Goal: Task Accomplishment & Management: Manage account settings

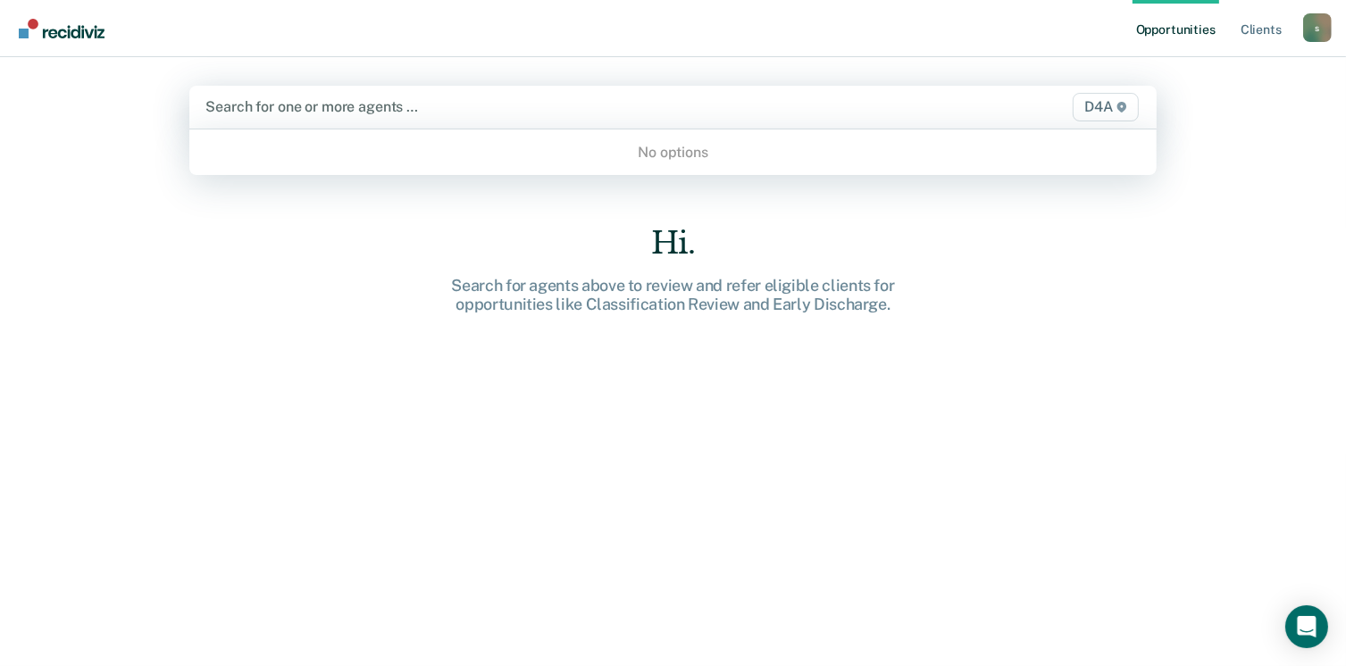
drag, startPoint x: 495, startPoint y: 113, endPoint x: 556, endPoint y: 112, distance: 61.6
click at [496, 113] on div at bounding box center [531, 106] width 653 height 21
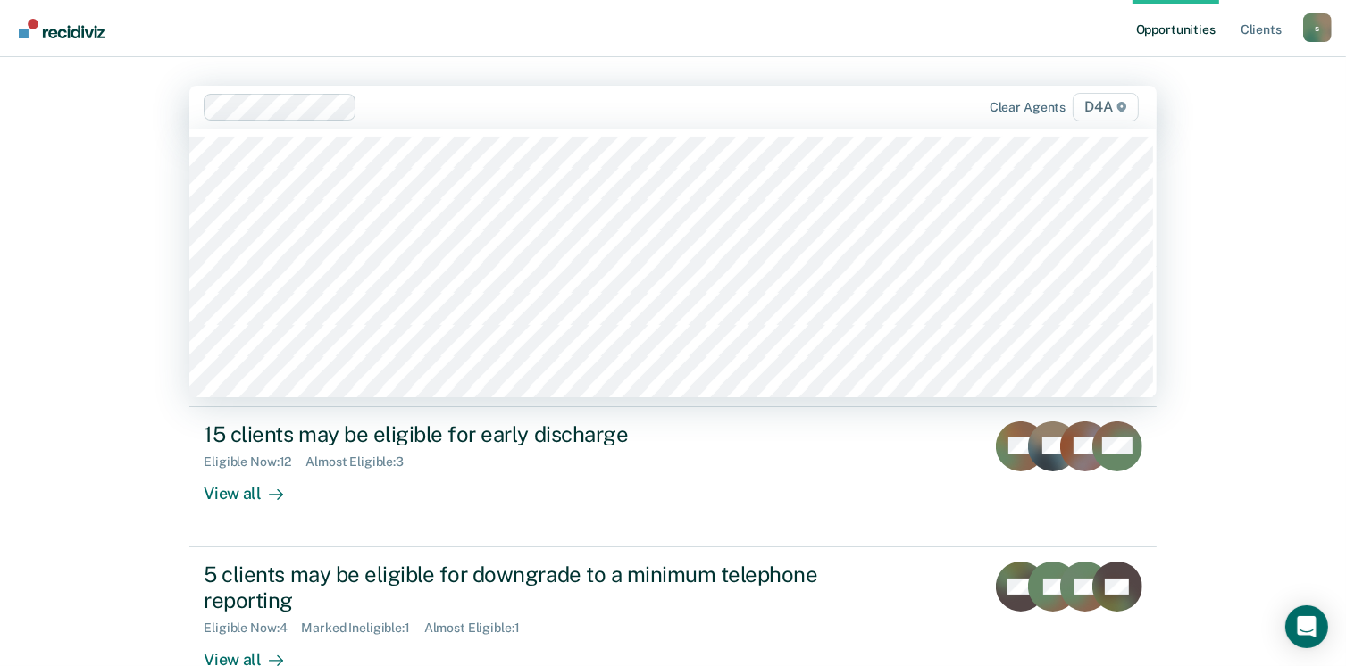
scroll to position [46, 0]
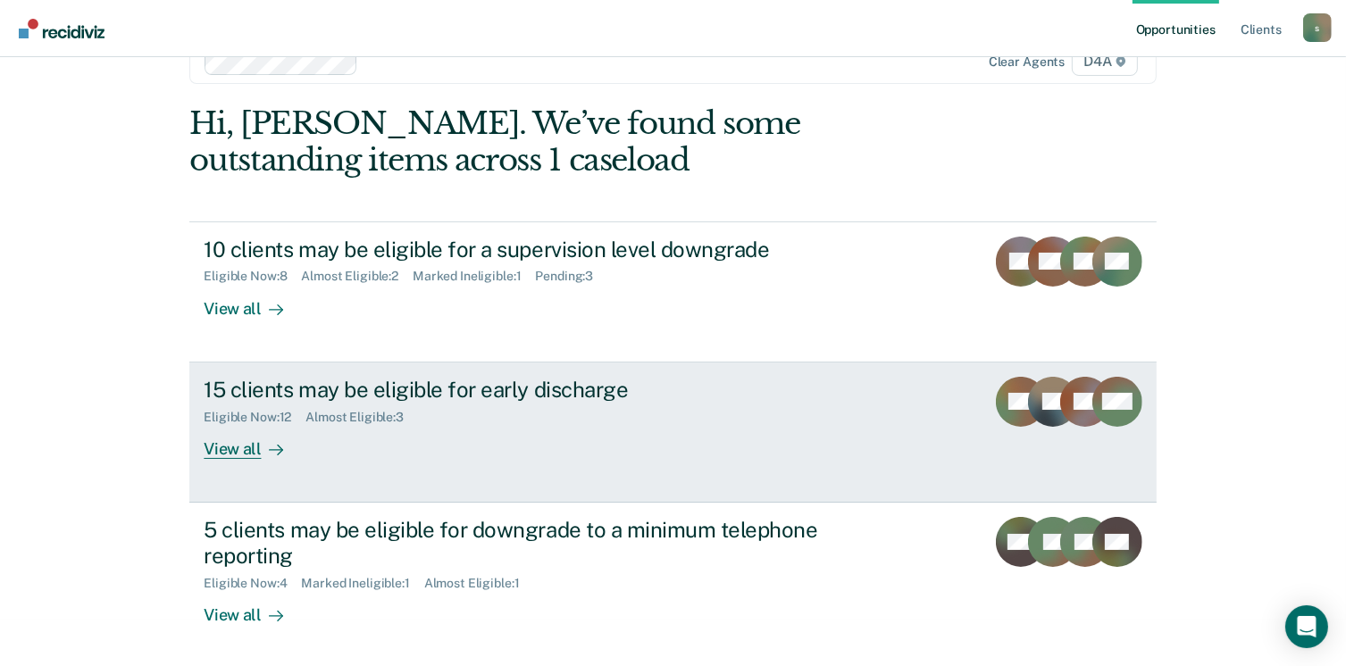
click at [220, 444] on div "View all" at bounding box center [254, 441] width 100 height 35
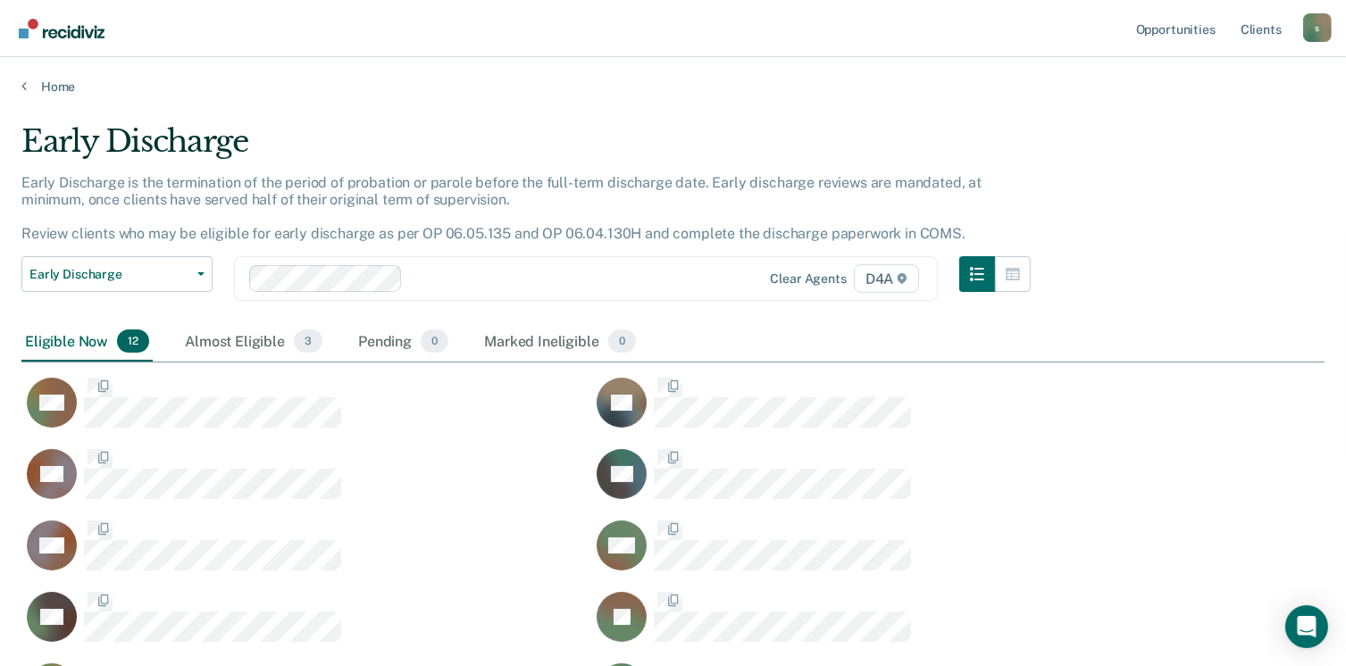
scroll to position [661, 1289]
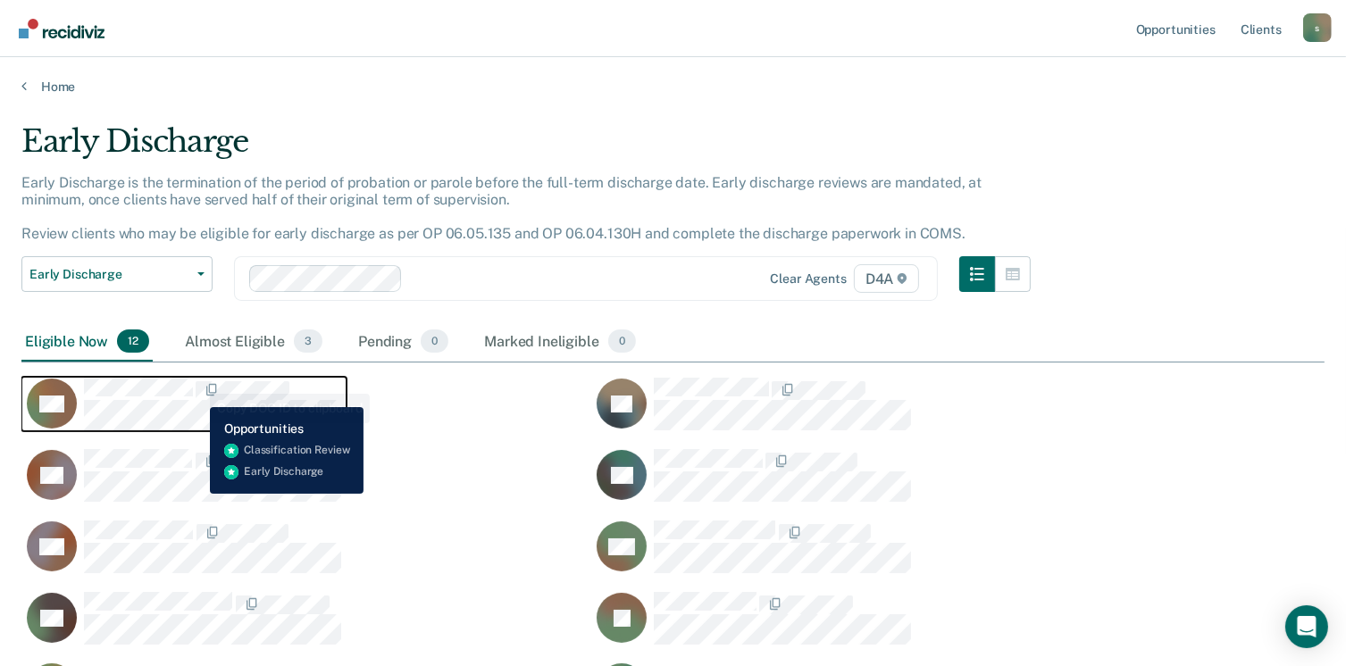
click at [194, 393] on span "CaseloadOpportunityCell-0786883" at bounding box center [195, 390] width 4 height 19
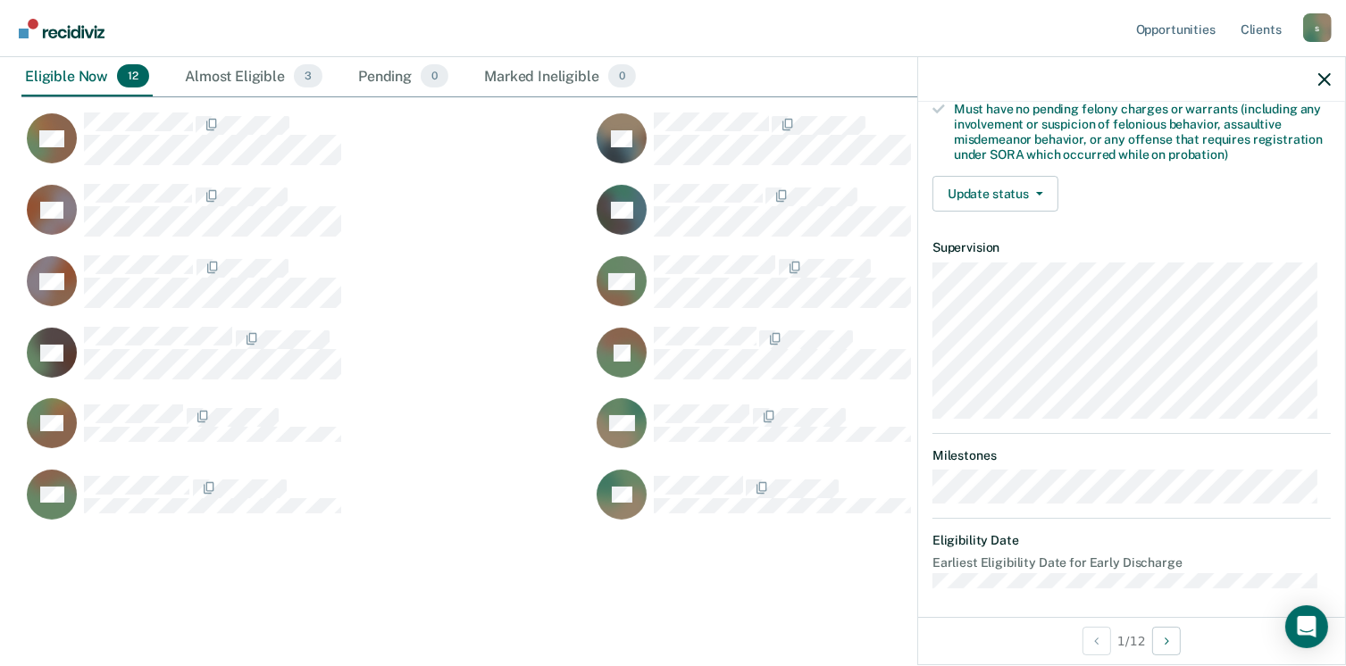
scroll to position [214, 0]
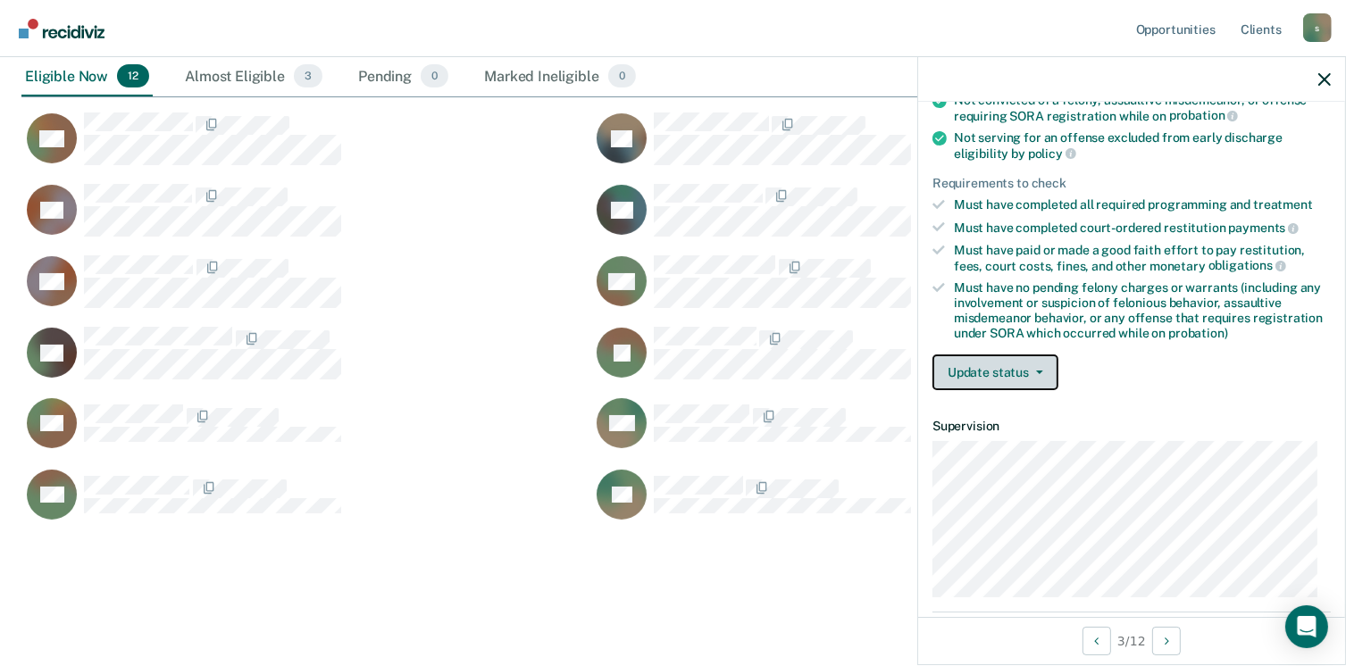
click at [1010, 370] on button "Update status" at bounding box center [995, 372] width 126 height 36
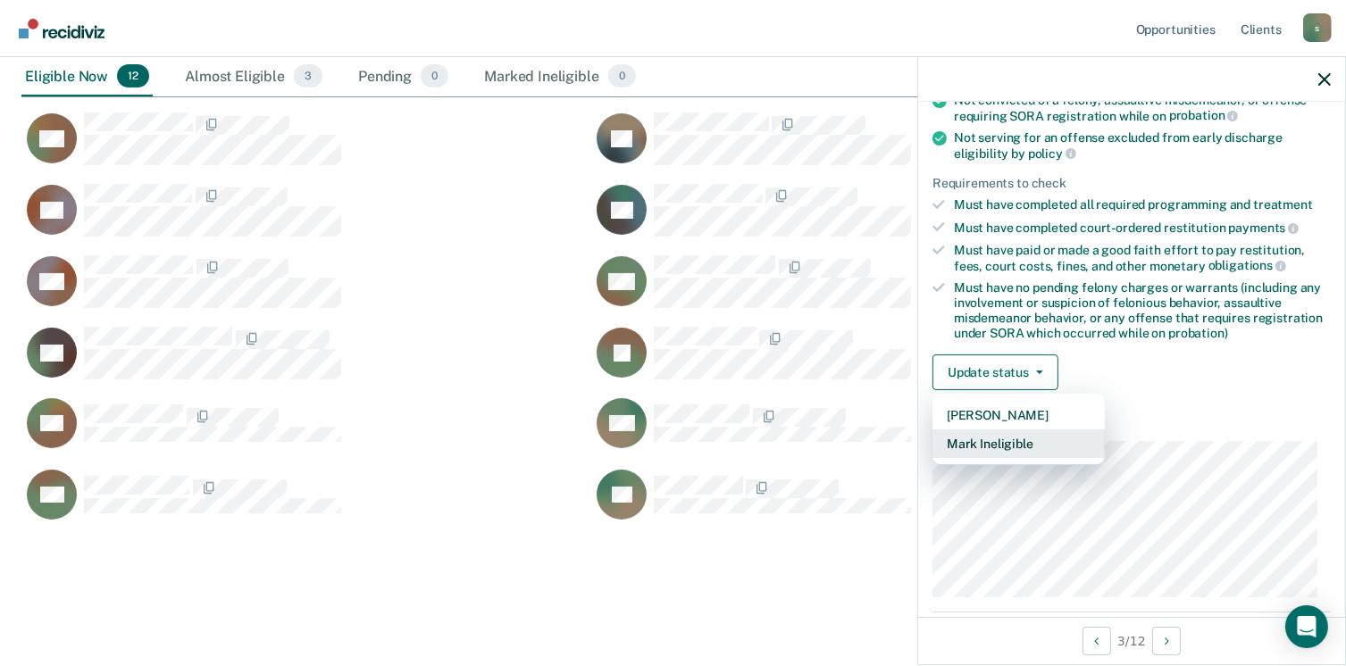
click at [986, 437] on button "Mark Ineligible" at bounding box center [1018, 443] width 172 height 29
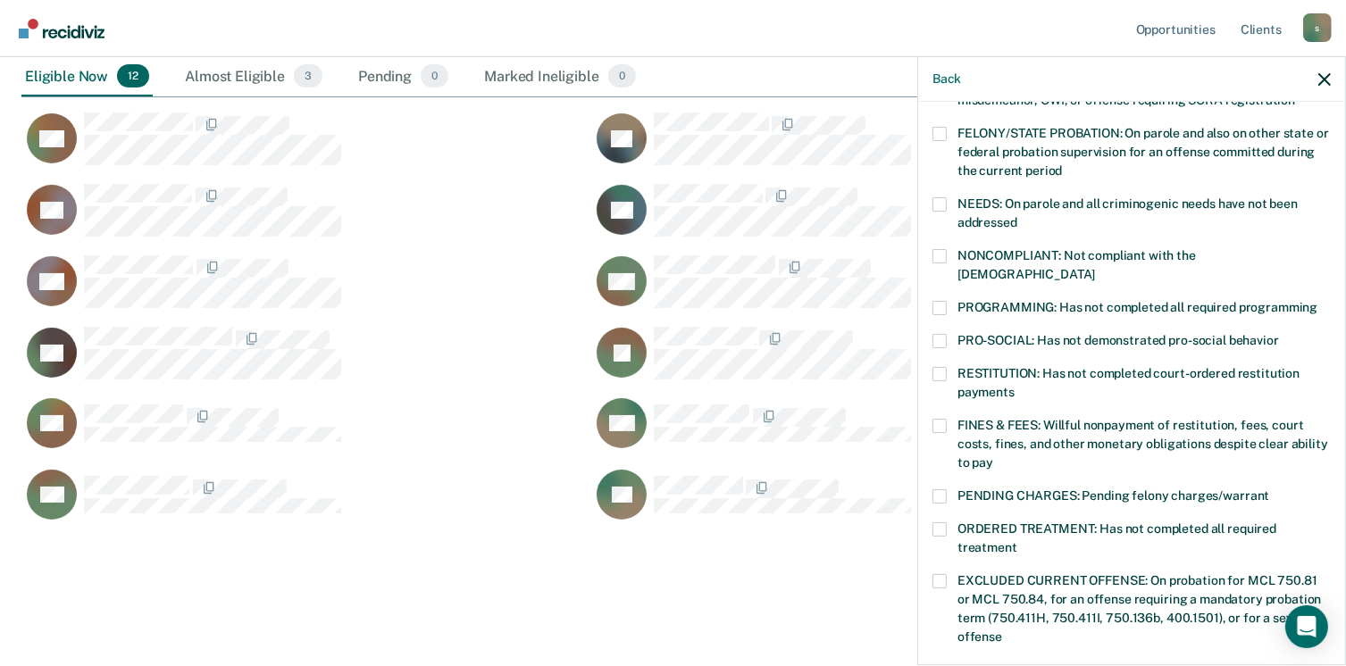
click at [932, 252] on span at bounding box center [939, 256] width 14 height 14
click at [1095, 268] on input "NONCOMPLIANT: Not compliant with the [DEMOGRAPHIC_DATA]" at bounding box center [1095, 268] width 0 height 0
click at [945, 489] on span at bounding box center [939, 496] width 14 height 14
click at [1269, 489] on input "PENDING CHARGES: Pending felony charges/warrant" at bounding box center [1269, 489] width 0 height 0
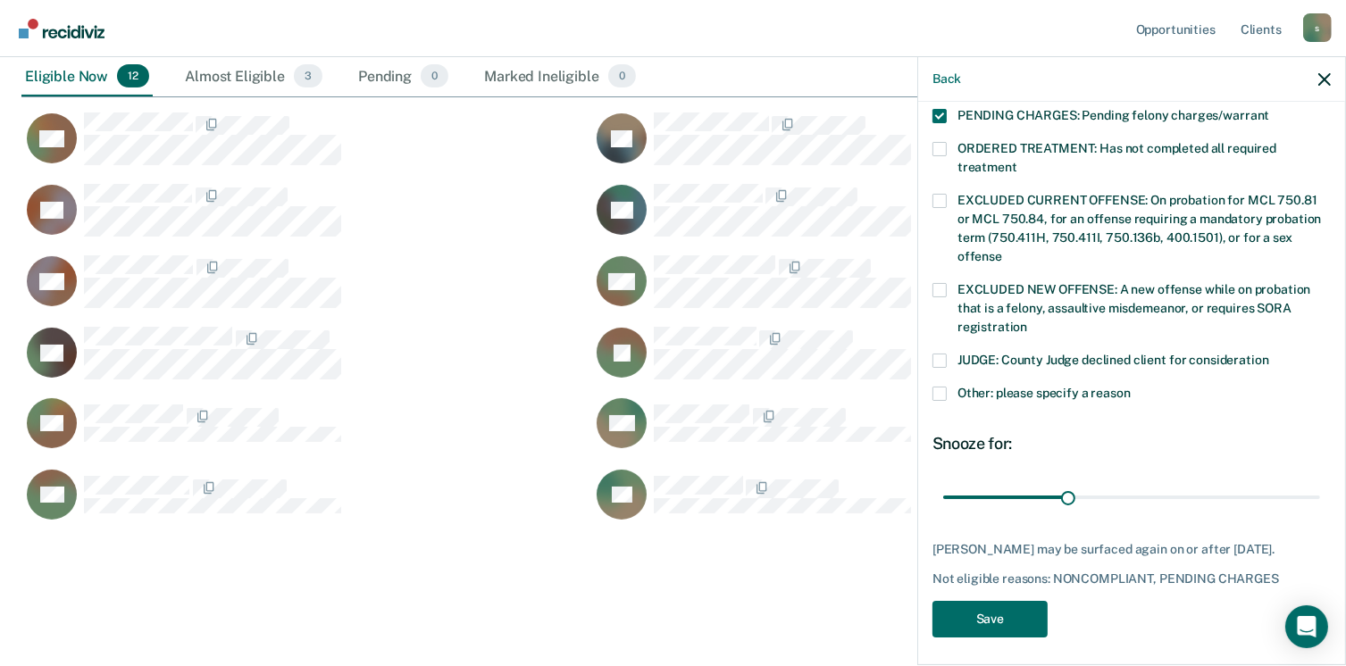
scroll to position [596, 0]
click at [978, 619] on button "Save" at bounding box center [989, 617] width 115 height 37
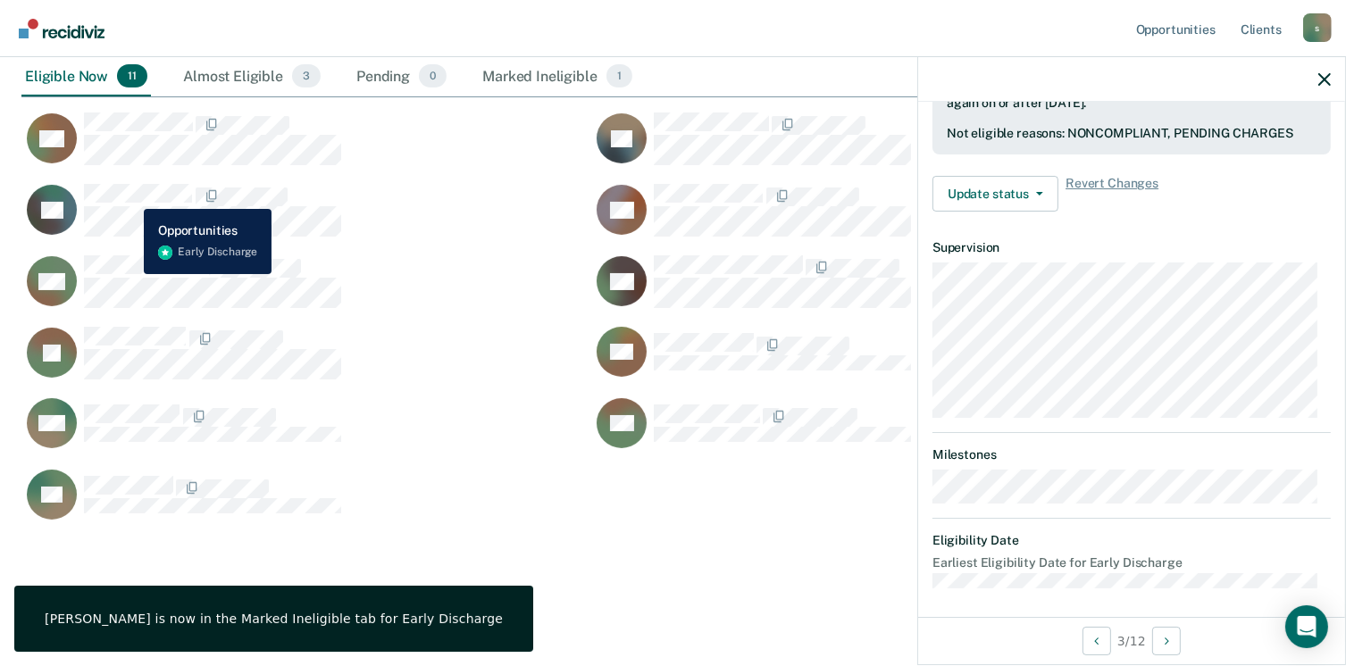
scroll to position [393, 0]
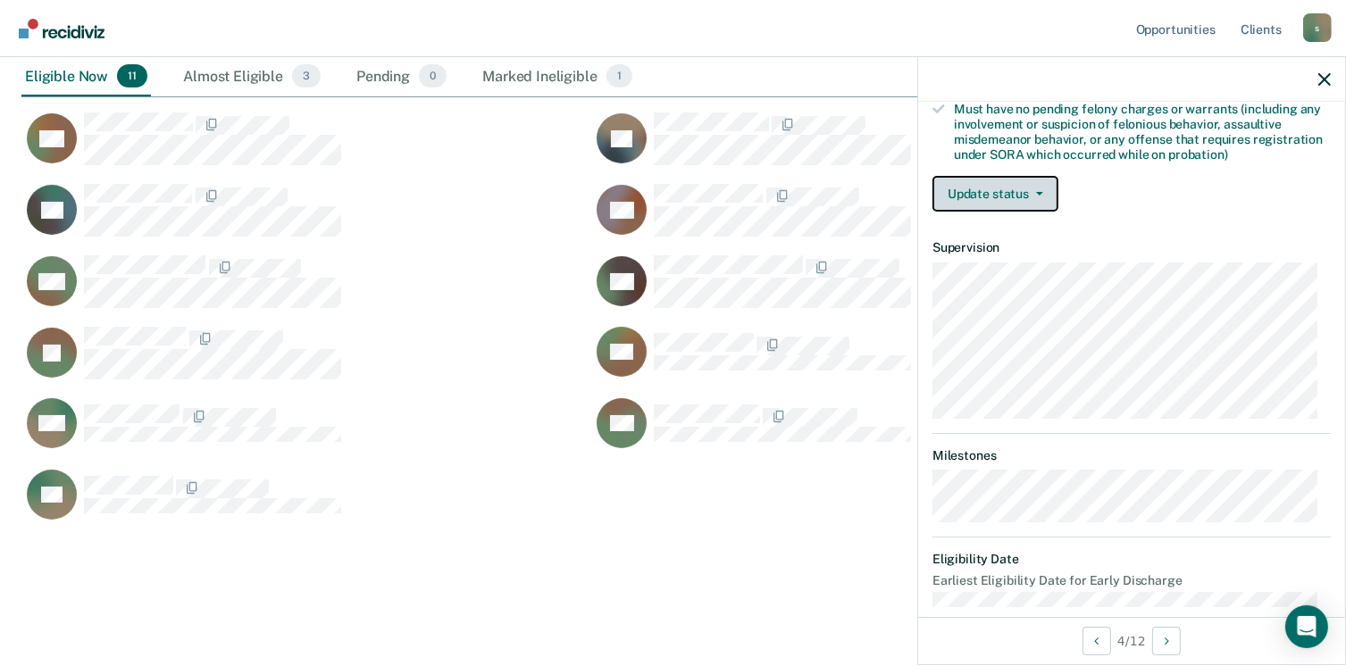
click at [964, 192] on button "Update status" at bounding box center [995, 194] width 126 height 36
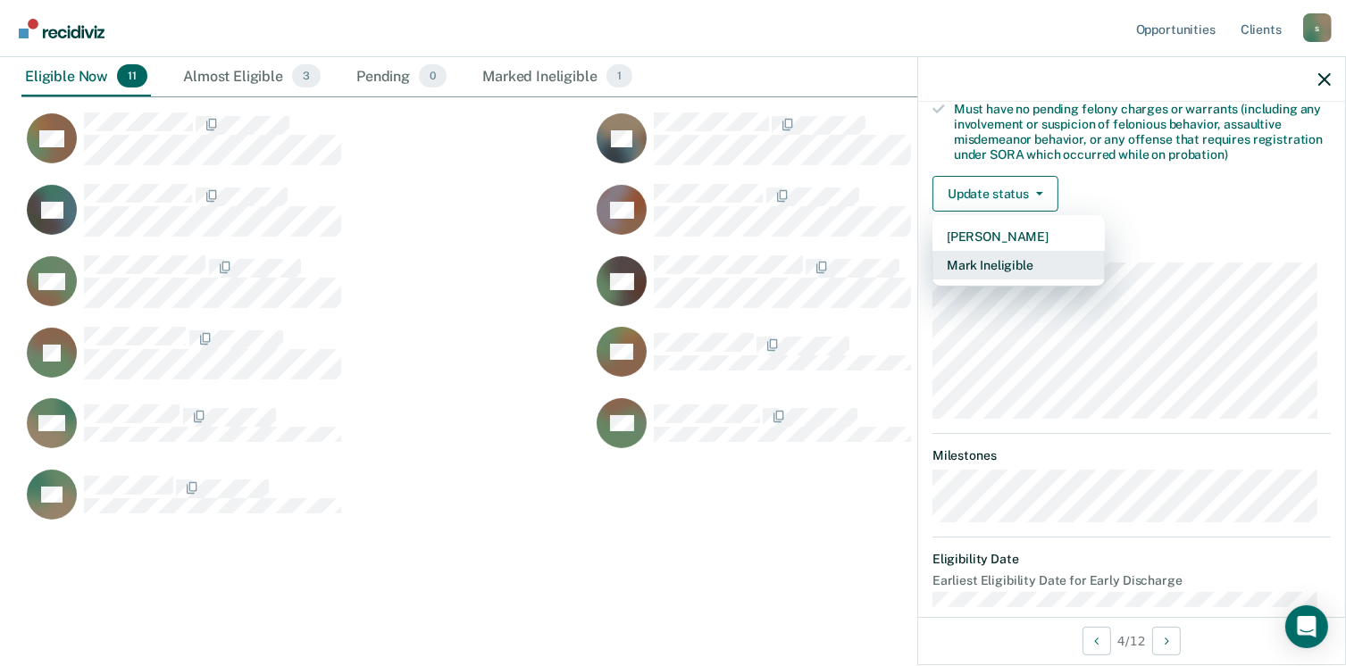
click at [969, 266] on button "Mark Ineligible" at bounding box center [1018, 265] width 172 height 29
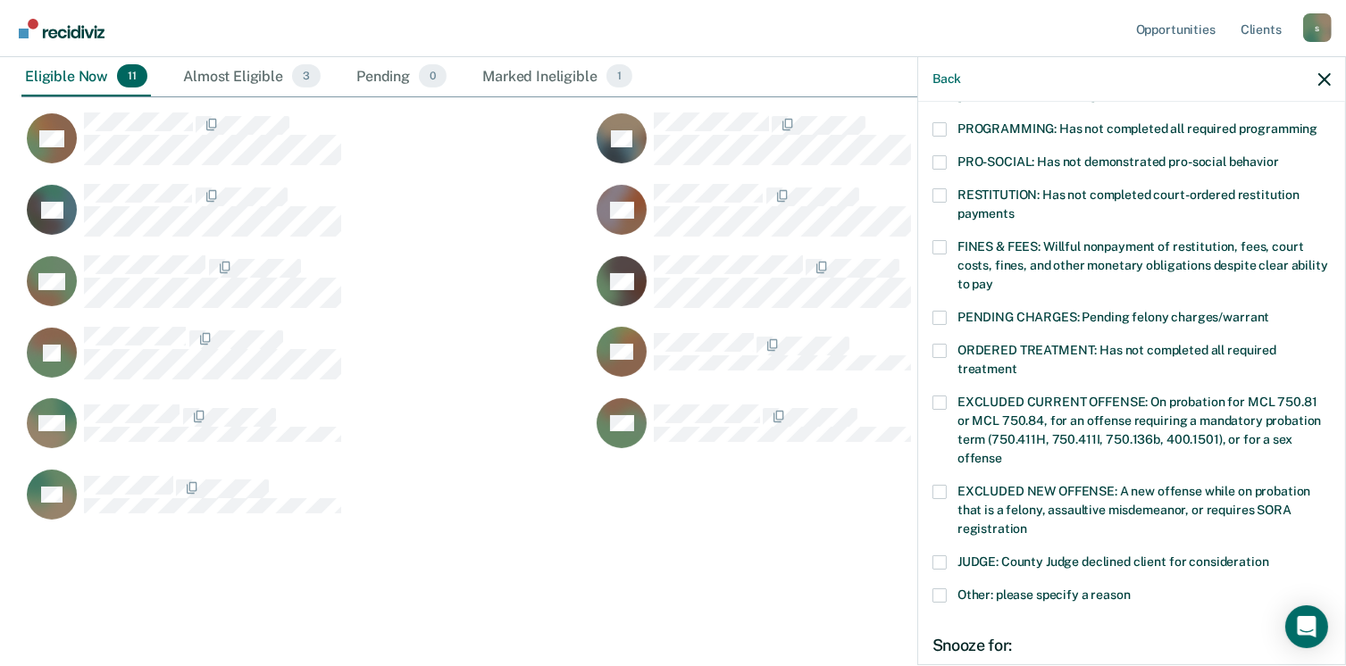
click at [936, 240] on span at bounding box center [939, 247] width 14 height 14
click at [993, 278] on input "FINES & FEES: Willful nonpayment of restitution, fees, court costs, fines, and …" at bounding box center [993, 278] width 0 height 0
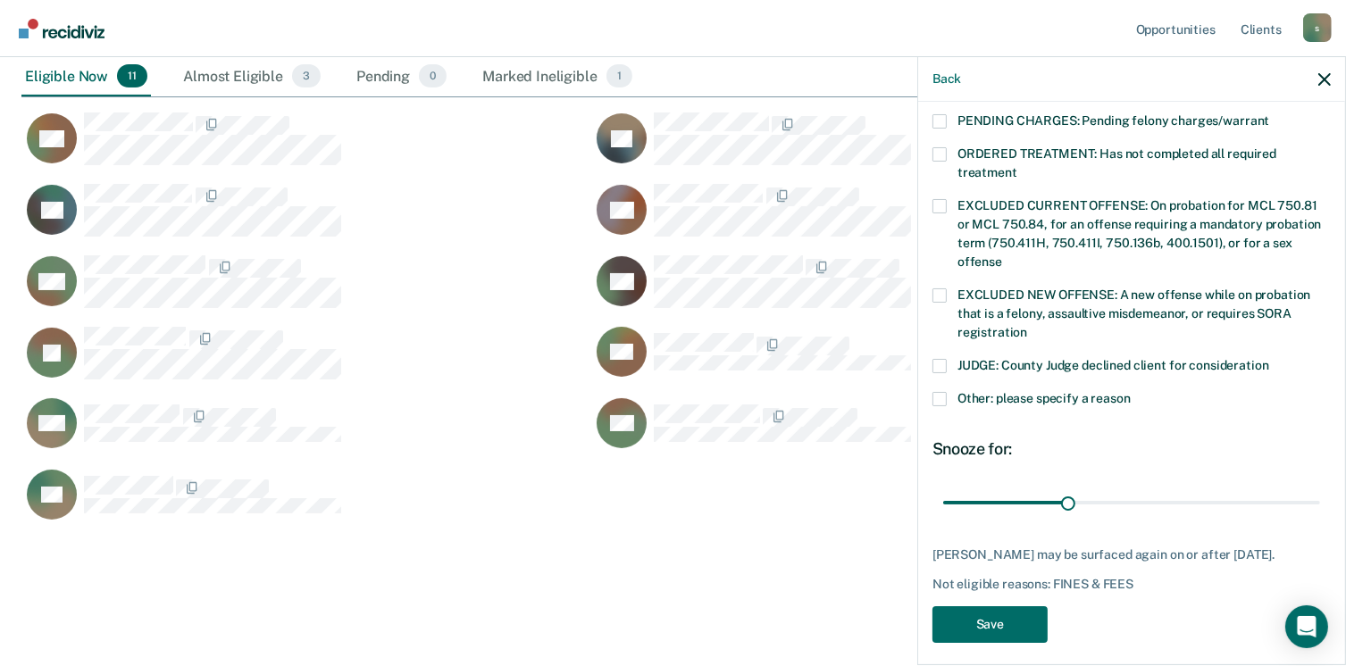
scroll to position [596, 0]
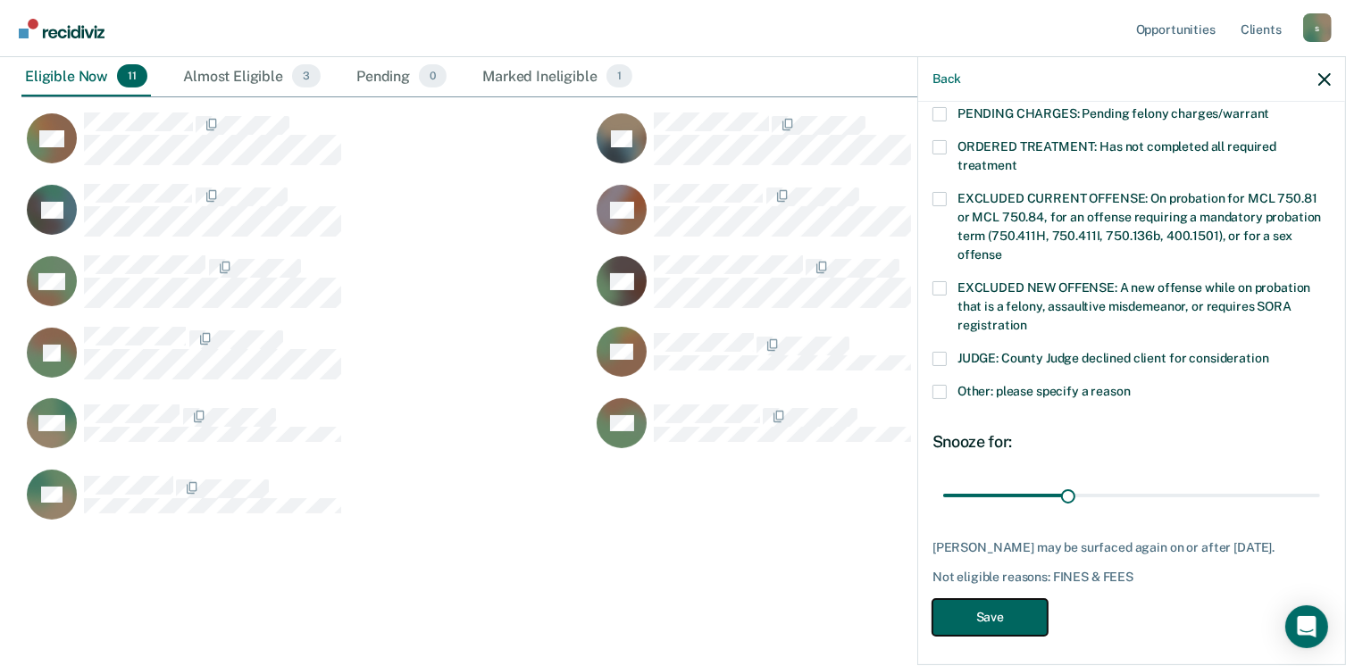
click at [1003, 599] on button "Save" at bounding box center [989, 617] width 115 height 37
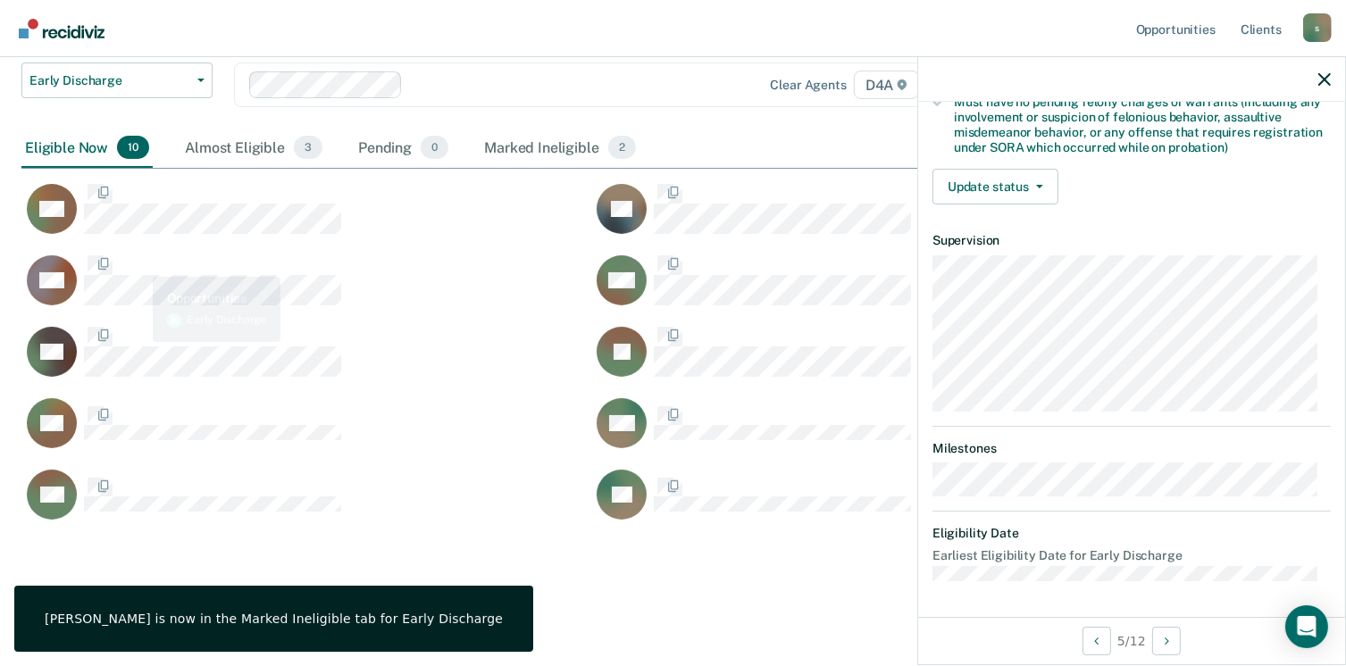
scroll to position [393, 0]
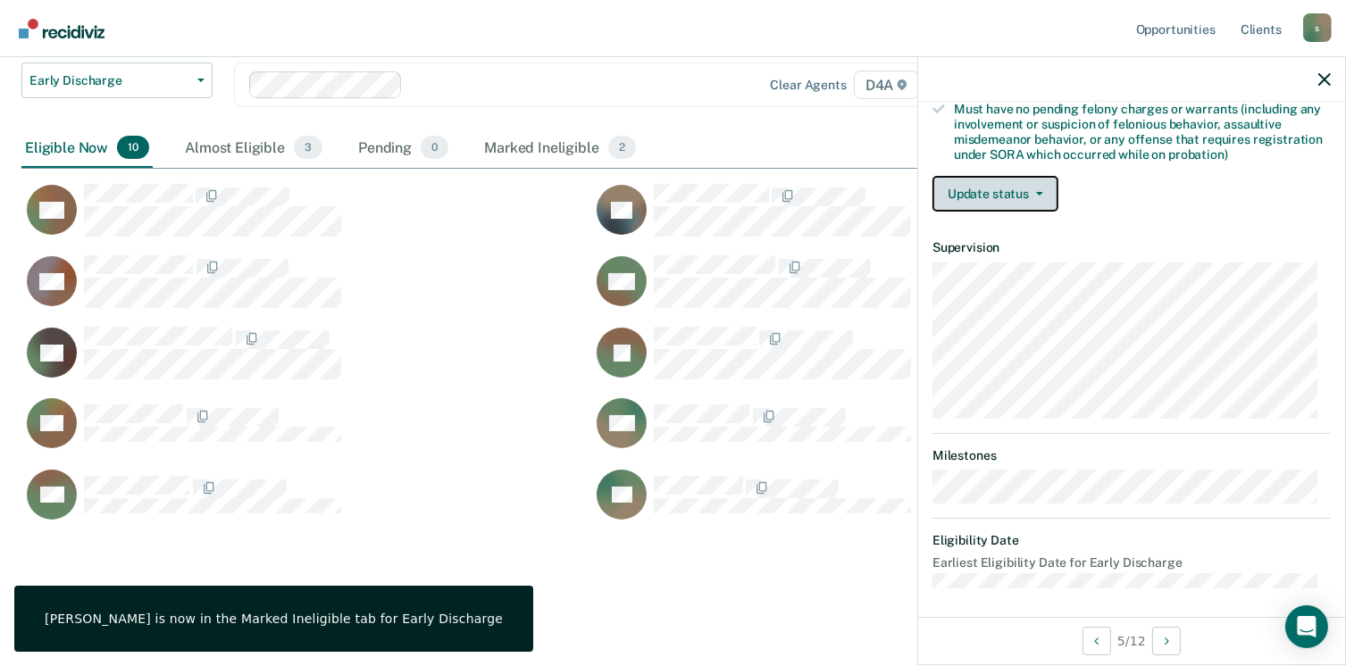
click at [957, 179] on button "Update status" at bounding box center [995, 194] width 126 height 36
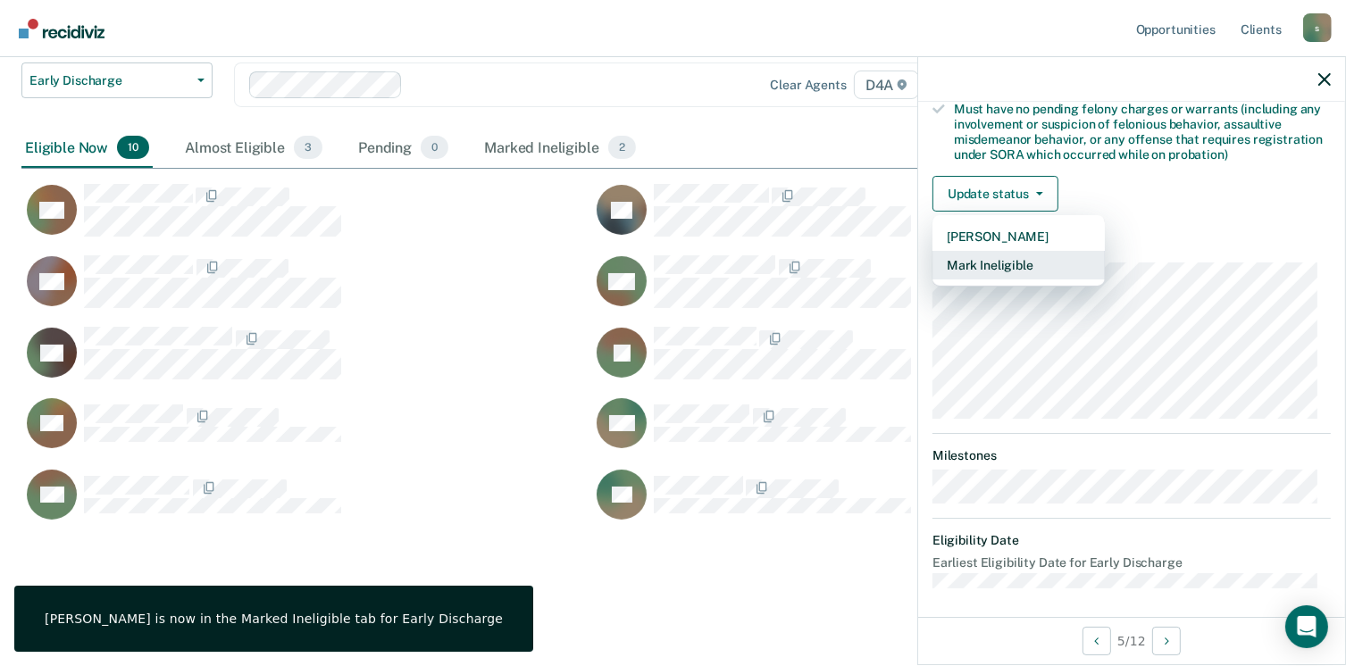
click at [985, 261] on button "Mark Ineligible" at bounding box center [1018, 265] width 172 height 29
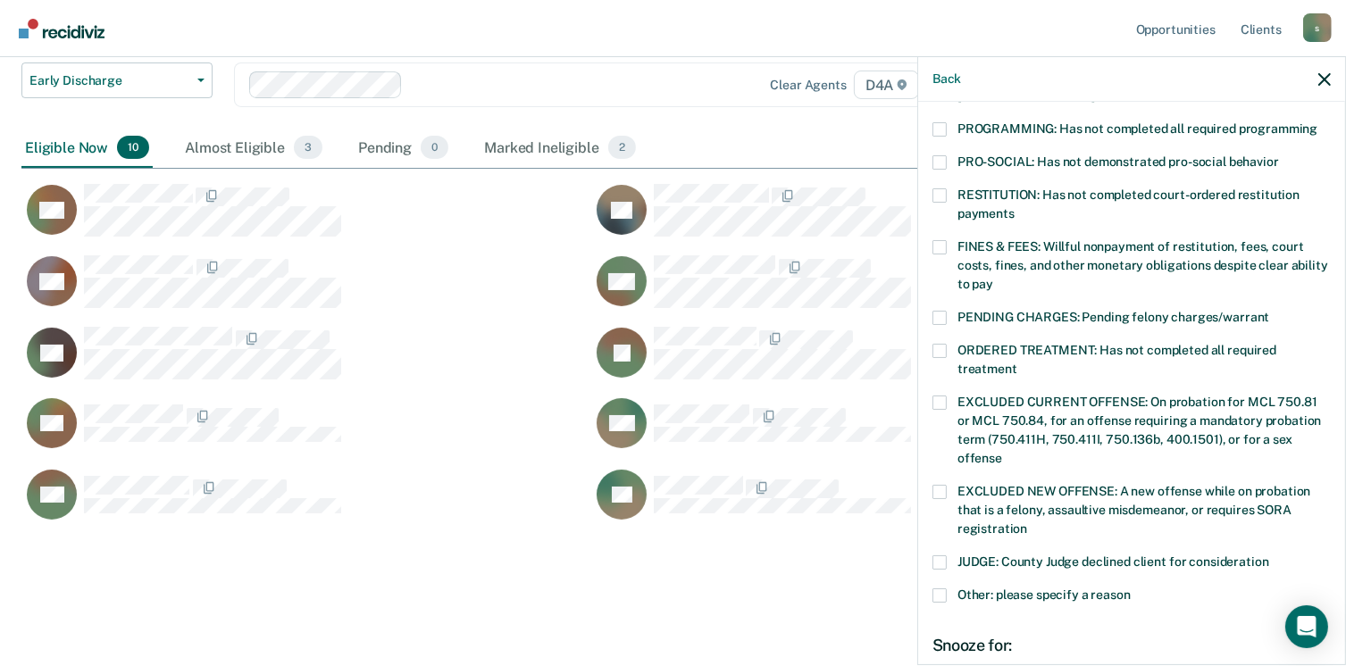
click at [939, 240] on label "FINES & FEES: Willful nonpayment of restitution, fees, court costs, fines, and …" at bounding box center [1131, 268] width 398 height 56
click at [993, 278] on input "FINES & FEES: Willful nonpayment of restitution, fees, court costs, fines, and …" at bounding box center [993, 278] width 0 height 0
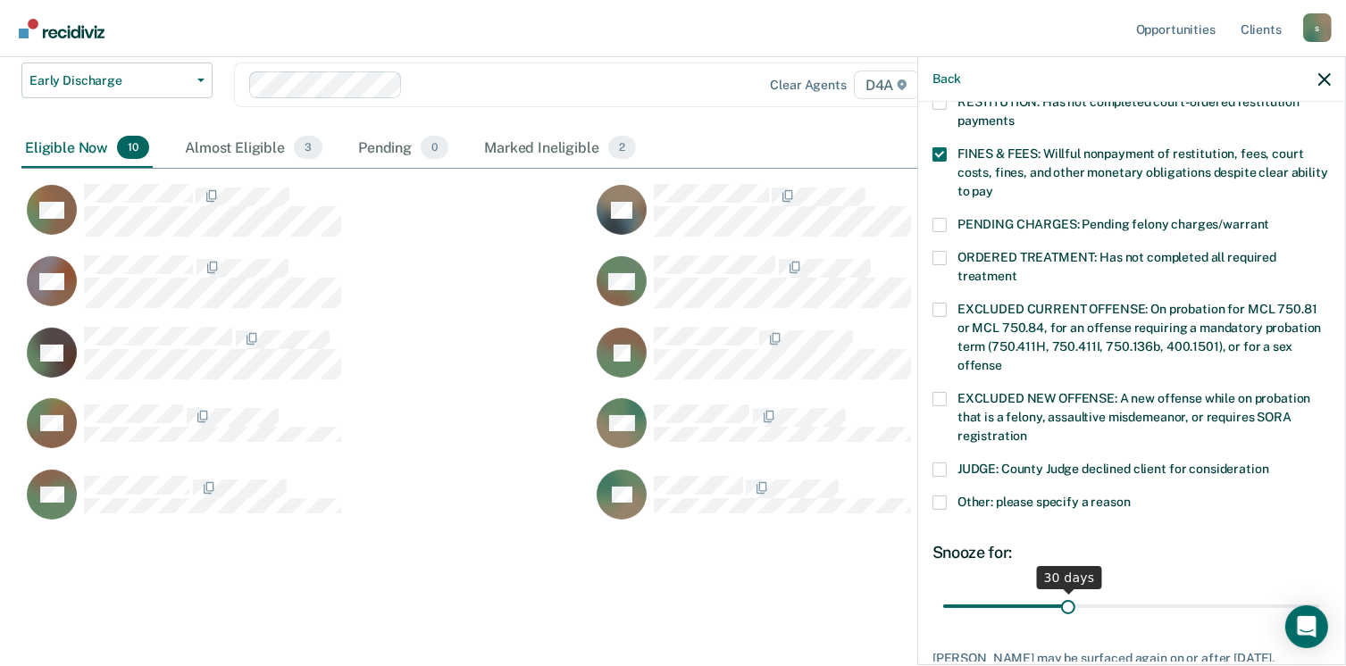
scroll to position [596, 0]
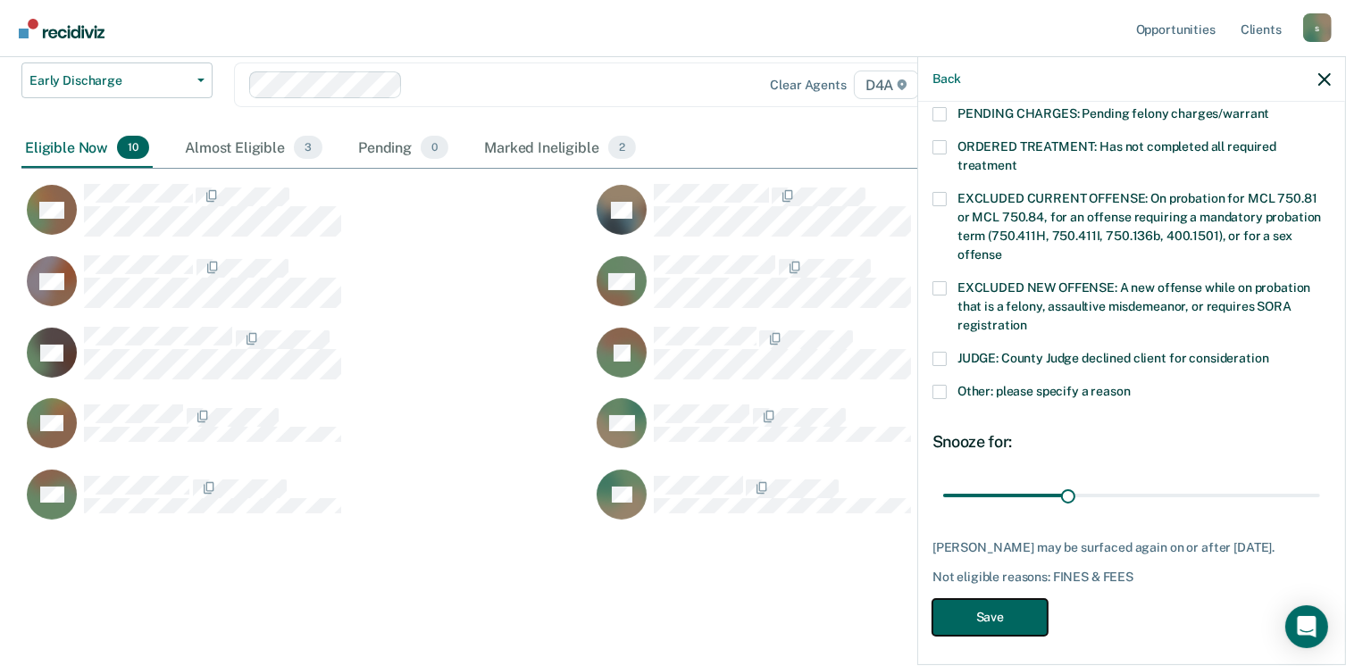
drag, startPoint x: 1005, startPoint y: 620, endPoint x: 979, endPoint y: 604, distance: 30.0
click at [1000, 615] on button "Save" at bounding box center [989, 617] width 115 height 37
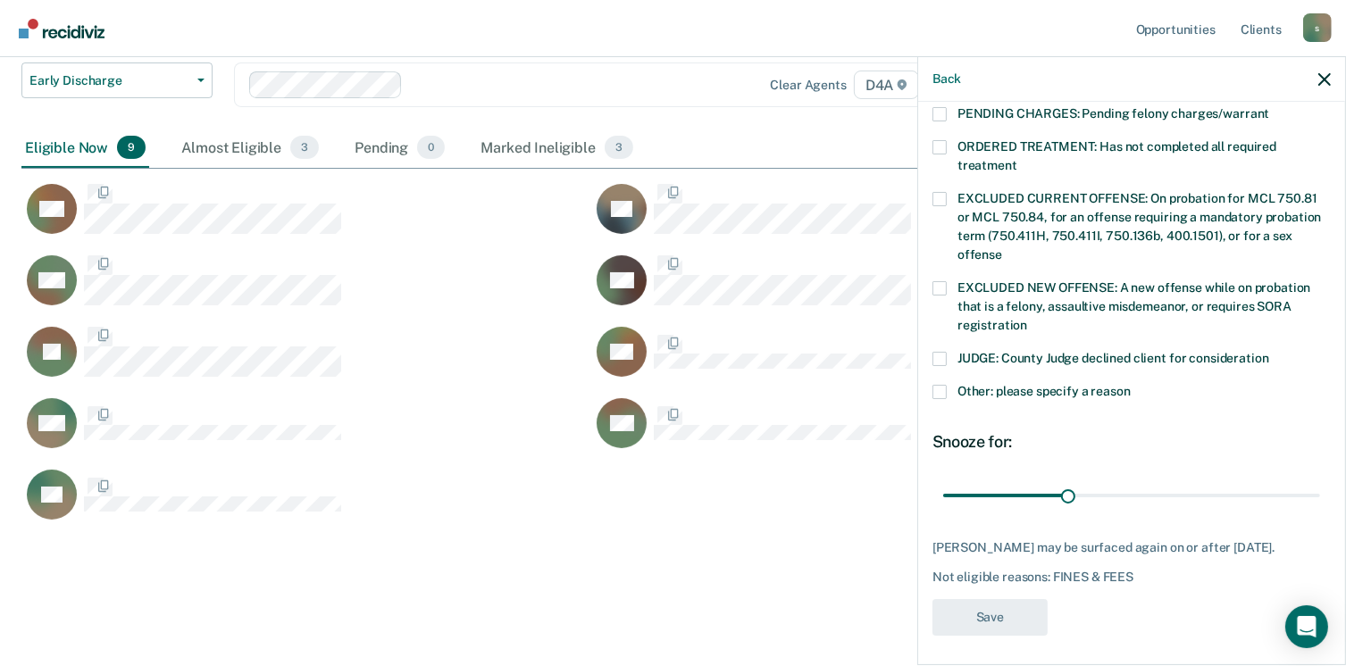
scroll to position [393, 0]
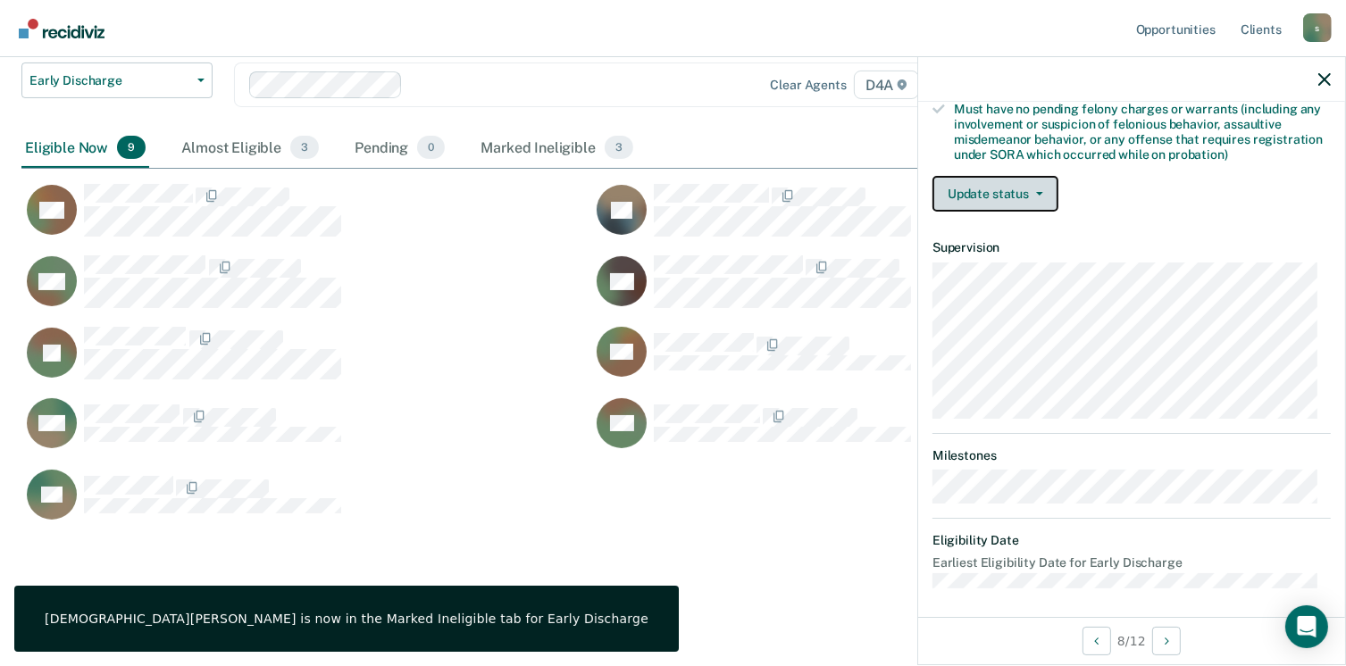
click at [993, 194] on button "Update status" at bounding box center [995, 194] width 126 height 36
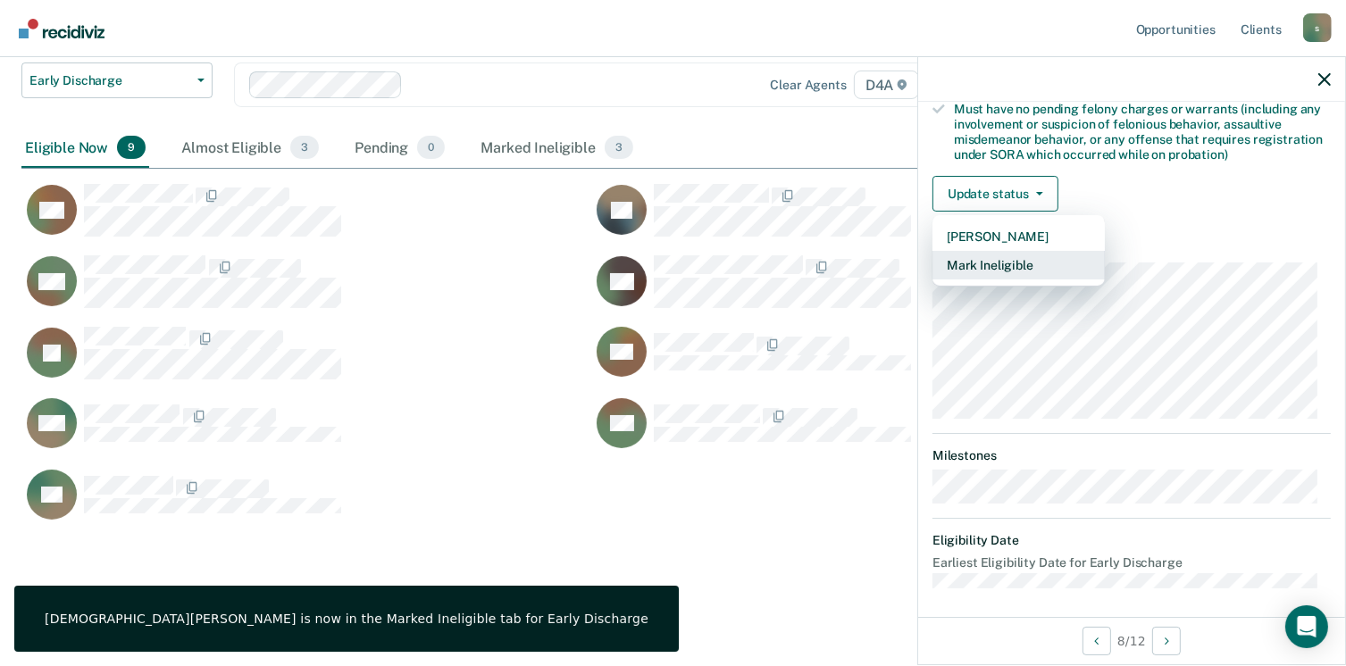
click at [999, 256] on button "Mark Ineligible" at bounding box center [1018, 265] width 172 height 29
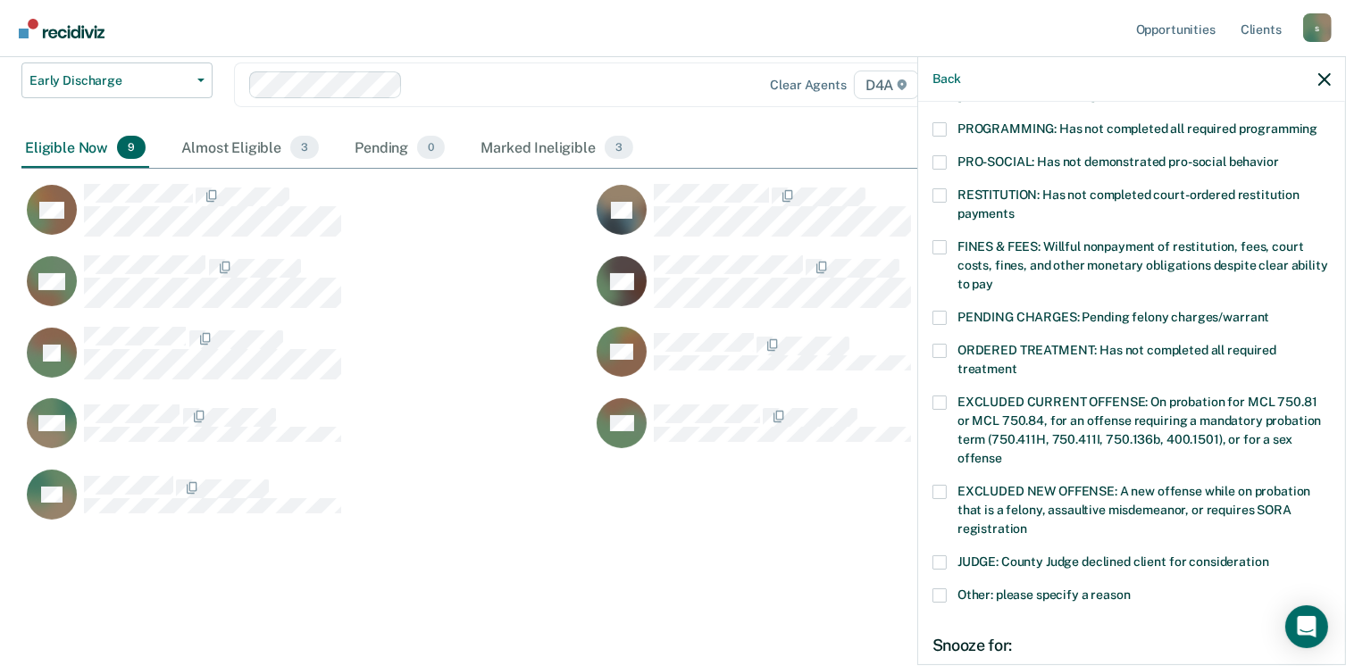
click at [938, 240] on span at bounding box center [939, 247] width 14 height 14
click at [993, 278] on input "FINES & FEES: Willful nonpayment of restitution, fees, court costs, fines, and …" at bounding box center [993, 278] width 0 height 0
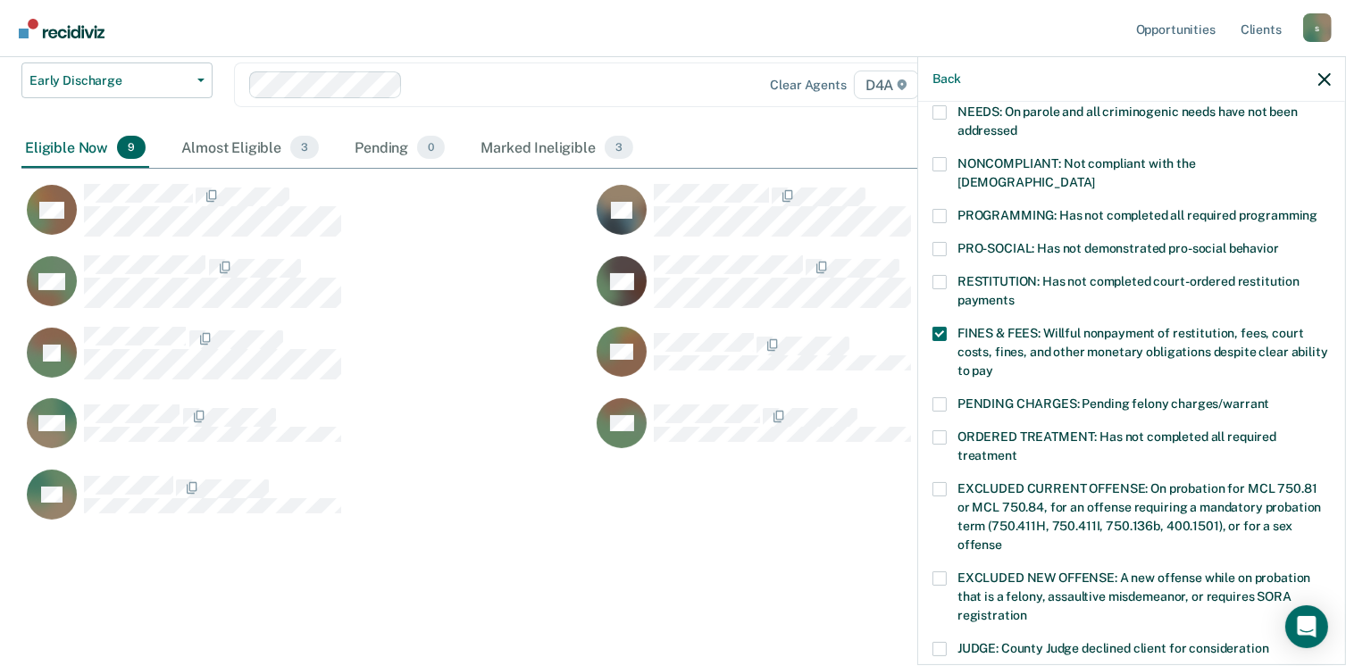
scroll to position [125, 0]
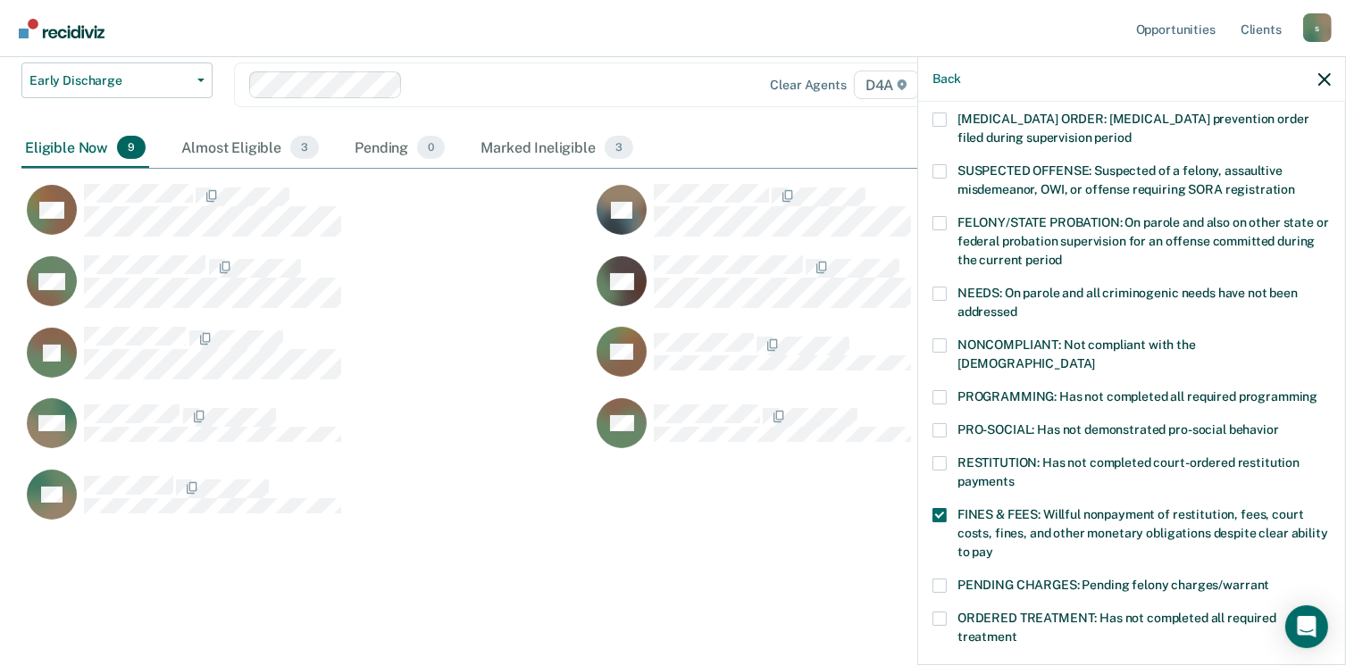
click at [935, 390] on span at bounding box center [939, 397] width 14 height 14
click at [1317, 390] on input "PROGRAMMING: Has not completed all required programming" at bounding box center [1317, 390] width 0 height 0
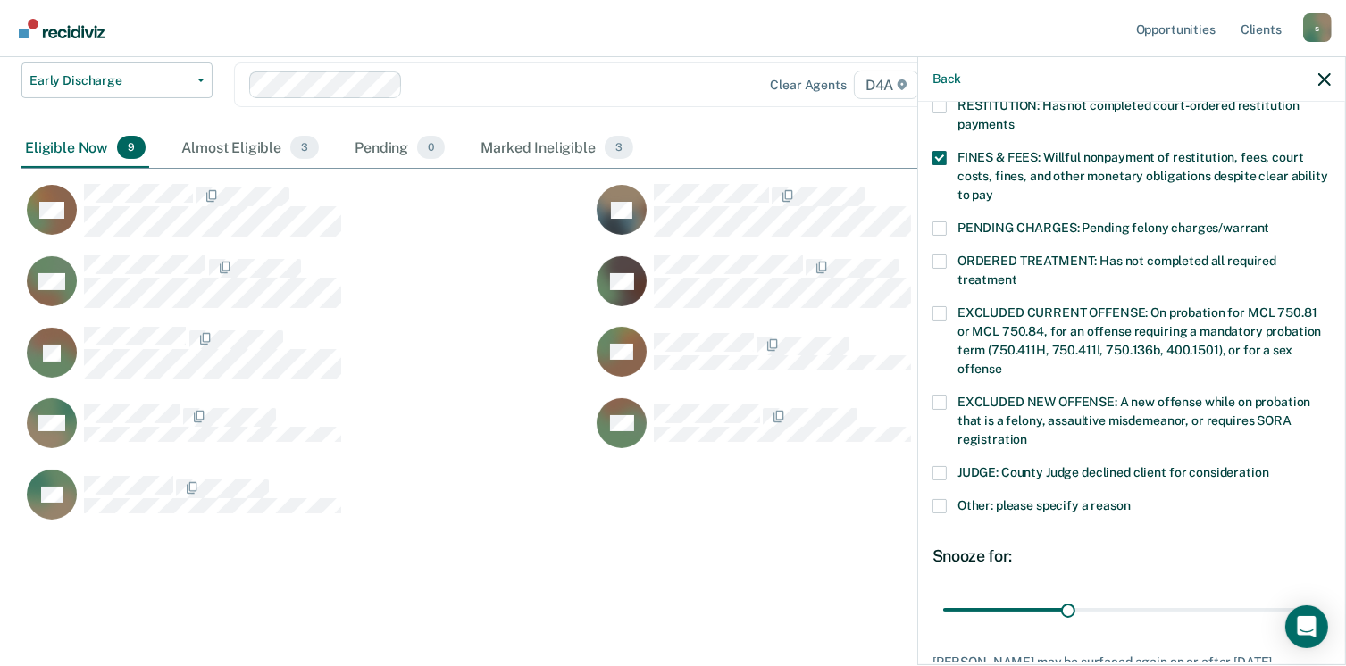
scroll to position [581, 0]
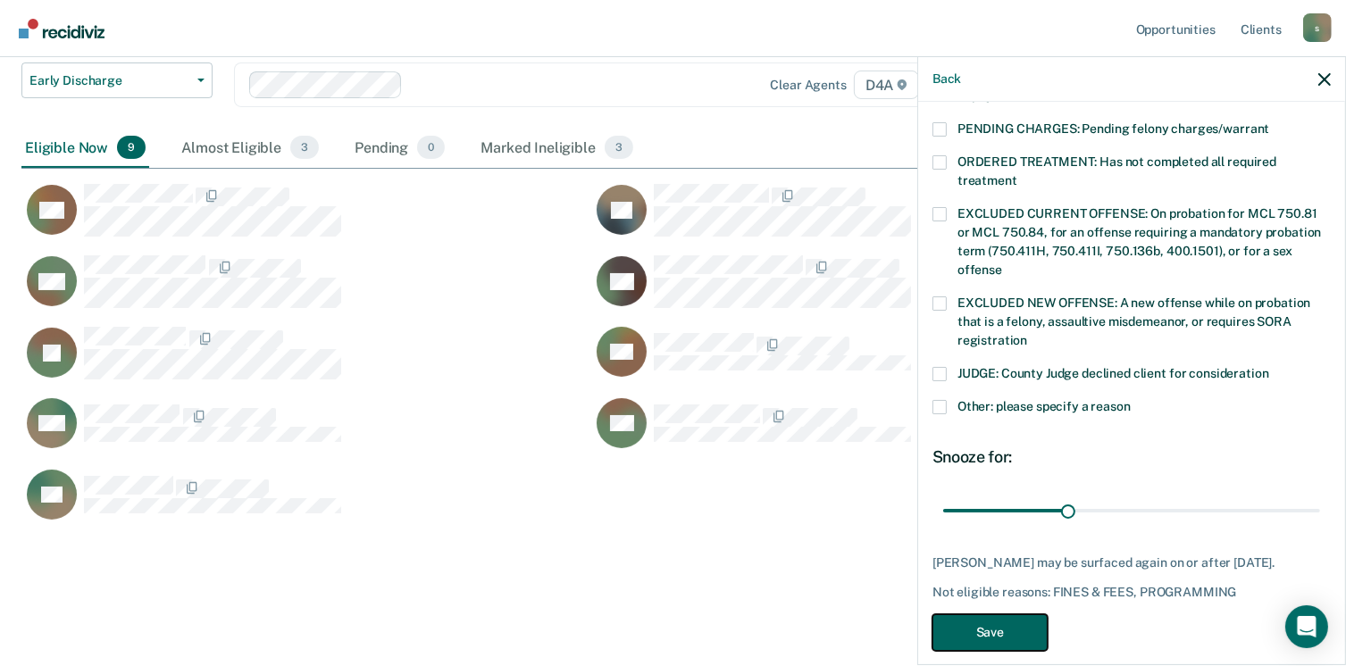
click at [985, 614] on button "Save" at bounding box center [989, 632] width 115 height 37
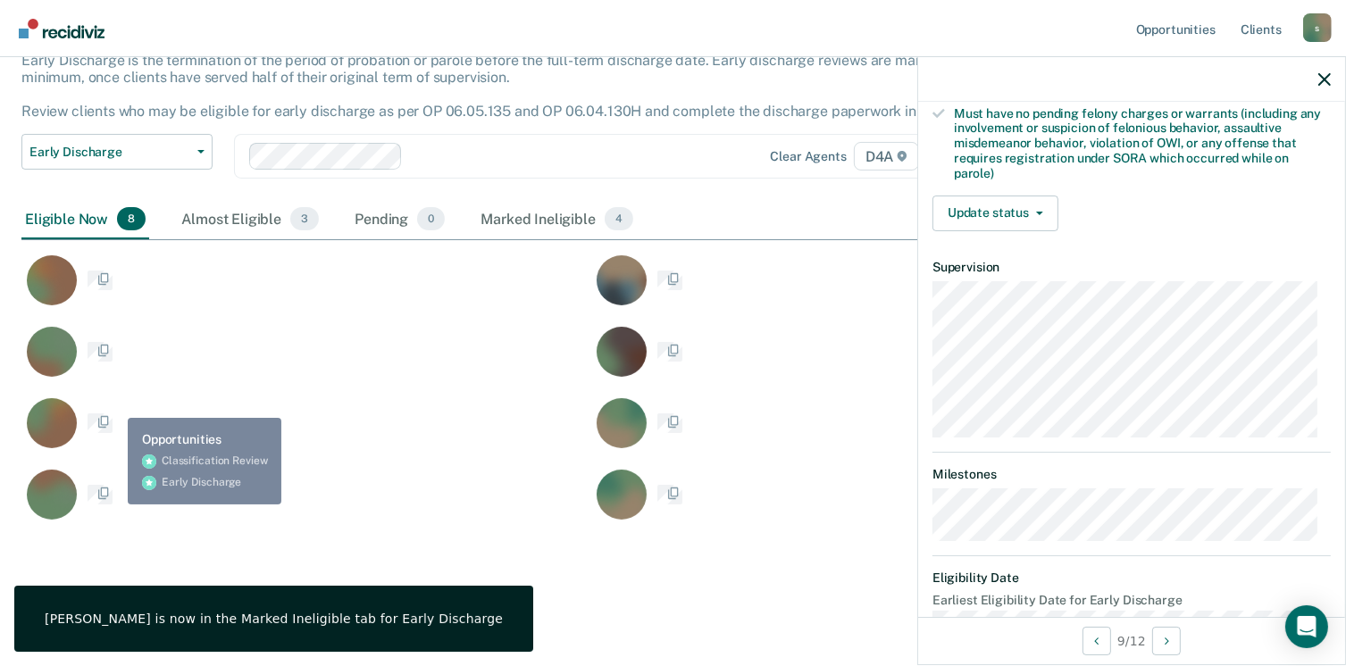
scroll to position [542, 0]
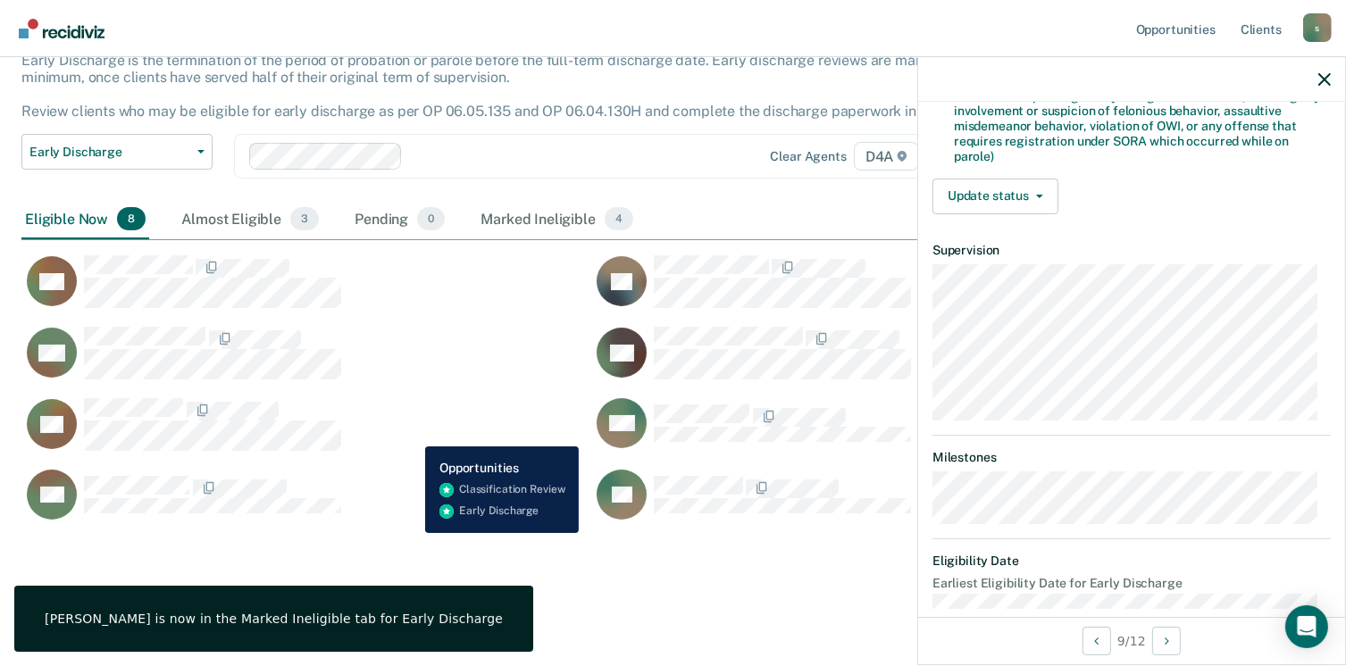
click at [413, 433] on div "AR" at bounding box center [295, 424] width 548 height 54
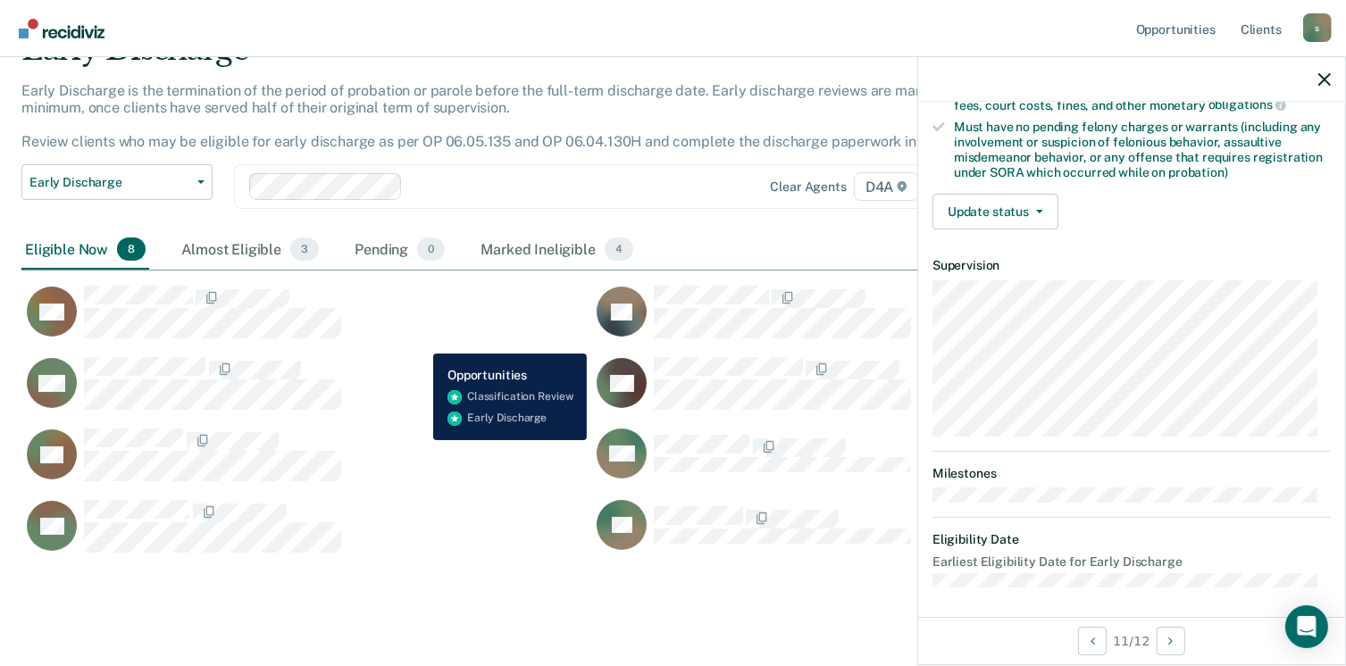
scroll to position [122, 0]
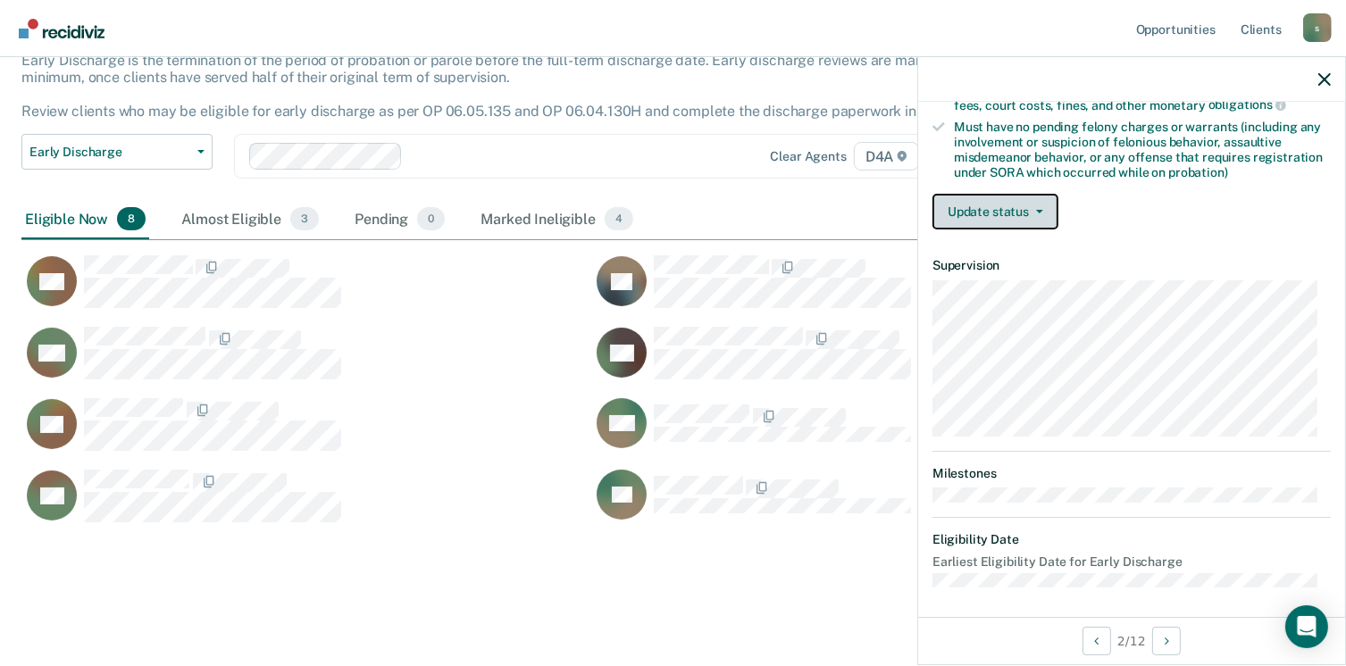
click at [992, 213] on button "Update status" at bounding box center [995, 212] width 126 height 36
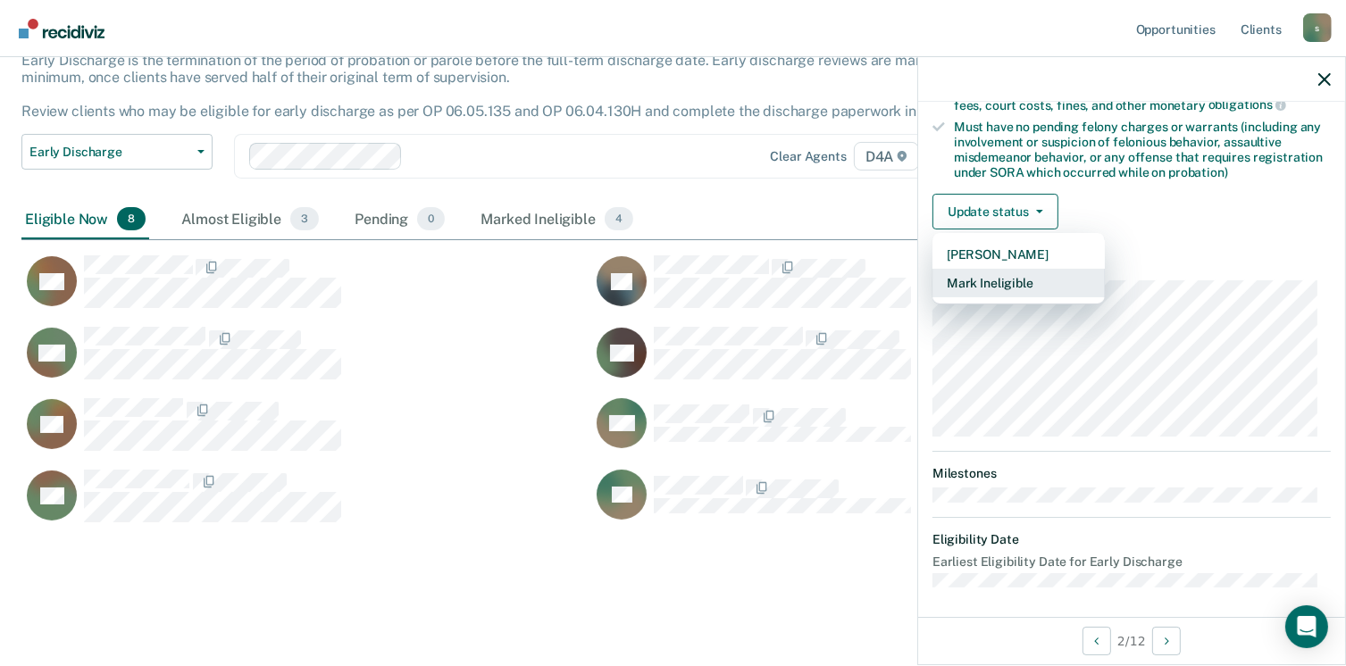
click at [978, 283] on button "Mark Ineligible" at bounding box center [1018, 283] width 172 height 29
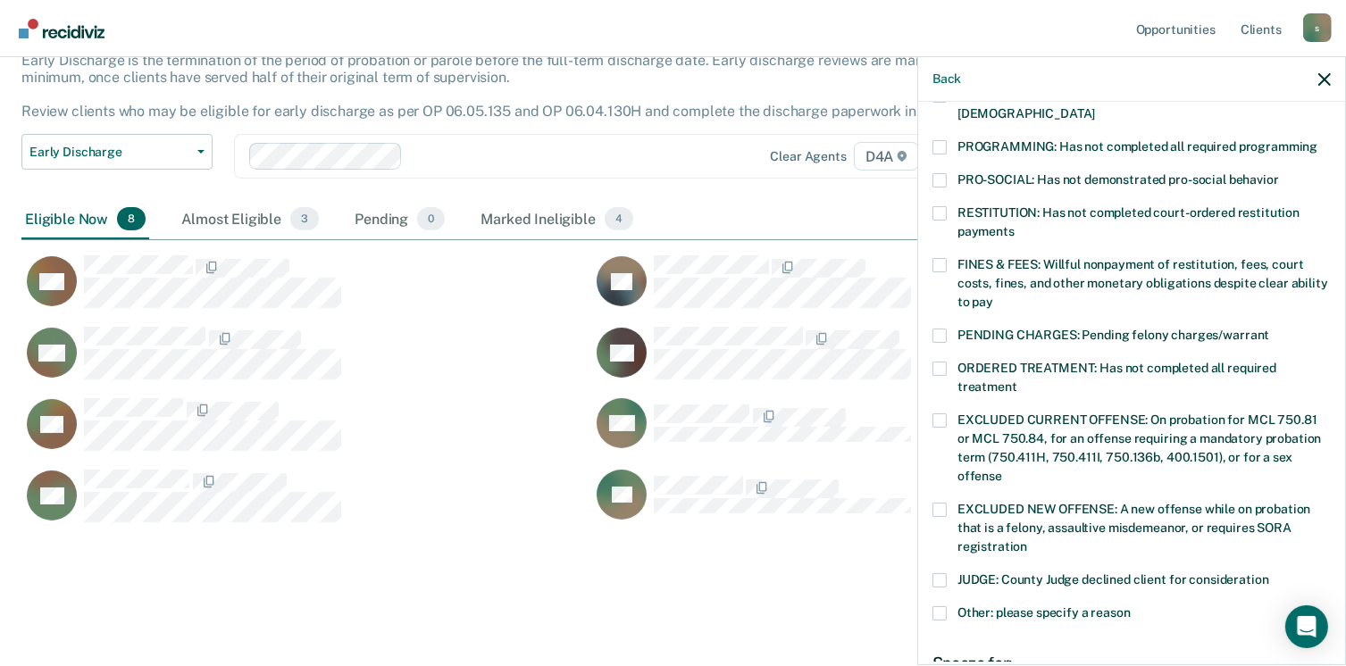
click at [938, 206] on span at bounding box center [939, 213] width 14 height 14
click at [1014, 225] on input "RESTITUTION: Has not completed court-ordered restitution payments" at bounding box center [1014, 225] width 0 height 0
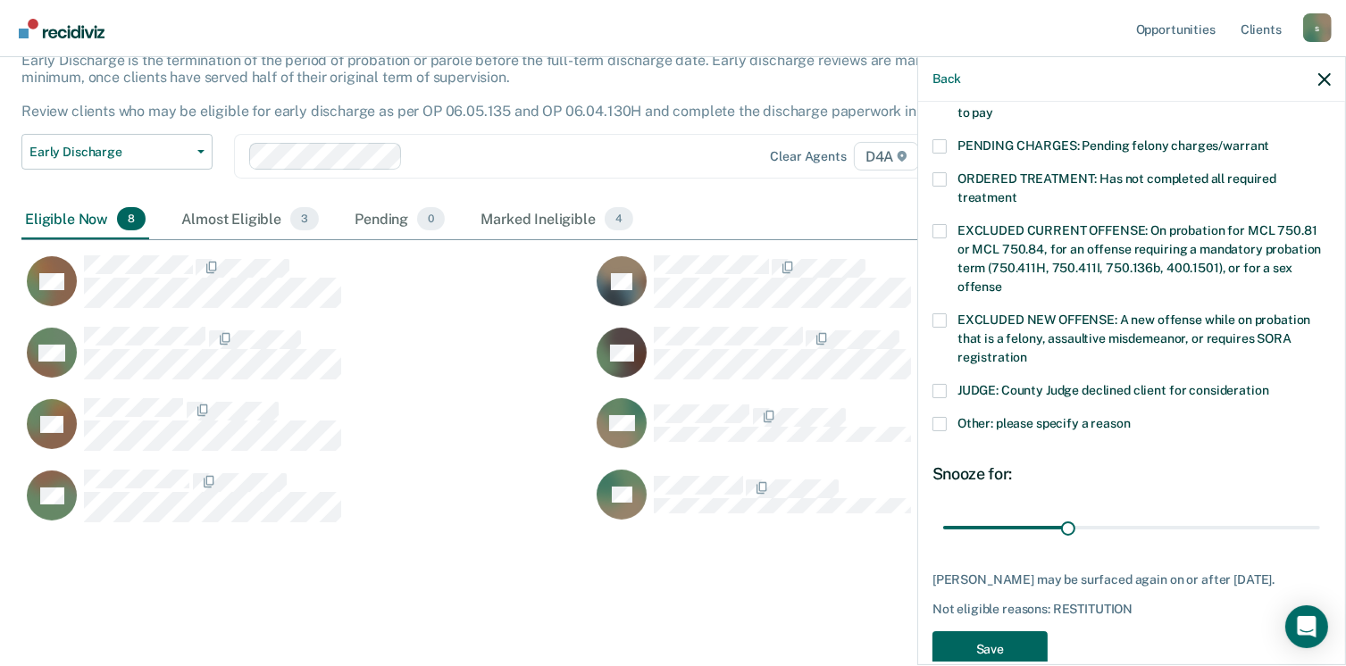
scroll to position [596, 0]
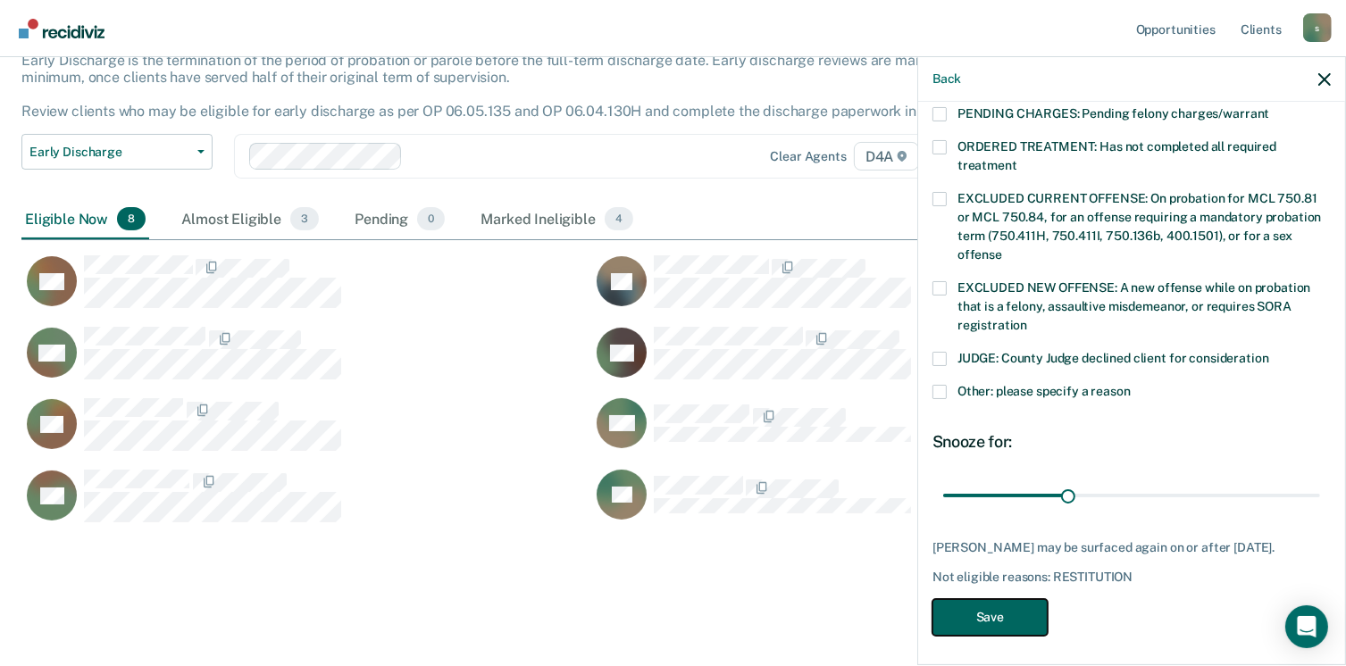
click at [996, 599] on button "Save" at bounding box center [989, 617] width 115 height 37
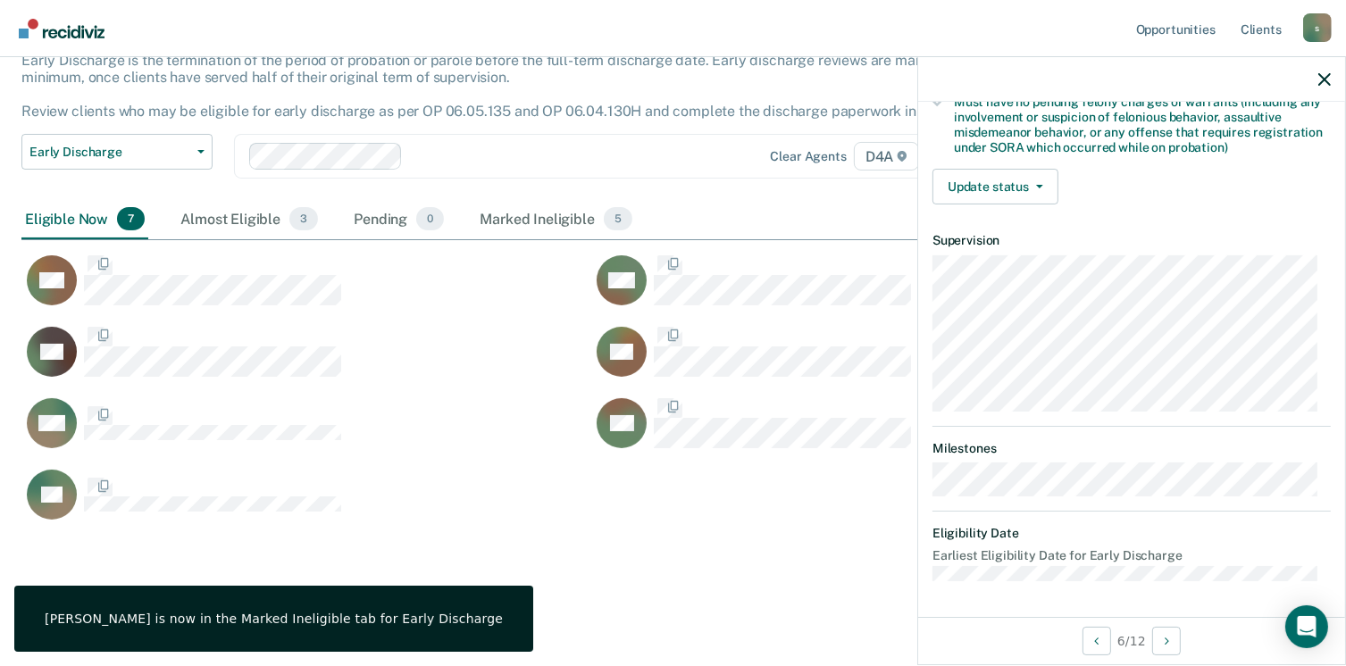
scroll to position [375, 0]
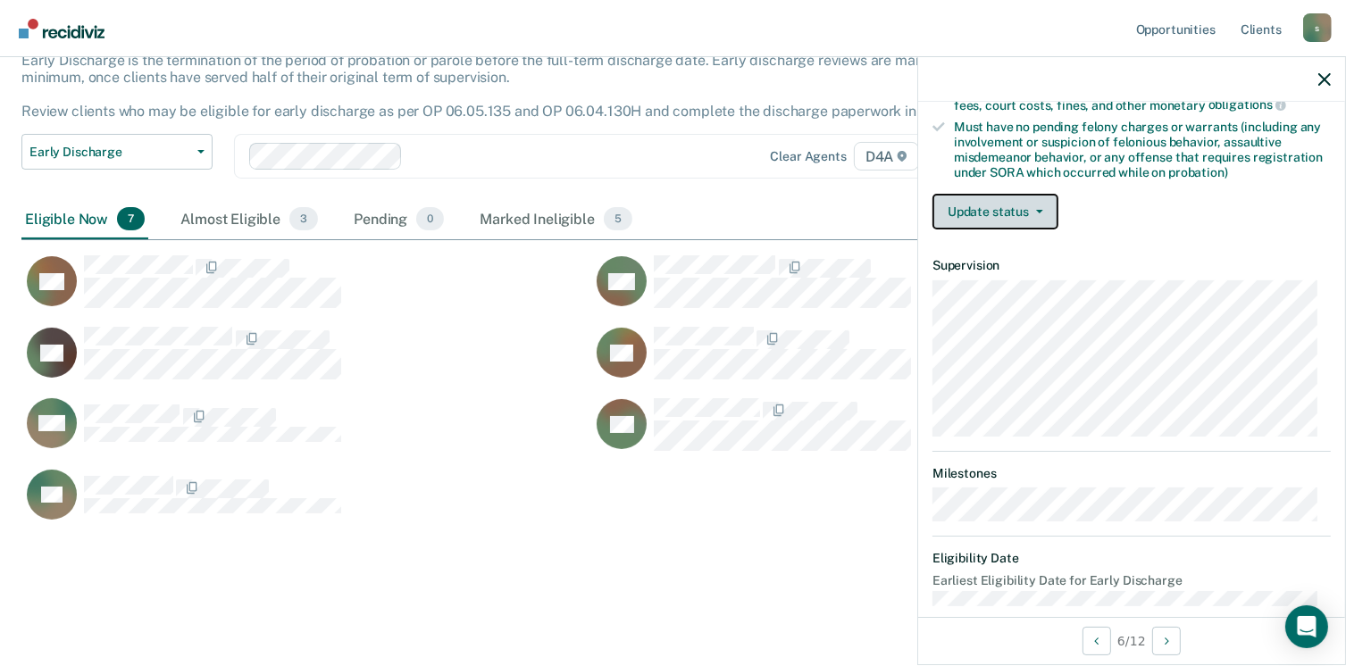
click at [996, 212] on button "Update status" at bounding box center [995, 212] width 126 height 36
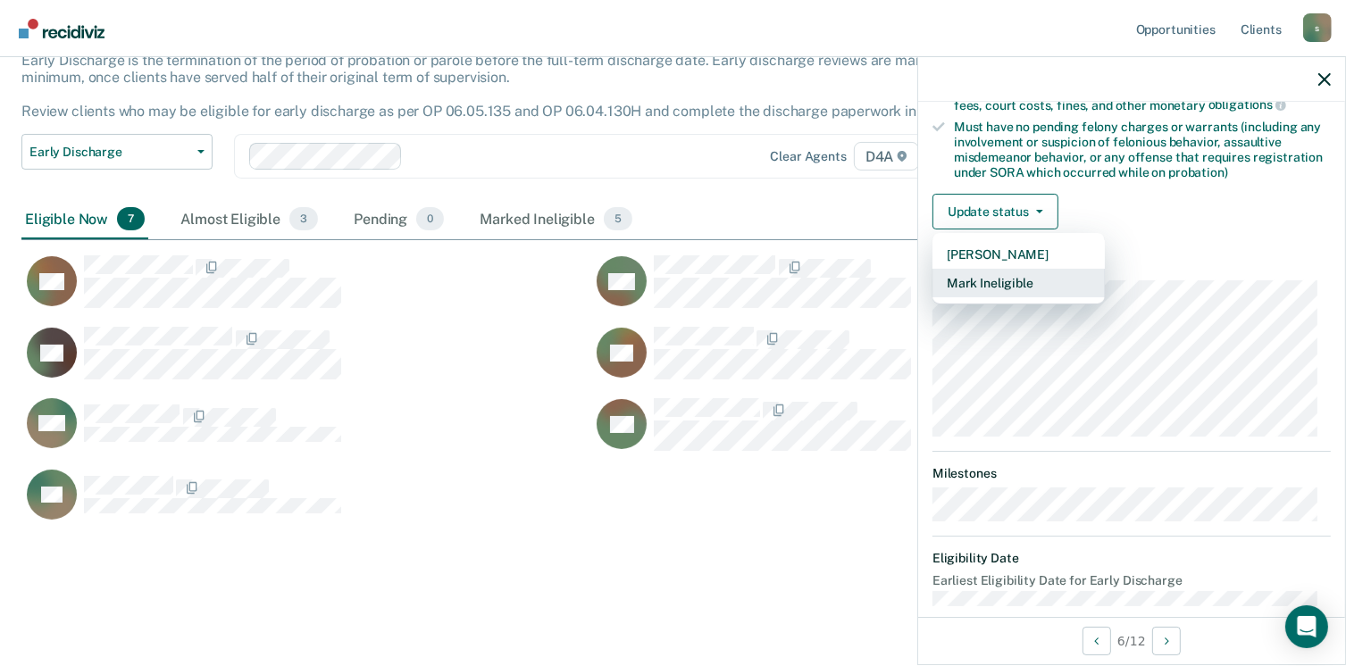
click at [979, 272] on button "Mark Ineligible" at bounding box center [1018, 283] width 172 height 29
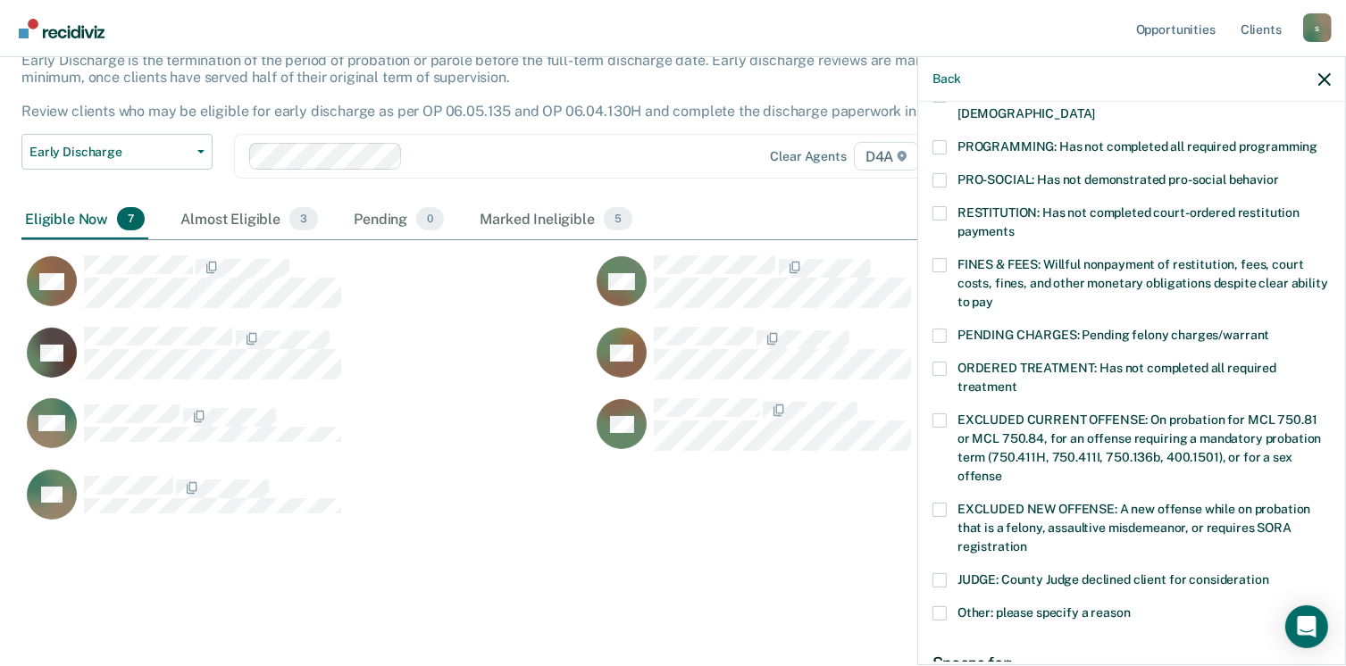
click at [931, 246] on div "MC Which of the following requirements has [PERSON_NAME] not met? [MEDICAL_DATA…" at bounding box center [1131, 382] width 427 height 560
click at [939, 258] on span at bounding box center [939, 265] width 14 height 14
click at [993, 296] on input "FINES & FEES: Willful nonpayment of restitution, fees, court costs, fines, and …" at bounding box center [993, 296] width 0 height 0
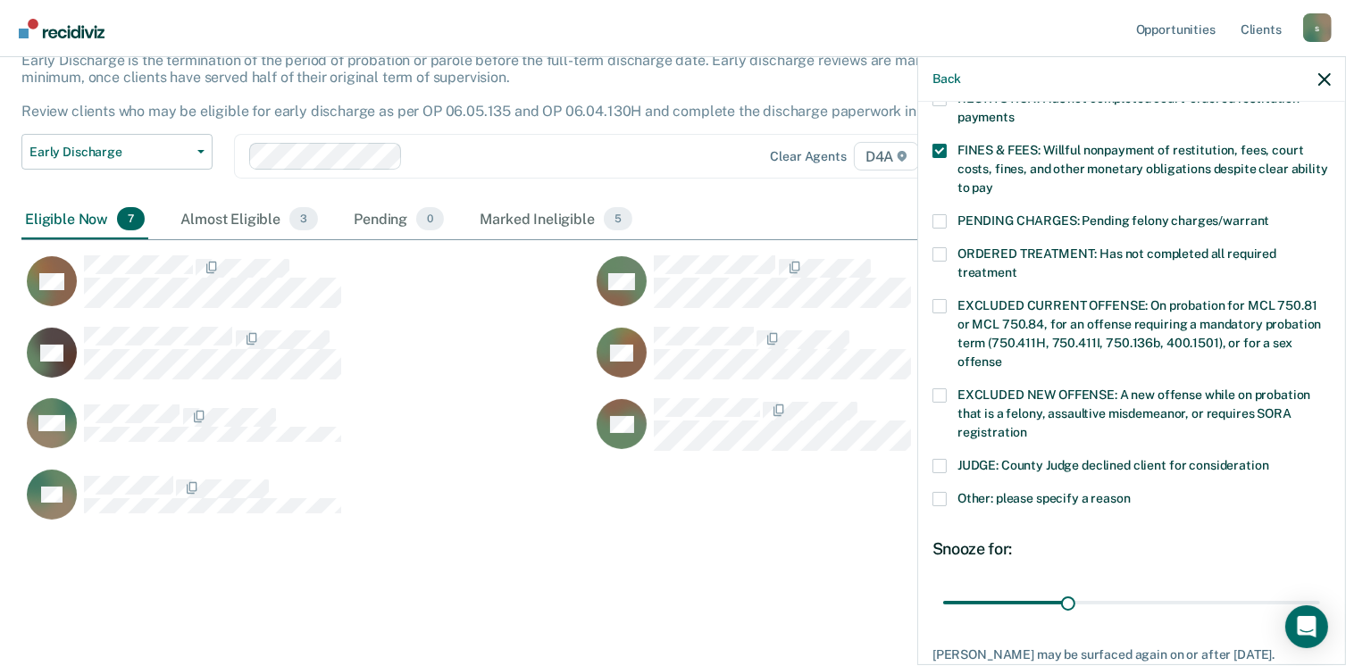
scroll to position [596, 0]
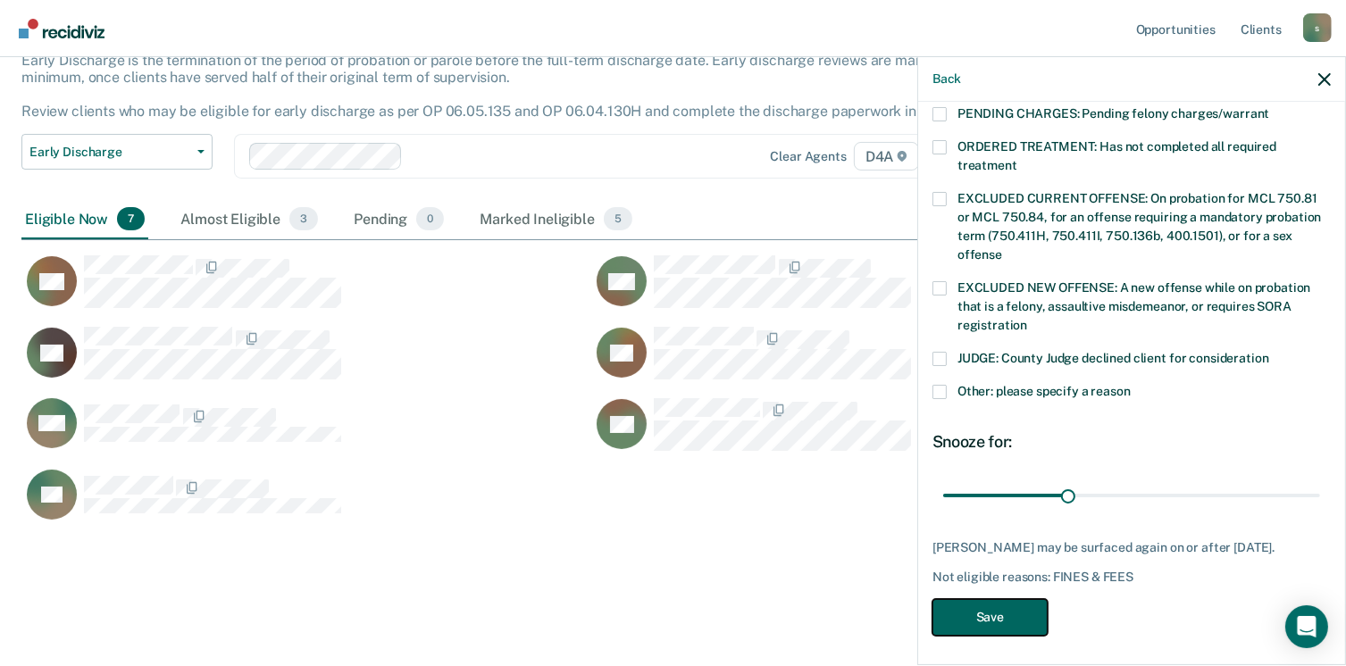
drag, startPoint x: 998, startPoint y: 608, endPoint x: 988, endPoint y: 593, distance: 18.6
click at [997, 607] on button "Save" at bounding box center [989, 617] width 115 height 37
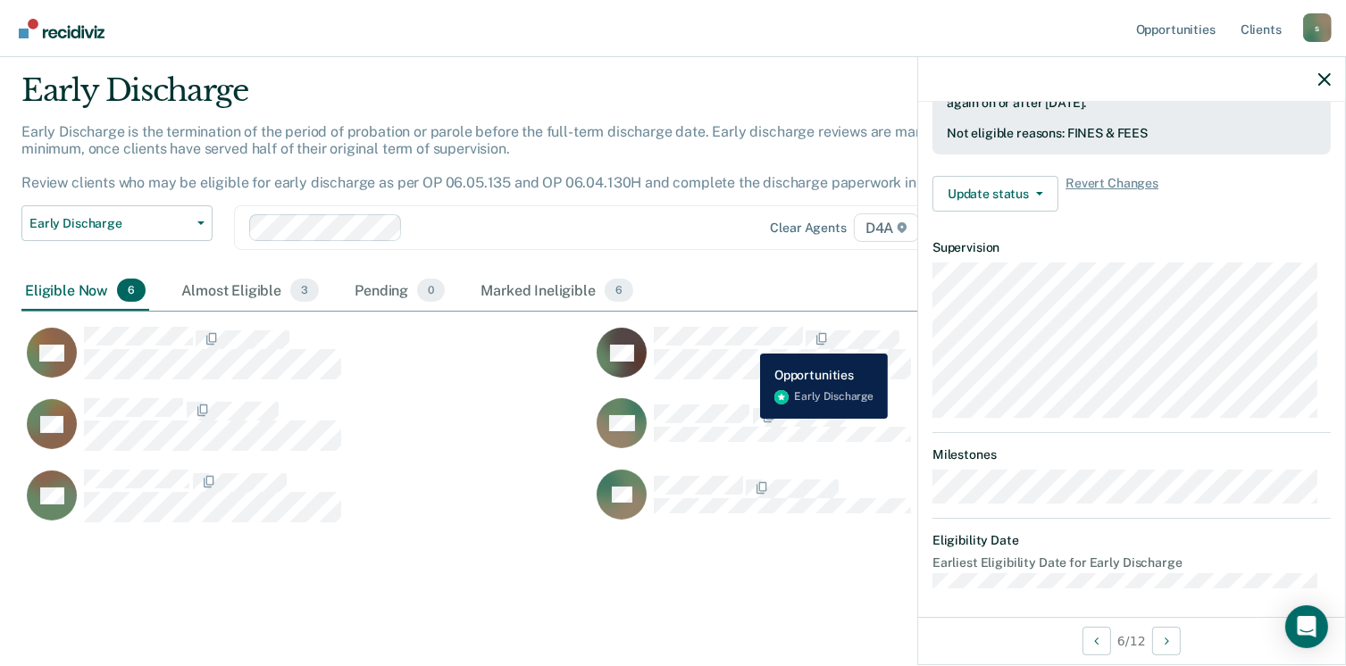
scroll to position [542, 0]
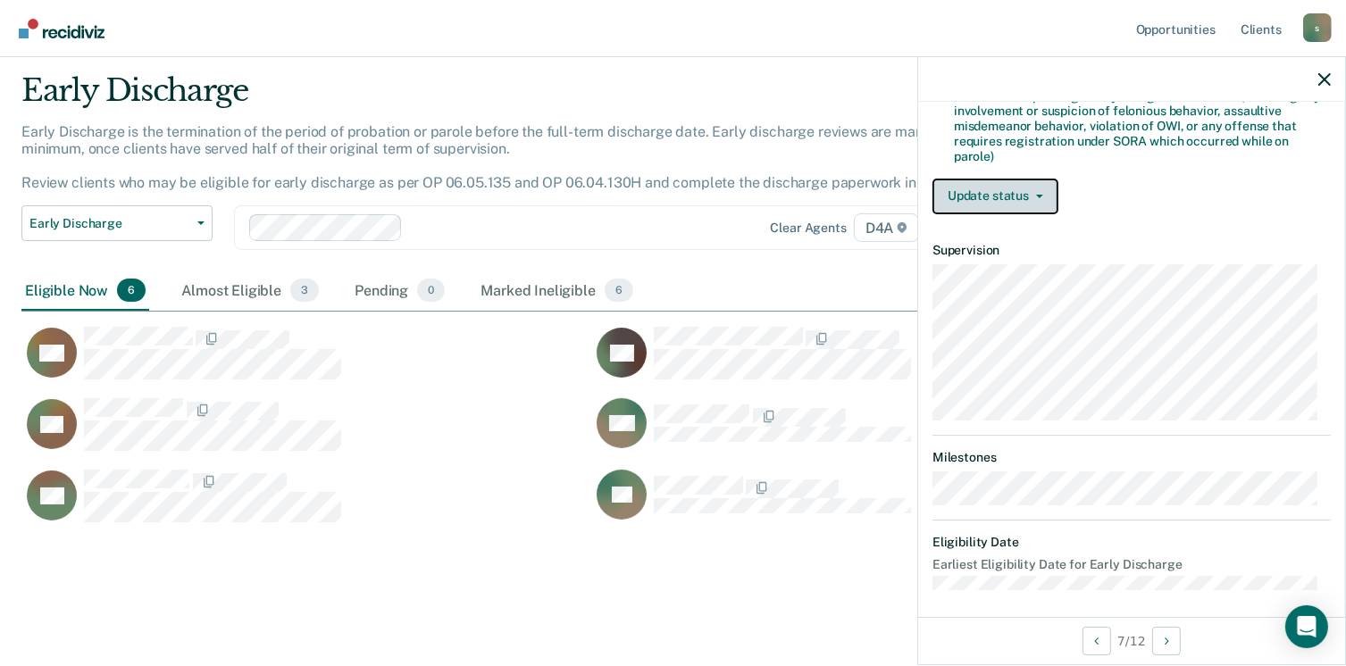
click at [1029, 180] on button "Update status" at bounding box center [995, 197] width 126 height 36
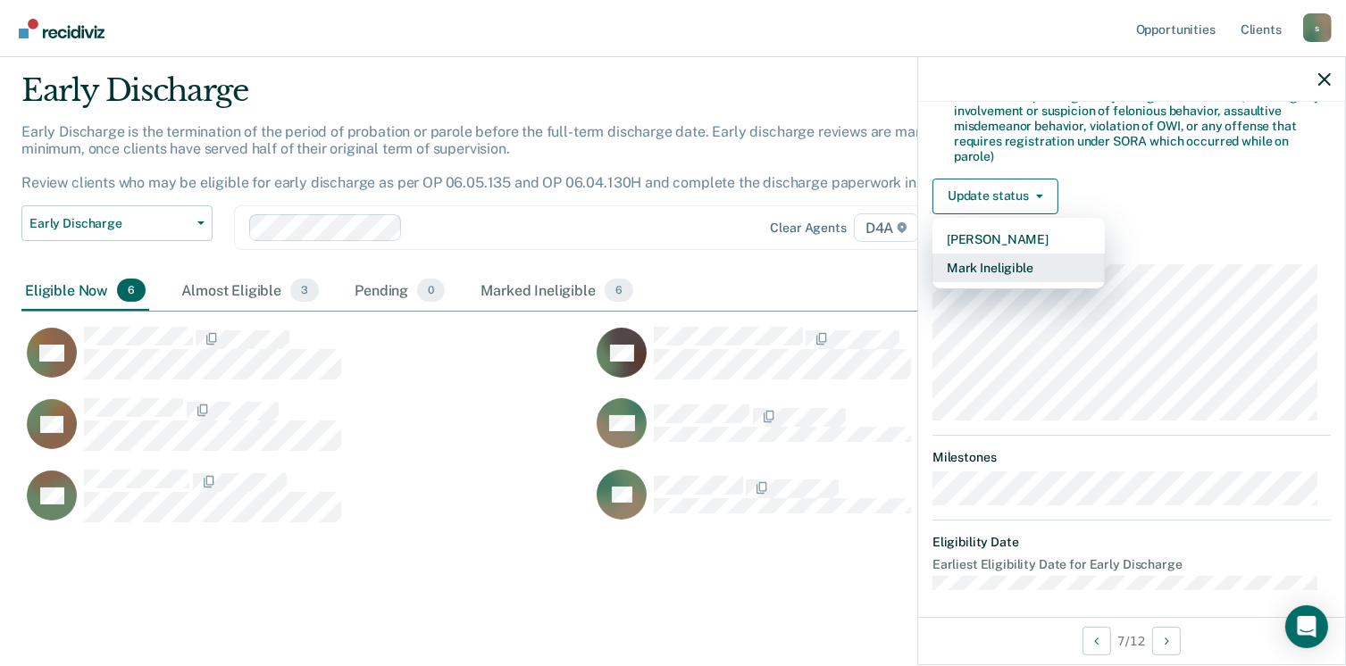
click at [985, 258] on button "Mark Ineligible" at bounding box center [1018, 268] width 172 height 29
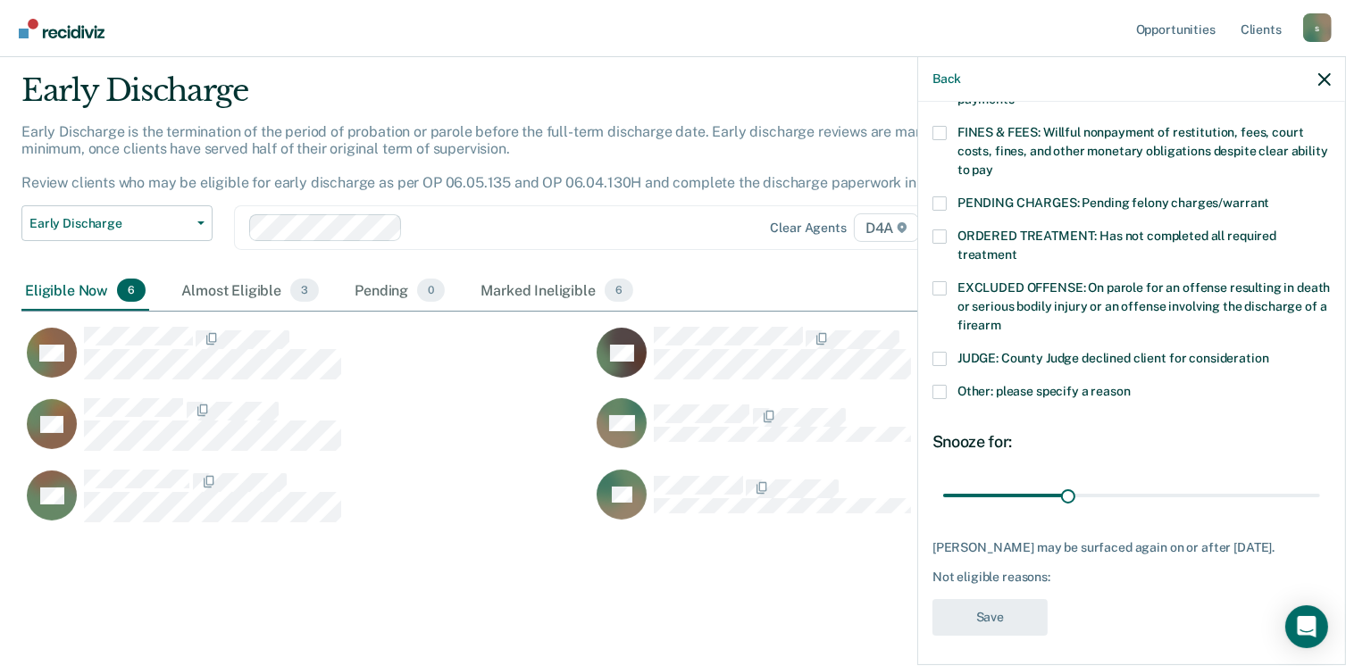
click at [947, 281] on label "EXCLUDED OFFENSE: On parole for an offense resulting in death or serious bodily…" at bounding box center [1131, 309] width 398 height 56
click at [1001, 319] on input "EXCLUDED OFFENSE: On parole for an offense resulting in death or serious bodily…" at bounding box center [1001, 319] width 0 height 0
drag, startPoint x: 988, startPoint y: 607, endPoint x: 967, endPoint y: 601, distance: 22.3
click at [986, 605] on button "Save" at bounding box center [989, 617] width 115 height 37
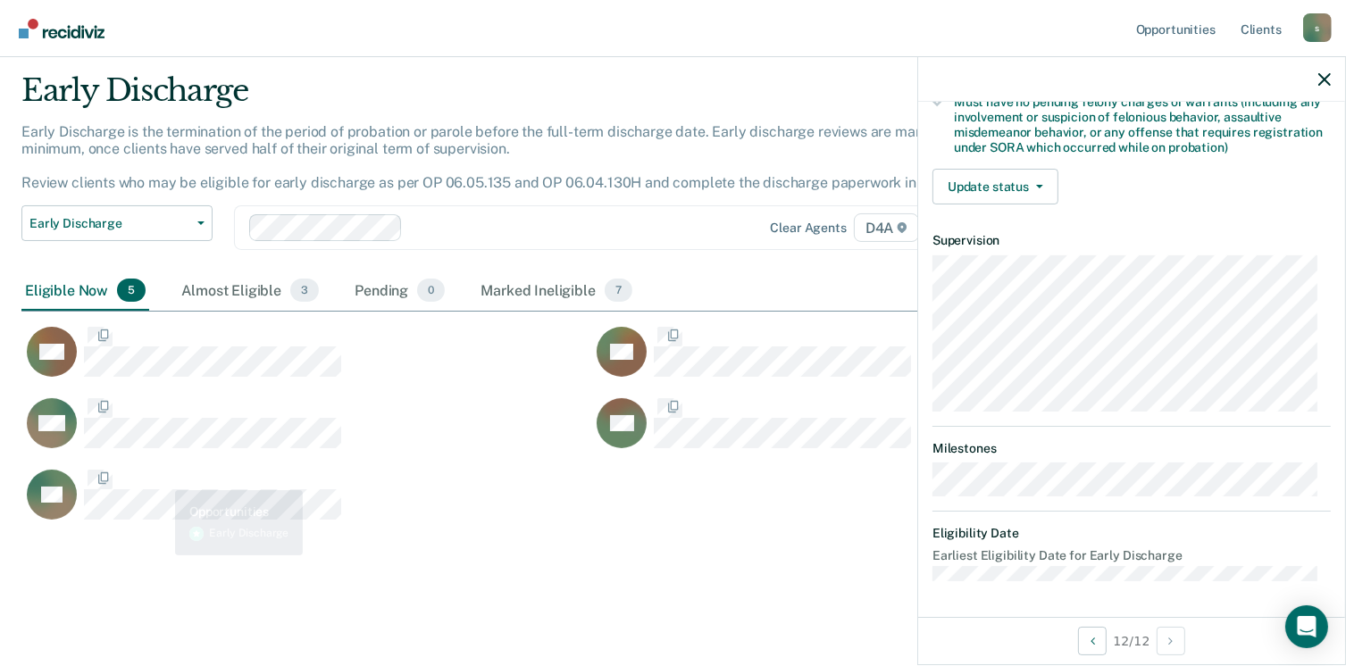
scroll to position [373, 0]
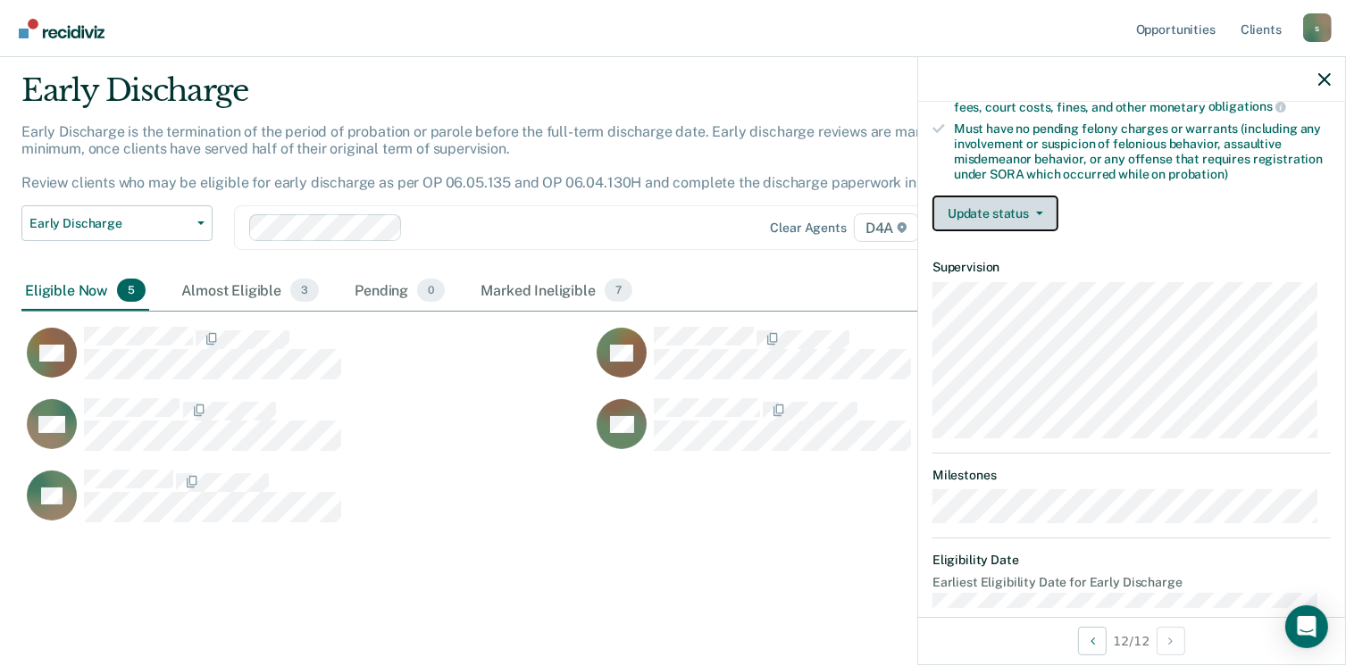
click at [1009, 197] on button "Update status" at bounding box center [995, 214] width 126 height 36
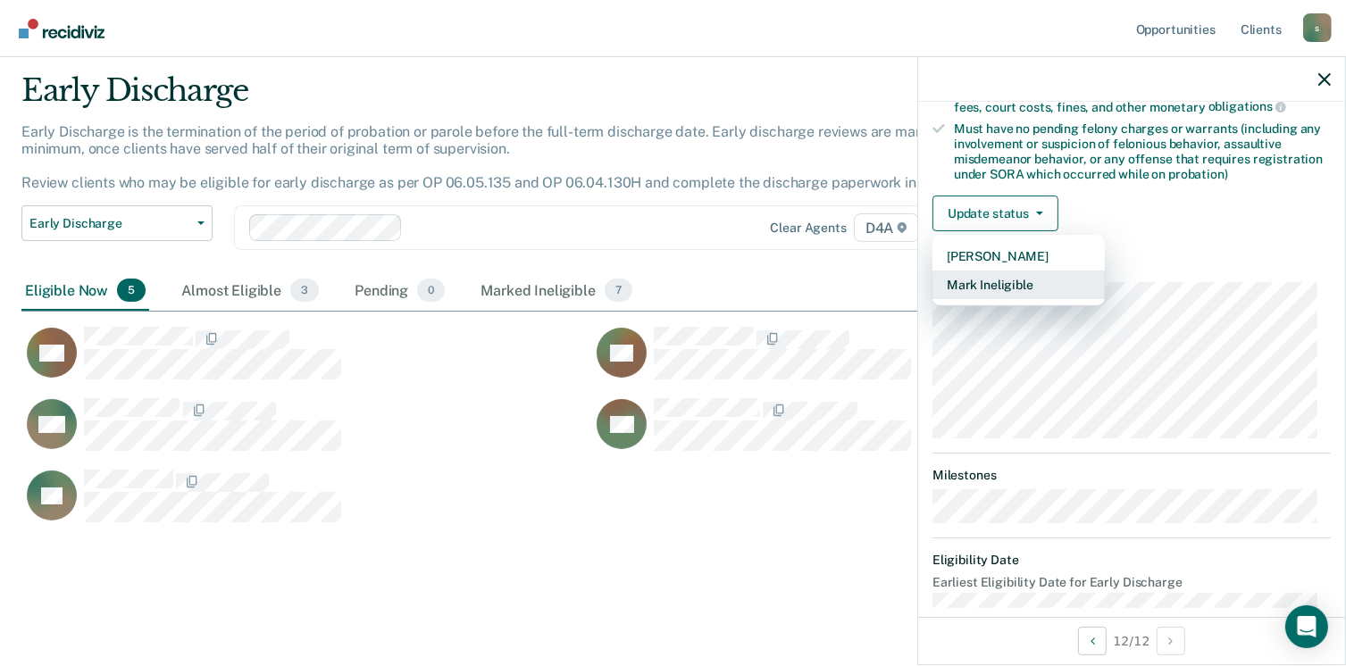
click at [996, 279] on button "Mark Ineligible" at bounding box center [1018, 285] width 172 height 29
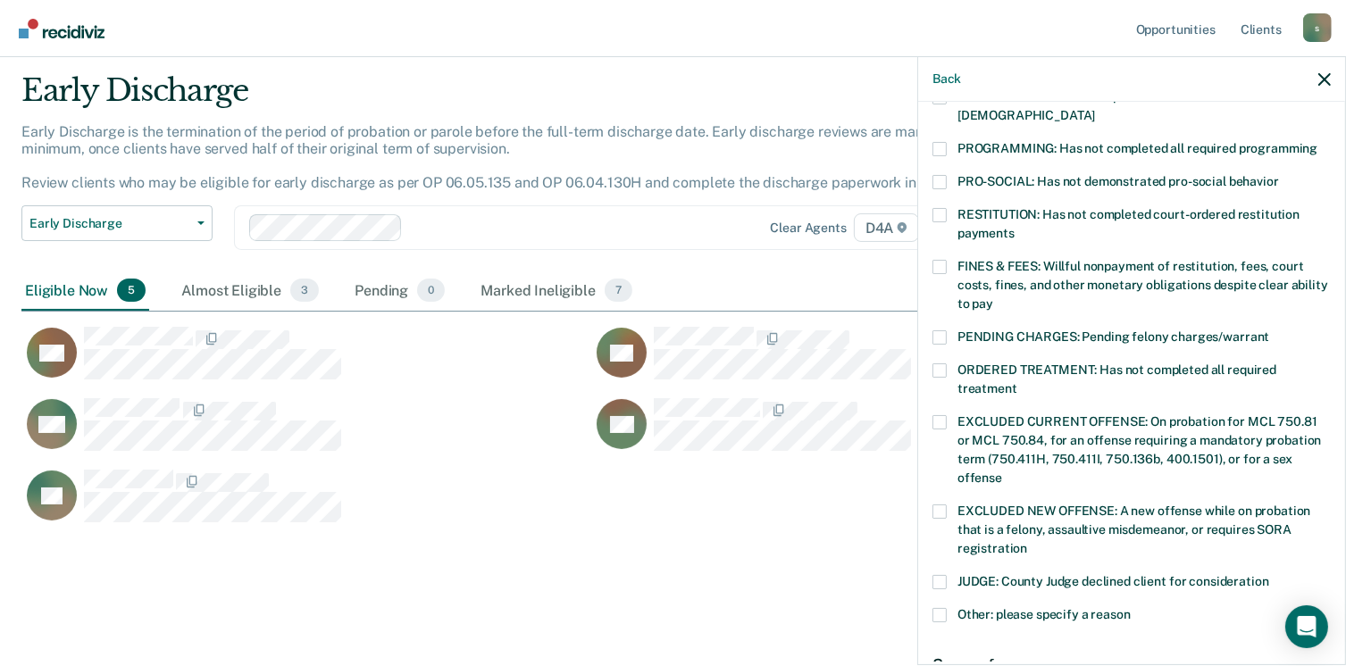
click at [933, 260] on span at bounding box center [939, 267] width 14 height 14
click at [993, 297] on input "FINES & FEES: Willful nonpayment of restitution, fees, court costs, fines, and …" at bounding box center [993, 297] width 0 height 0
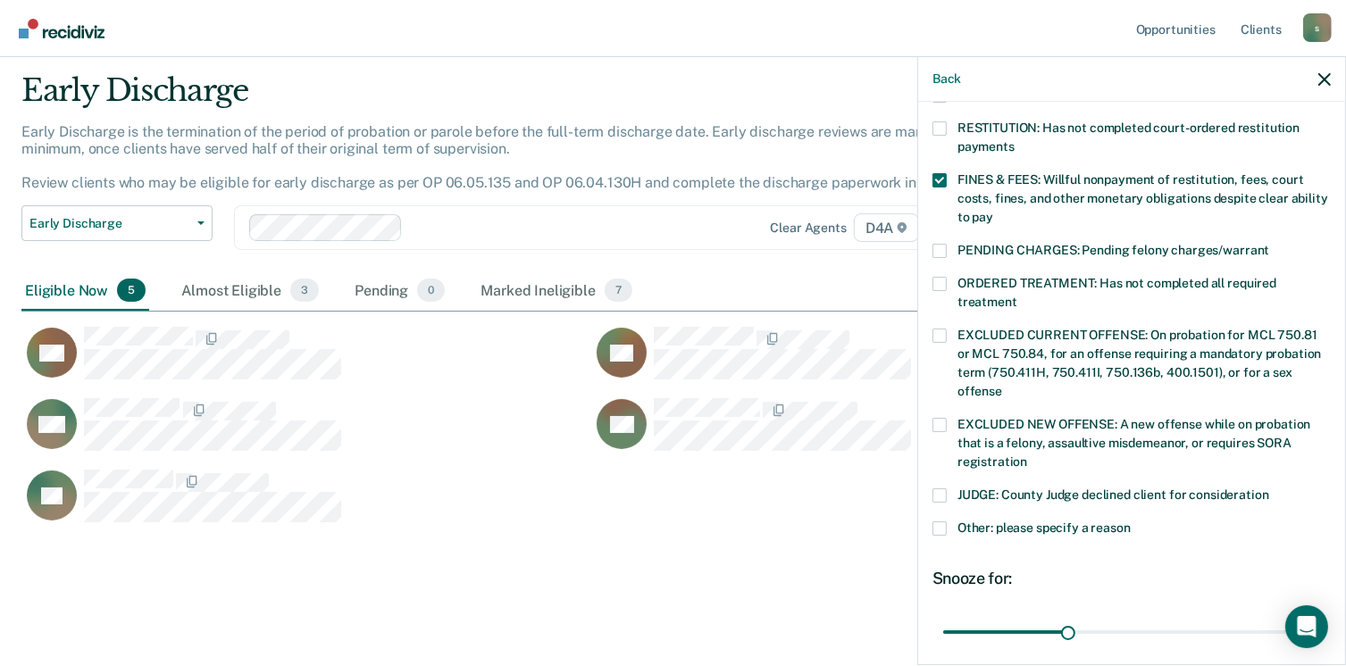
scroll to position [581, 0]
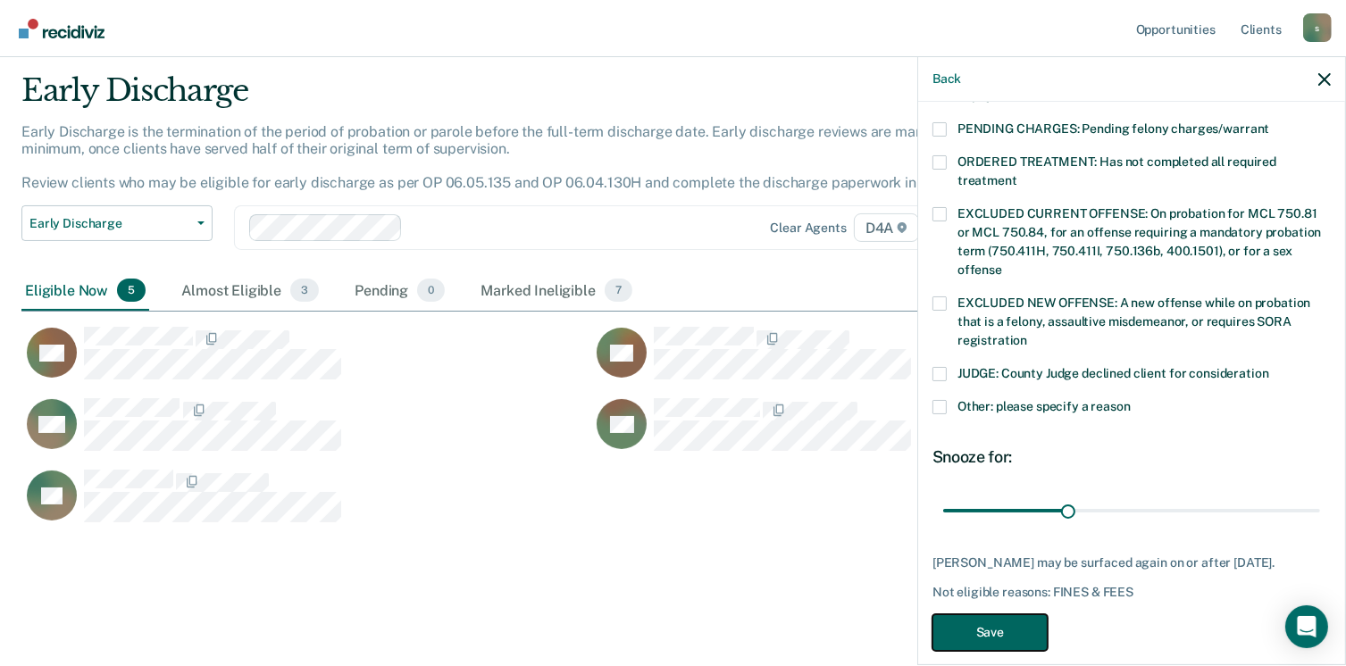
click at [993, 614] on button "Save" at bounding box center [989, 632] width 115 height 37
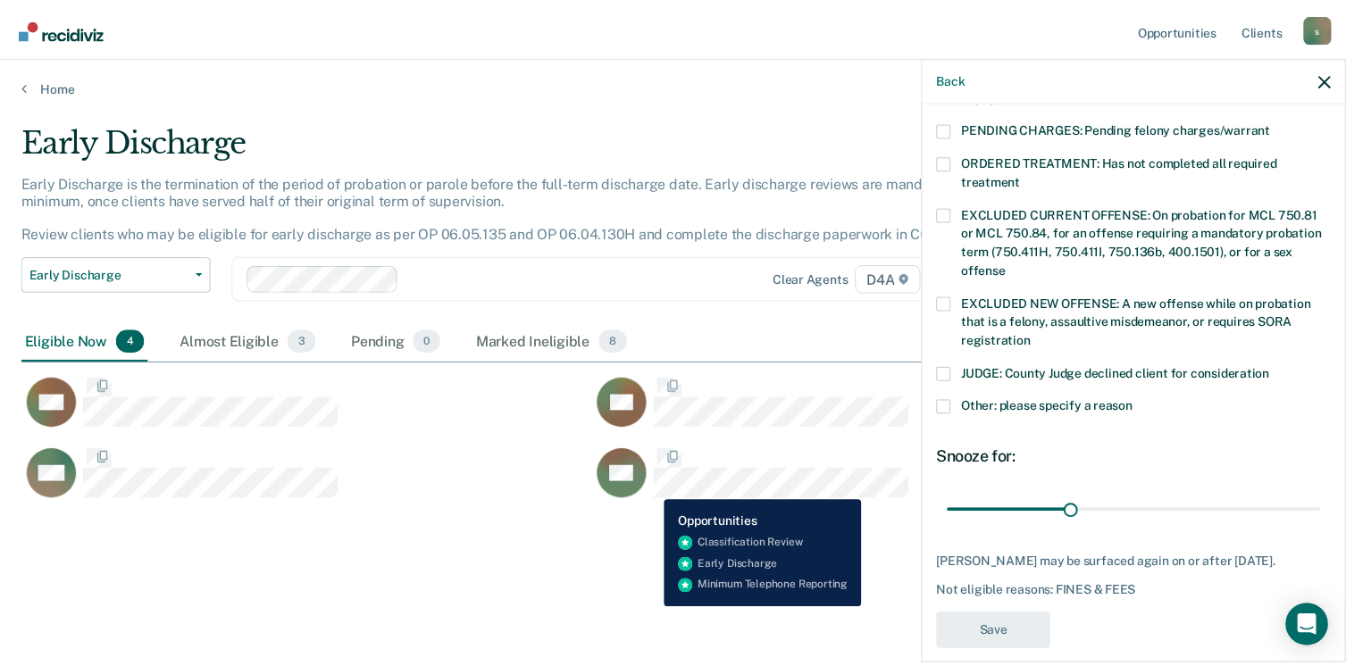
scroll to position [525, 0]
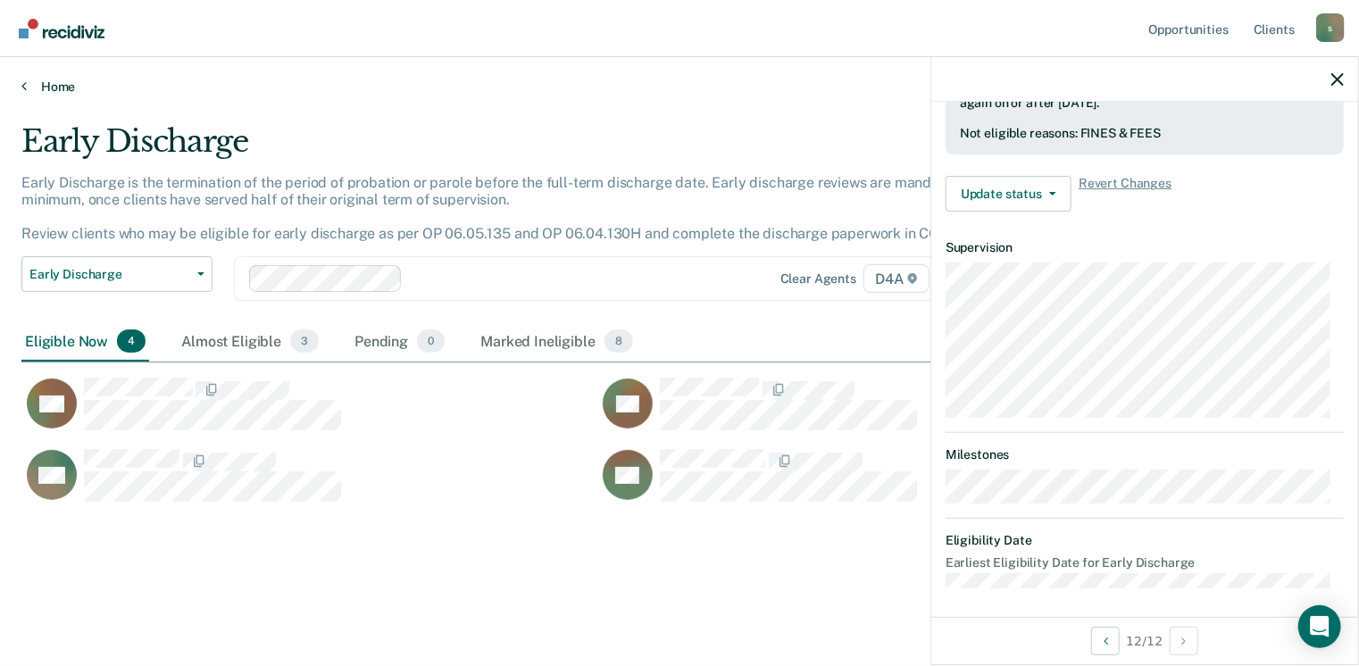
click at [46, 89] on link "Home" at bounding box center [679, 87] width 1316 height 16
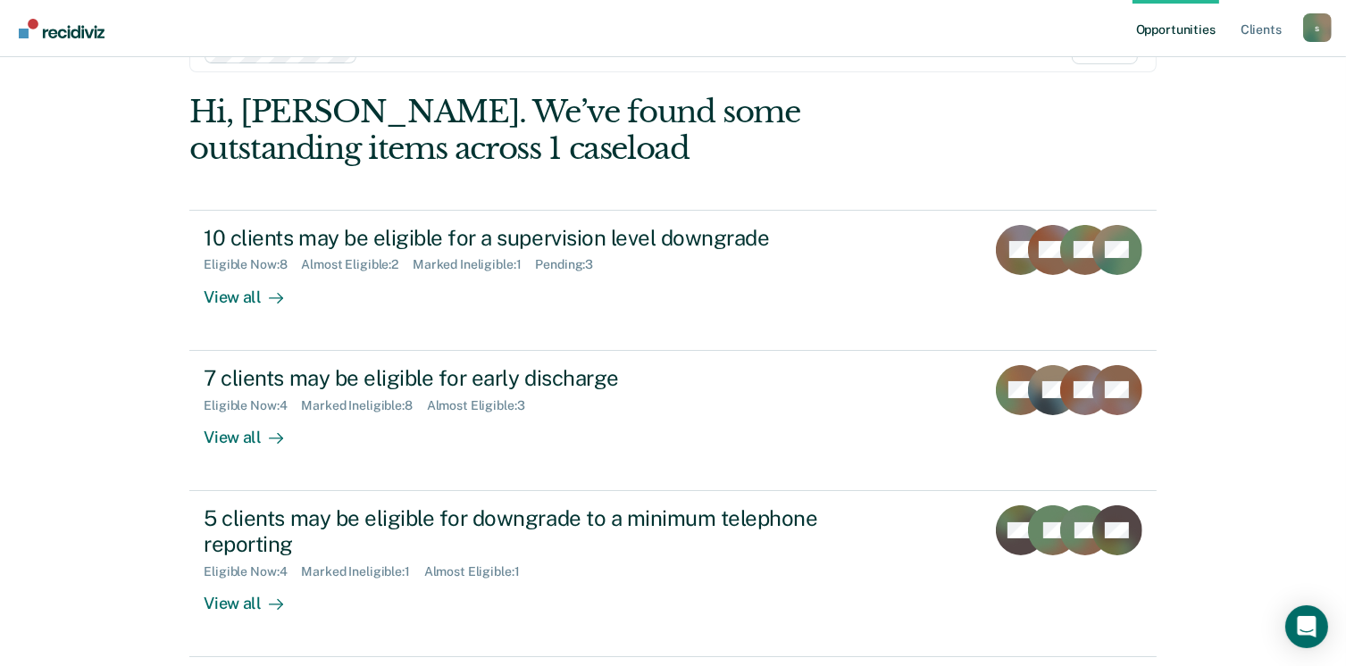
scroll to position [89, 0]
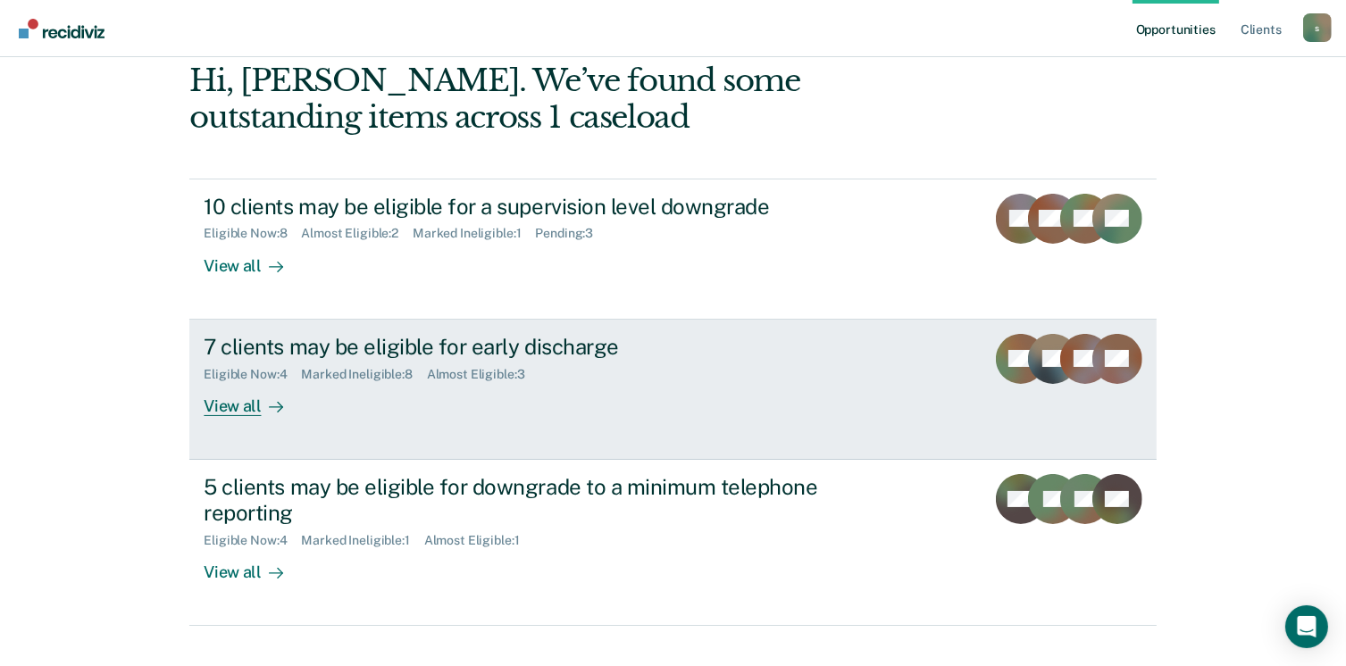
click at [227, 402] on div "View all" at bounding box center [254, 398] width 100 height 35
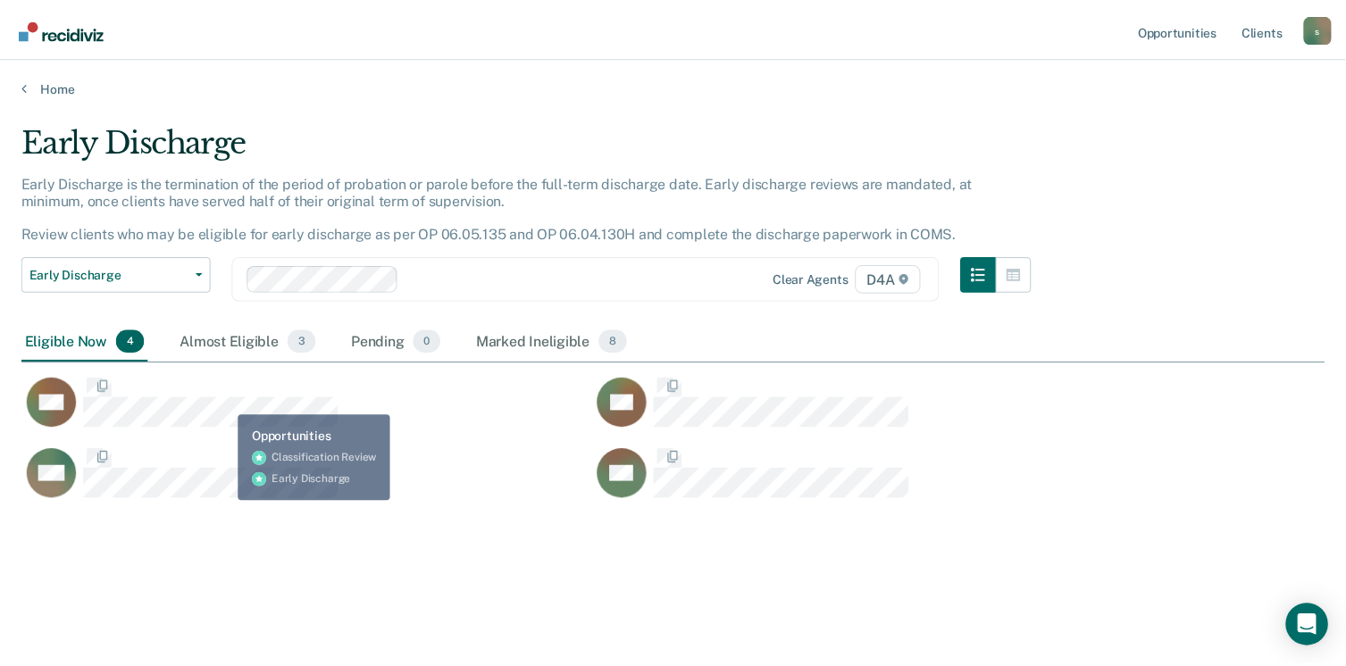
scroll to position [396, 1303]
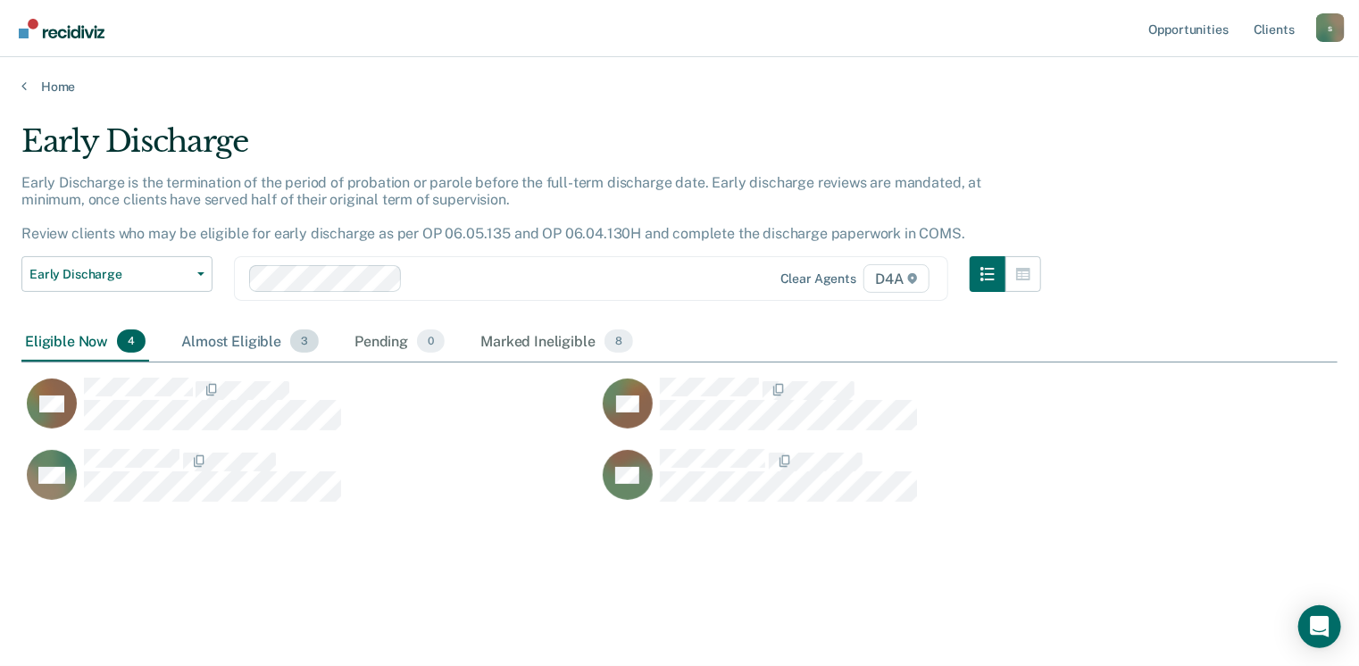
click at [233, 337] on div "Almost Eligible 3" at bounding box center [250, 341] width 145 height 39
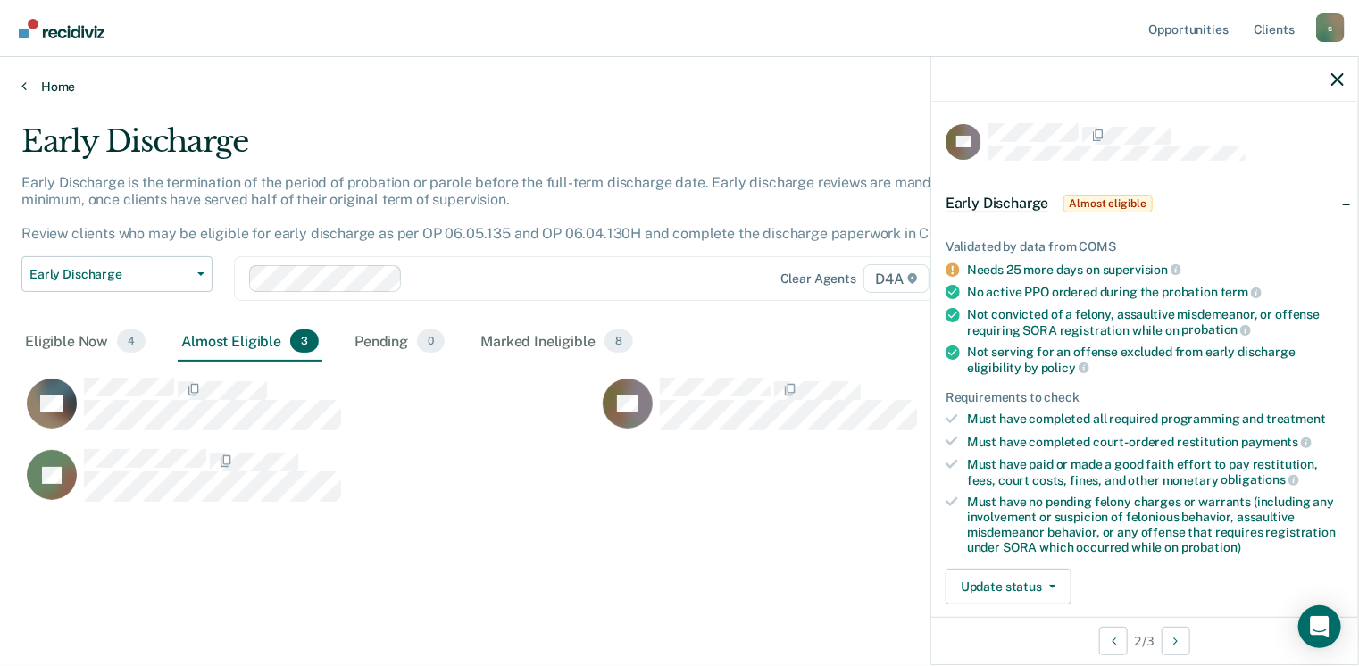
click at [25, 88] on icon at bounding box center [23, 86] width 5 height 14
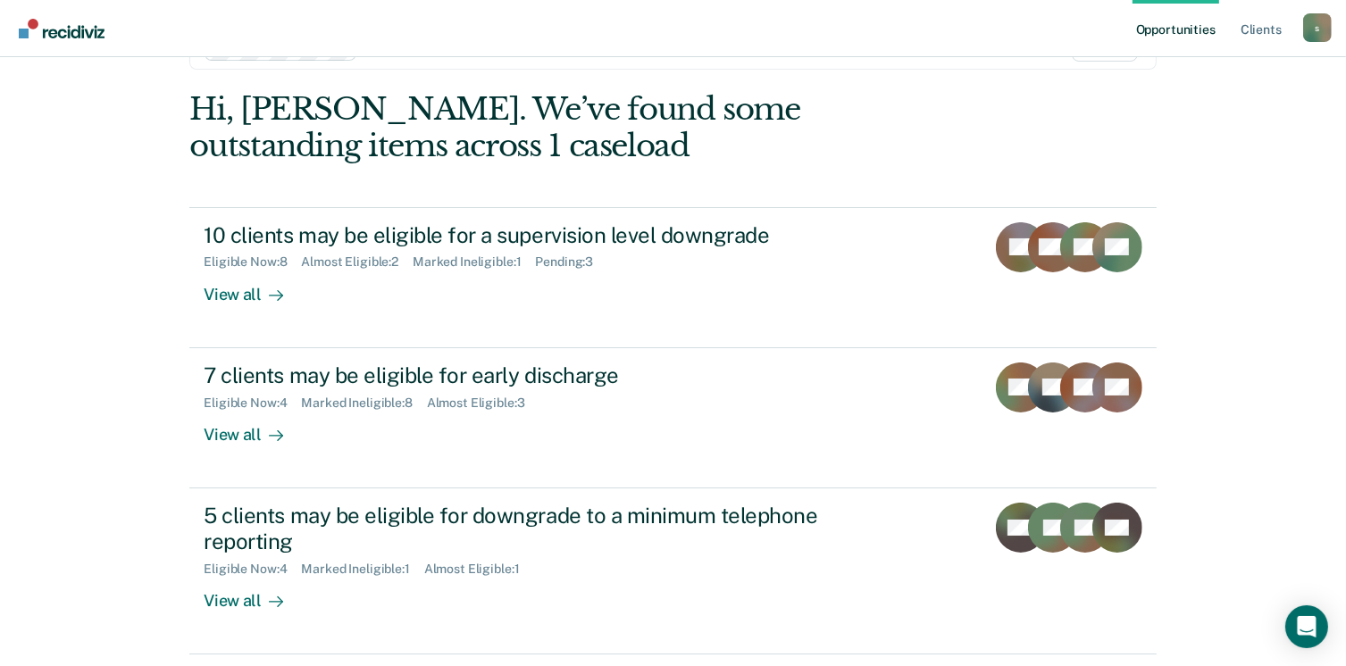
scroll to position [119, 0]
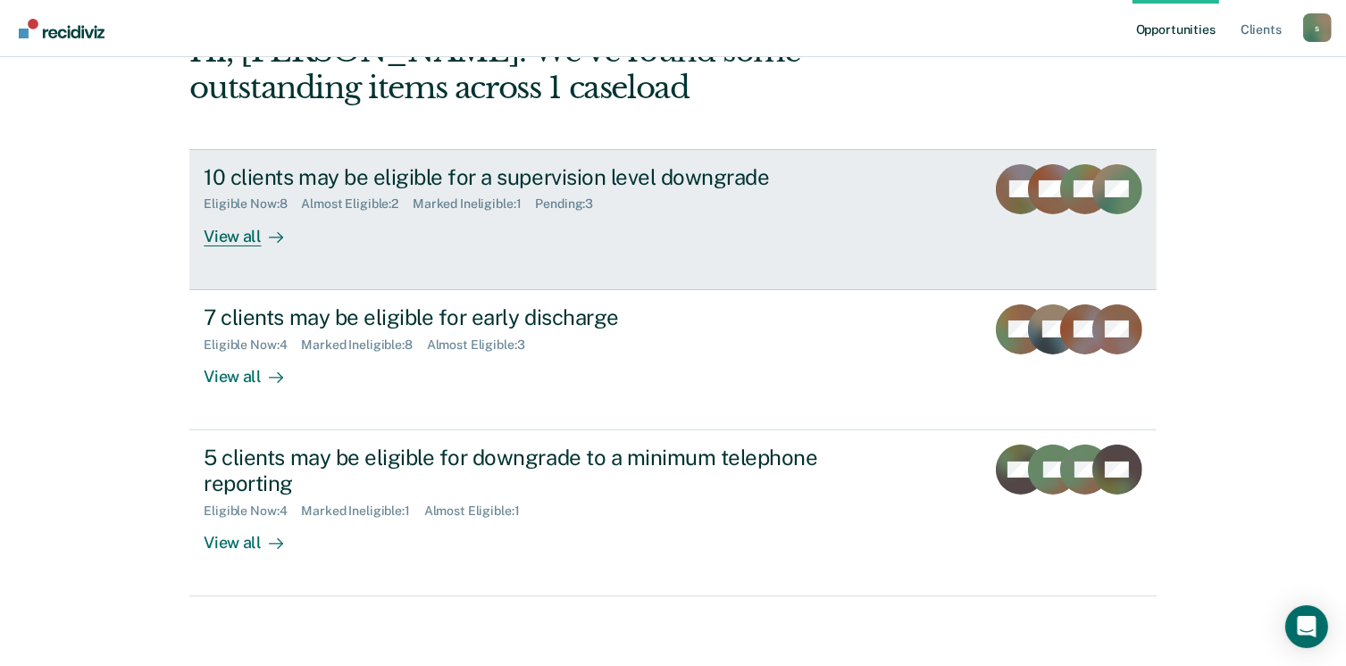
click at [241, 233] on div "View all" at bounding box center [254, 229] width 100 height 35
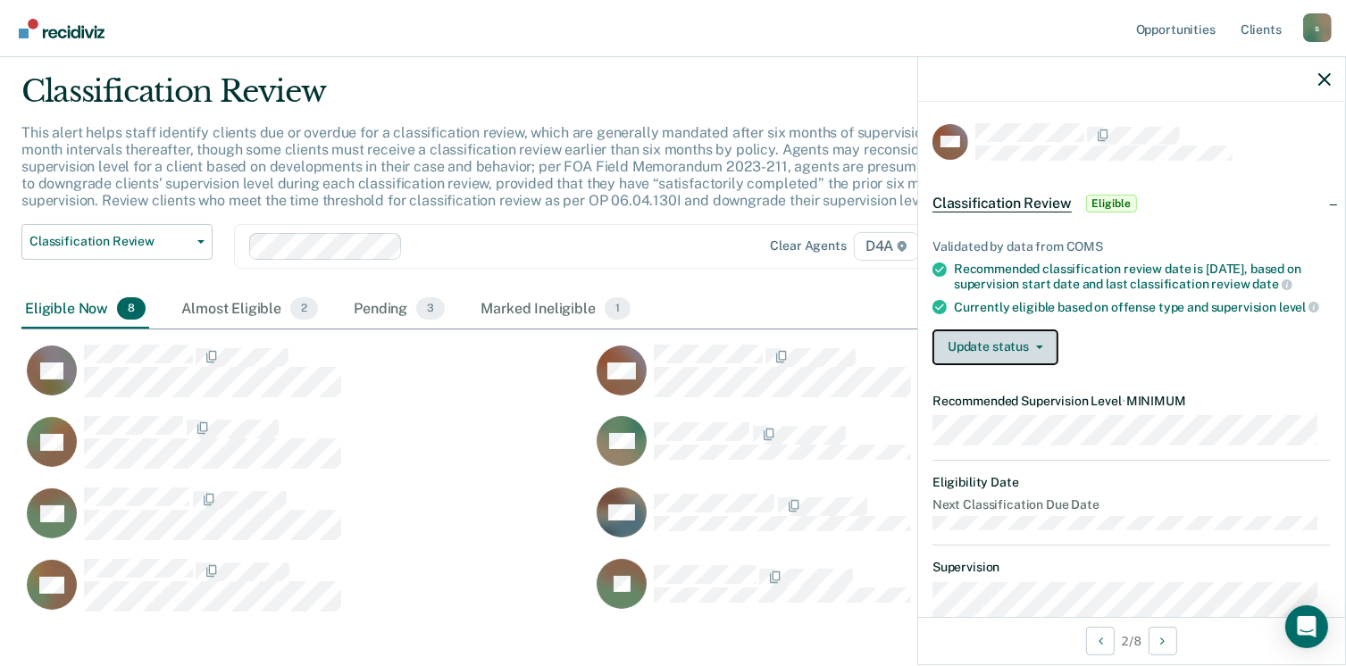
click at [1002, 346] on button "Update status" at bounding box center [995, 347] width 126 height 36
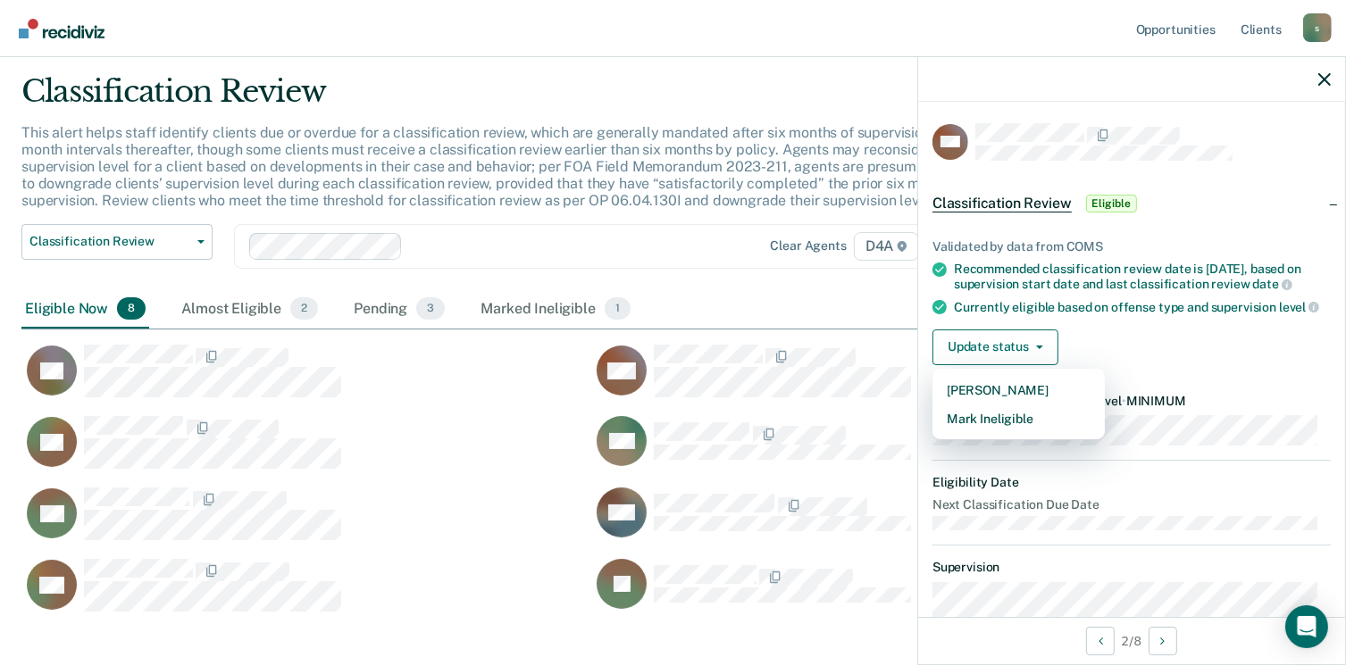
click at [1132, 358] on div "Update status [PERSON_NAME] Mark Ineligible" at bounding box center [1131, 347] width 398 height 36
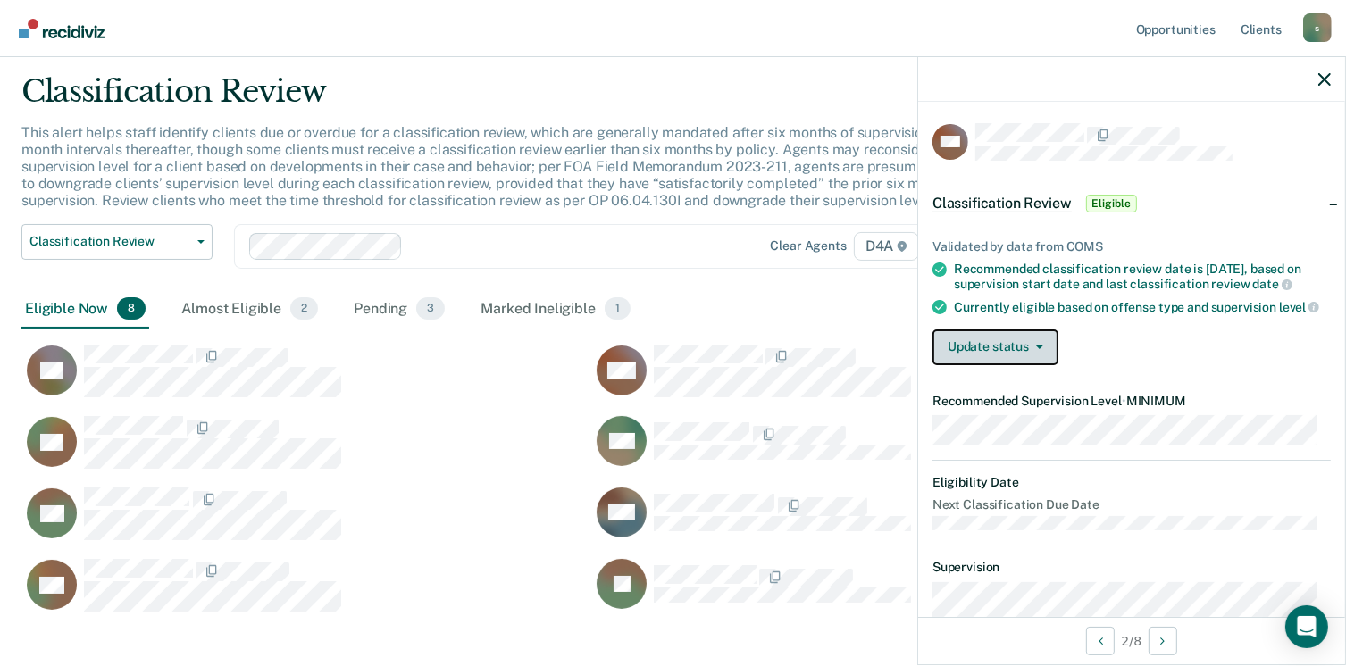
click at [1031, 349] on span "button" at bounding box center [1036, 348] width 14 height 4
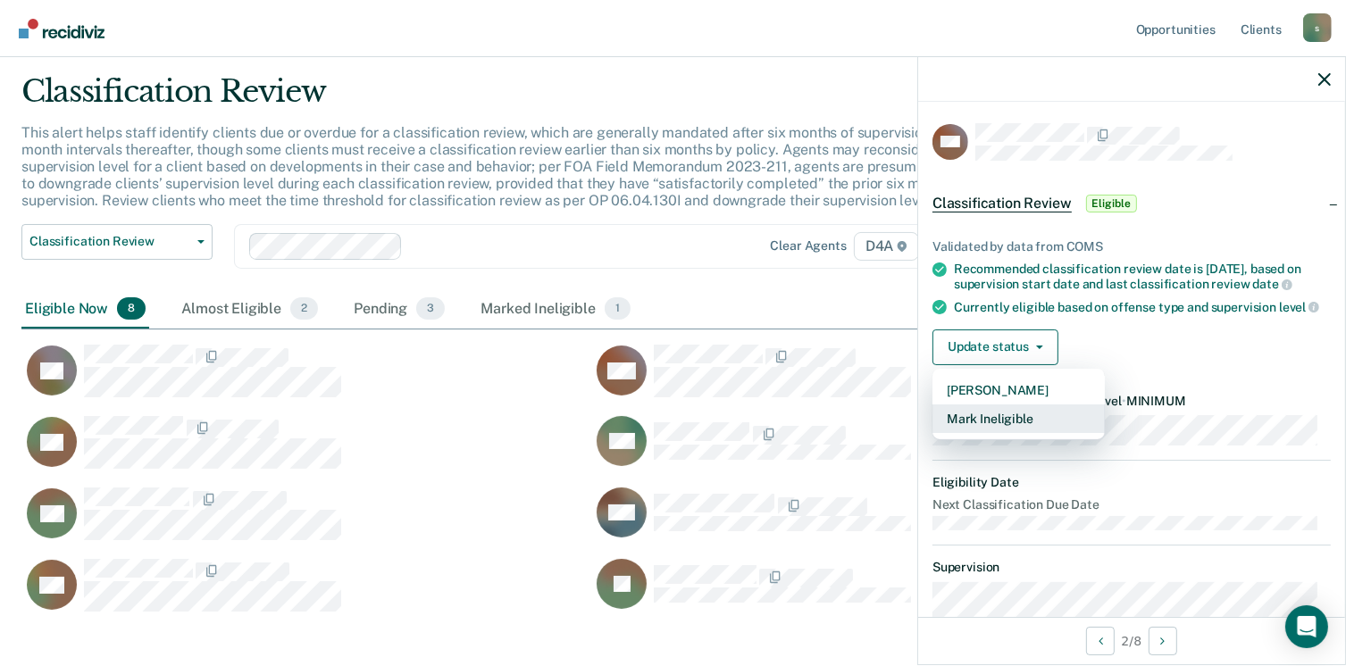
click at [993, 429] on button "Mark Ineligible" at bounding box center [1018, 418] width 172 height 29
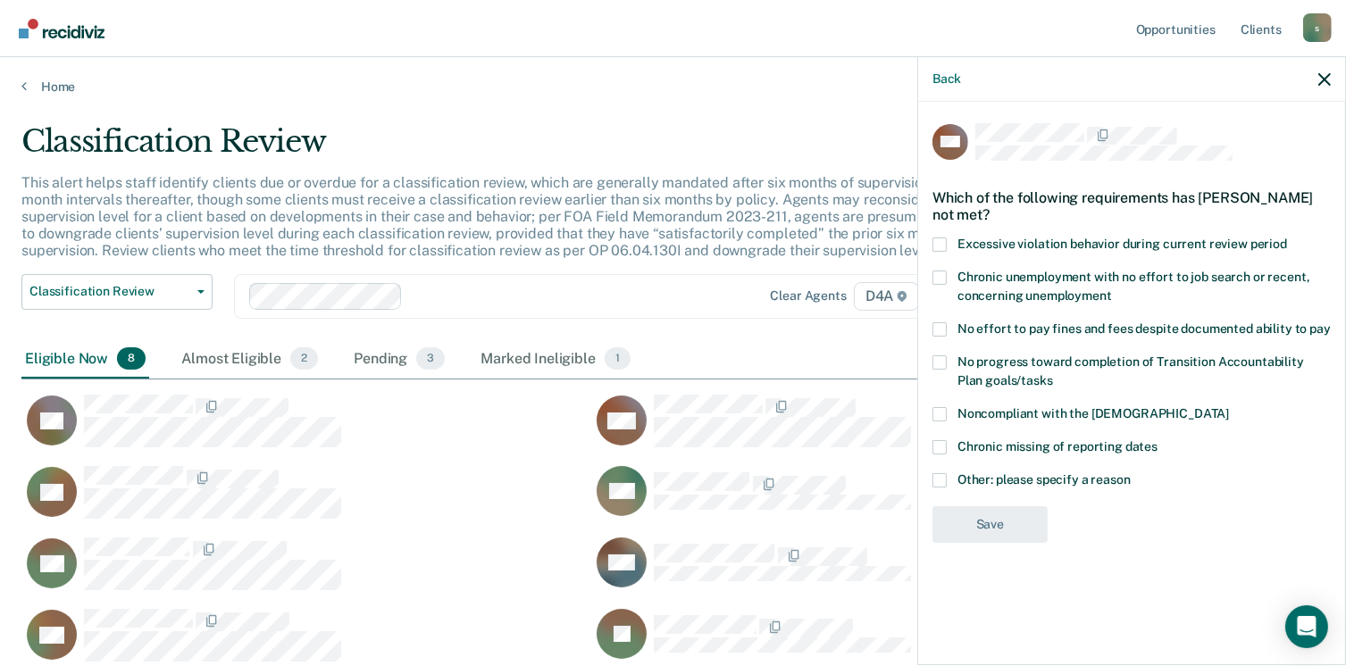
click at [942, 419] on label "Noncompliant with the [DEMOGRAPHIC_DATA]" at bounding box center [1131, 416] width 398 height 19
click at [1229, 407] on input "Noncompliant with the [DEMOGRAPHIC_DATA]" at bounding box center [1229, 407] width 0 height 0
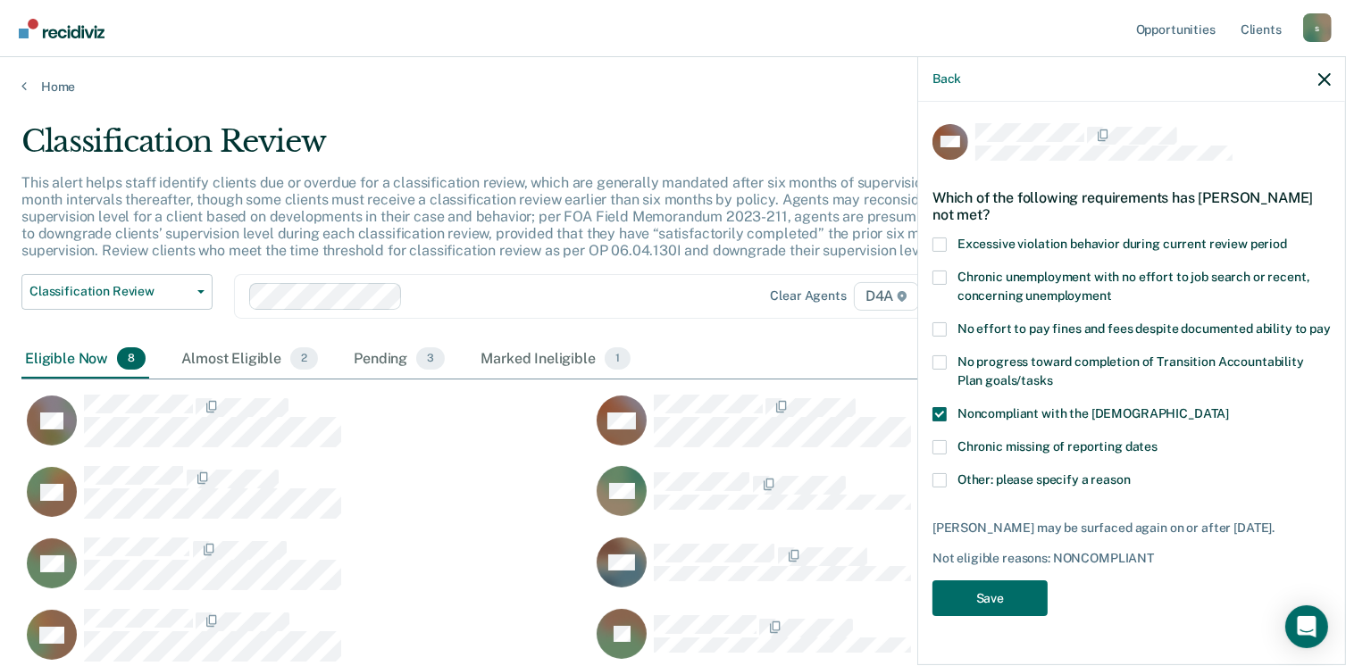
drag, startPoint x: 946, startPoint y: 476, endPoint x: 932, endPoint y: 458, distance: 22.3
click at [943, 474] on span at bounding box center [939, 480] width 14 height 14
click at [1130, 473] on input "Other: please specify a reason" at bounding box center [1130, 473] width 0 height 0
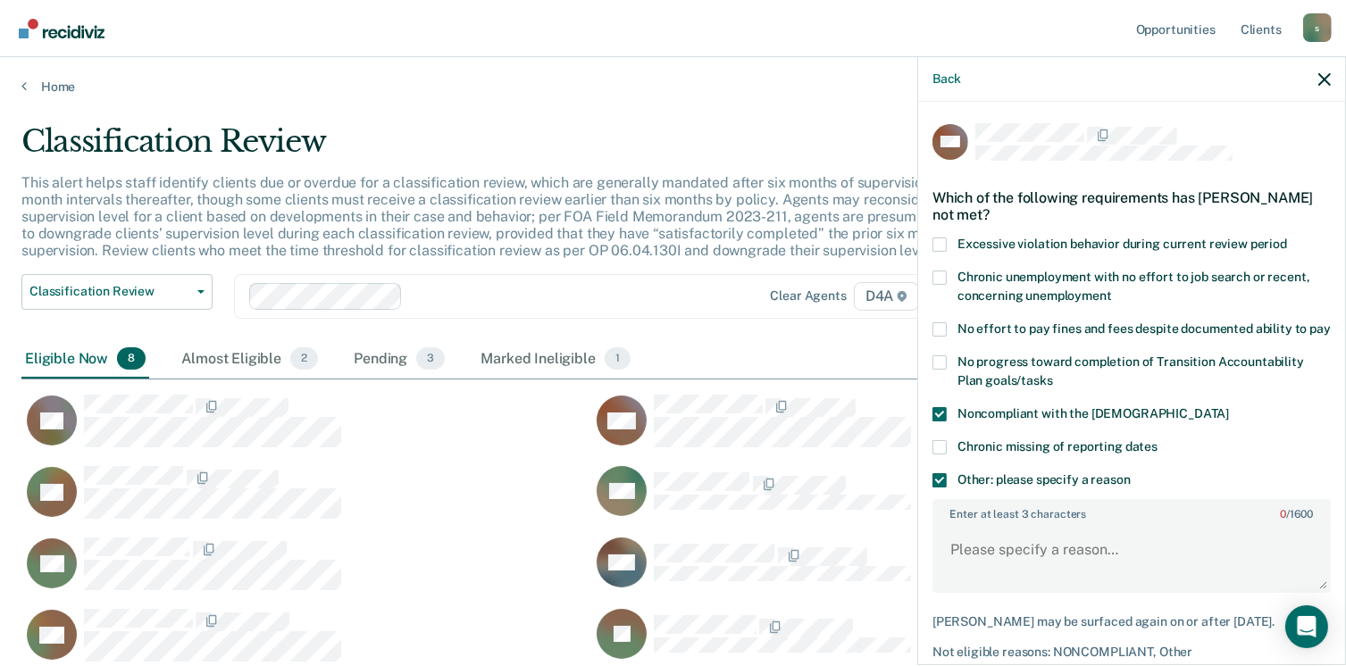
click at [941, 421] on span at bounding box center [939, 414] width 14 height 14
click at [1229, 407] on input "Noncompliant with the [DEMOGRAPHIC_DATA]" at bounding box center [1229, 407] width 0 height 0
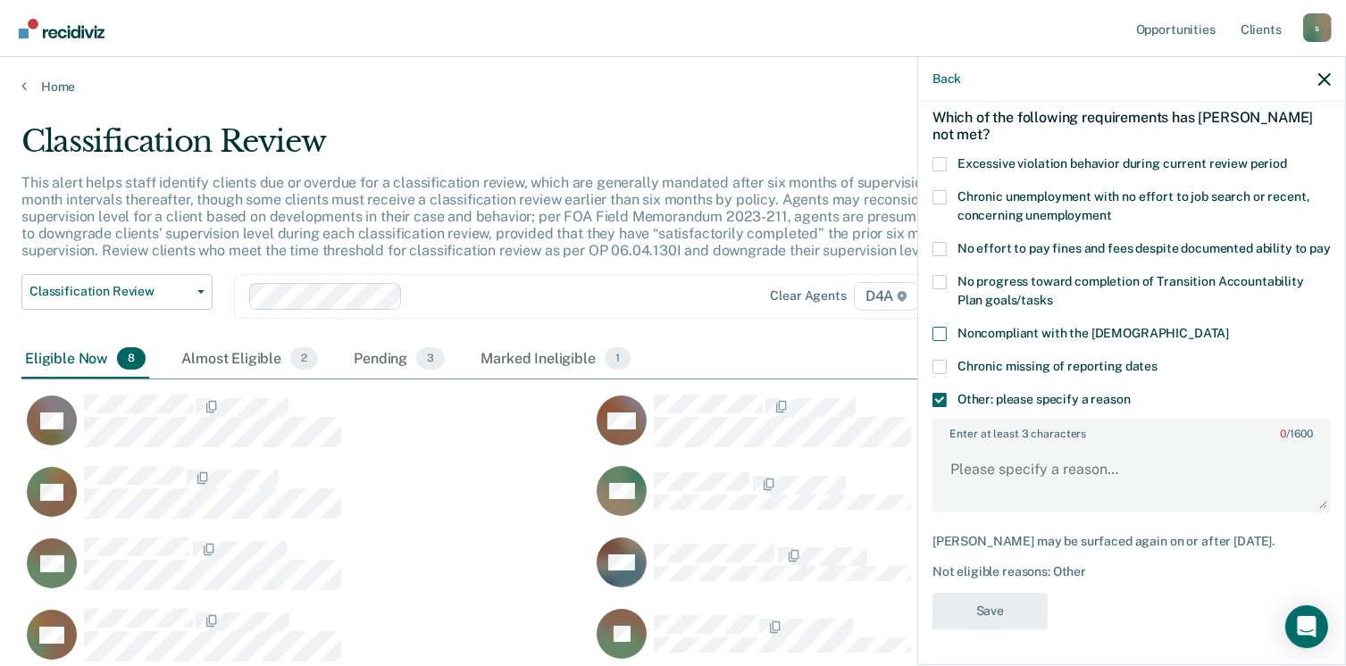
scroll to position [96, 0]
click at [977, 488] on textarea "Enter at least 3 characters 0 / 1600" at bounding box center [1131, 478] width 395 height 66
type textarea "Recent + test for Meth"
click at [981, 622] on button "Save" at bounding box center [989, 611] width 115 height 37
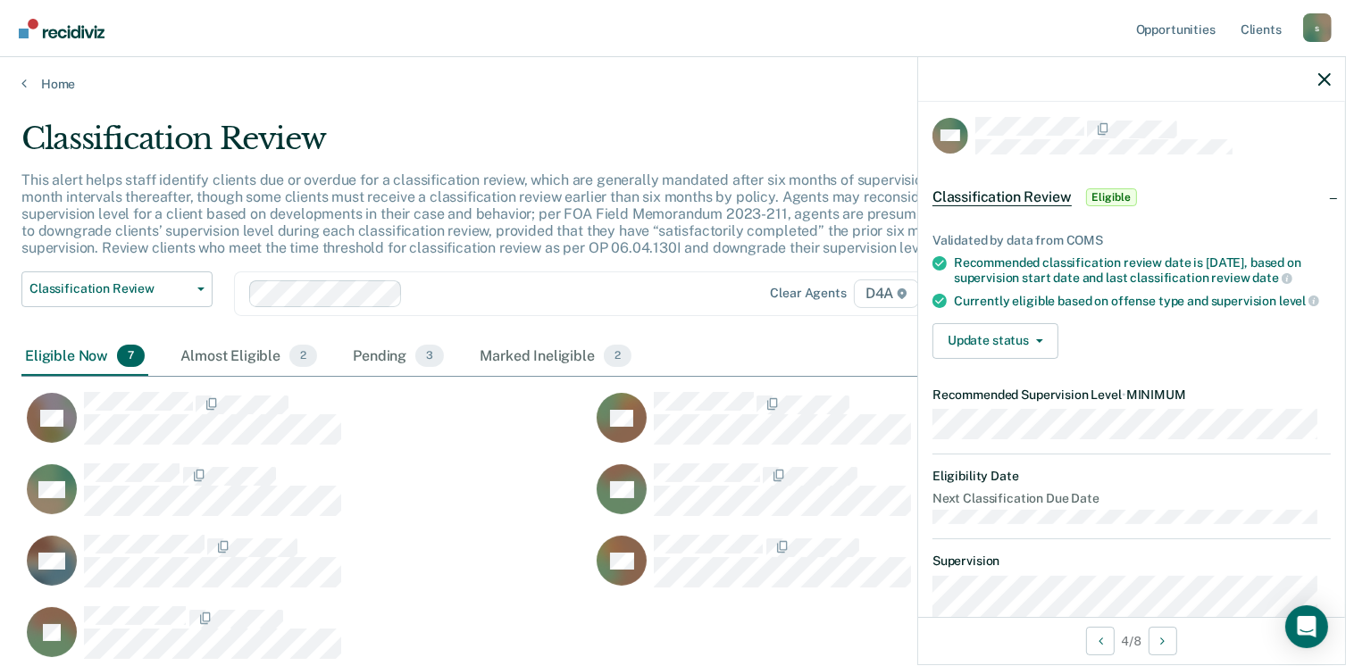
scroll to position [0, 0]
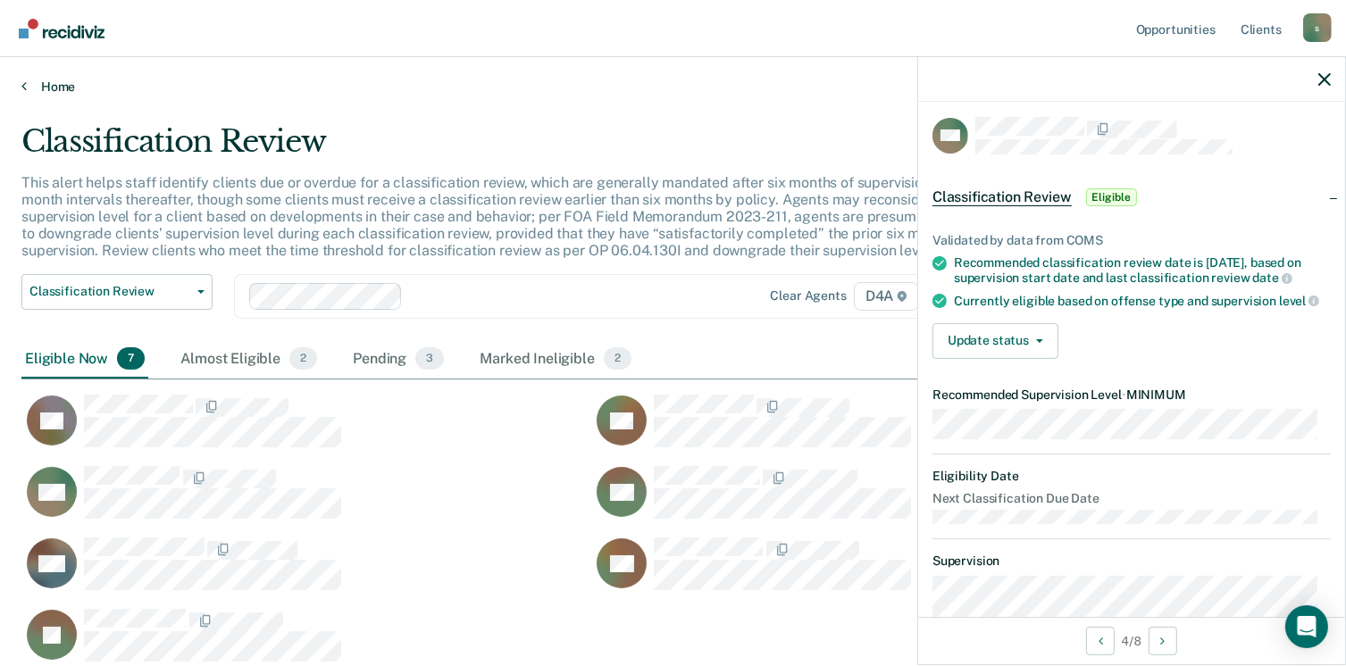
click at [50, 87] on link "Home" at bounding box center [672, 87] width 1303 height 16
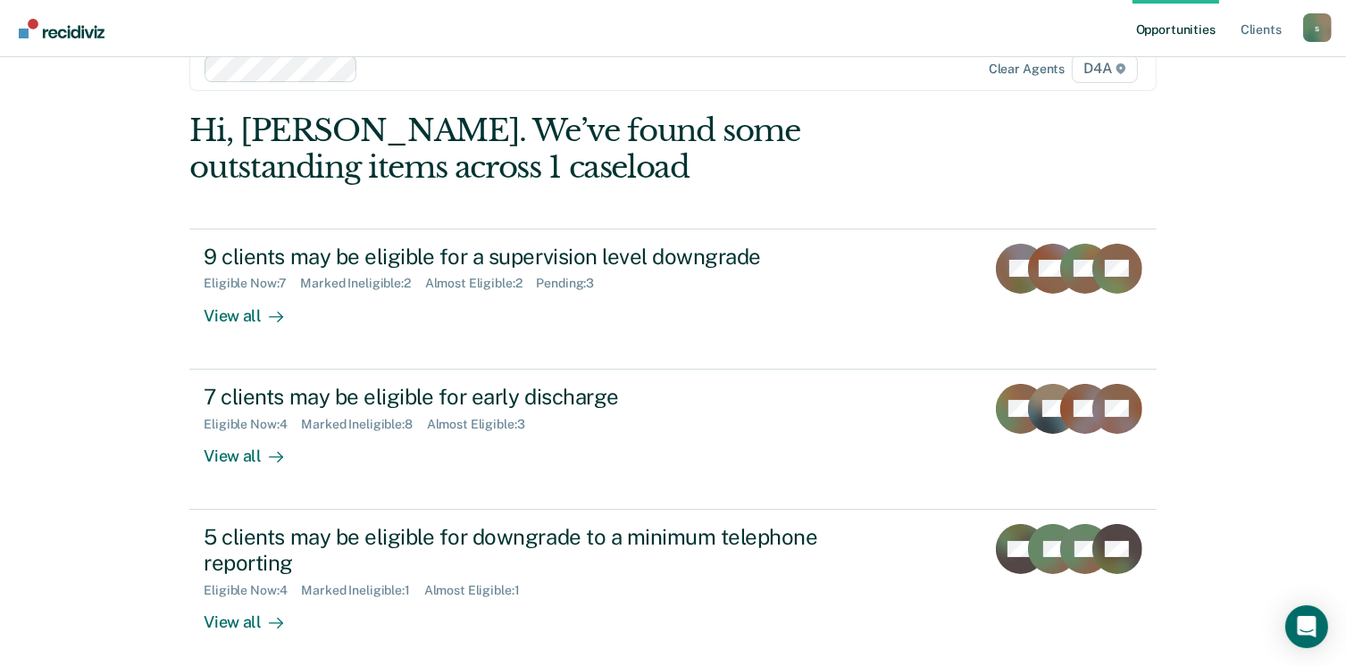
scroll to position [119, 0]
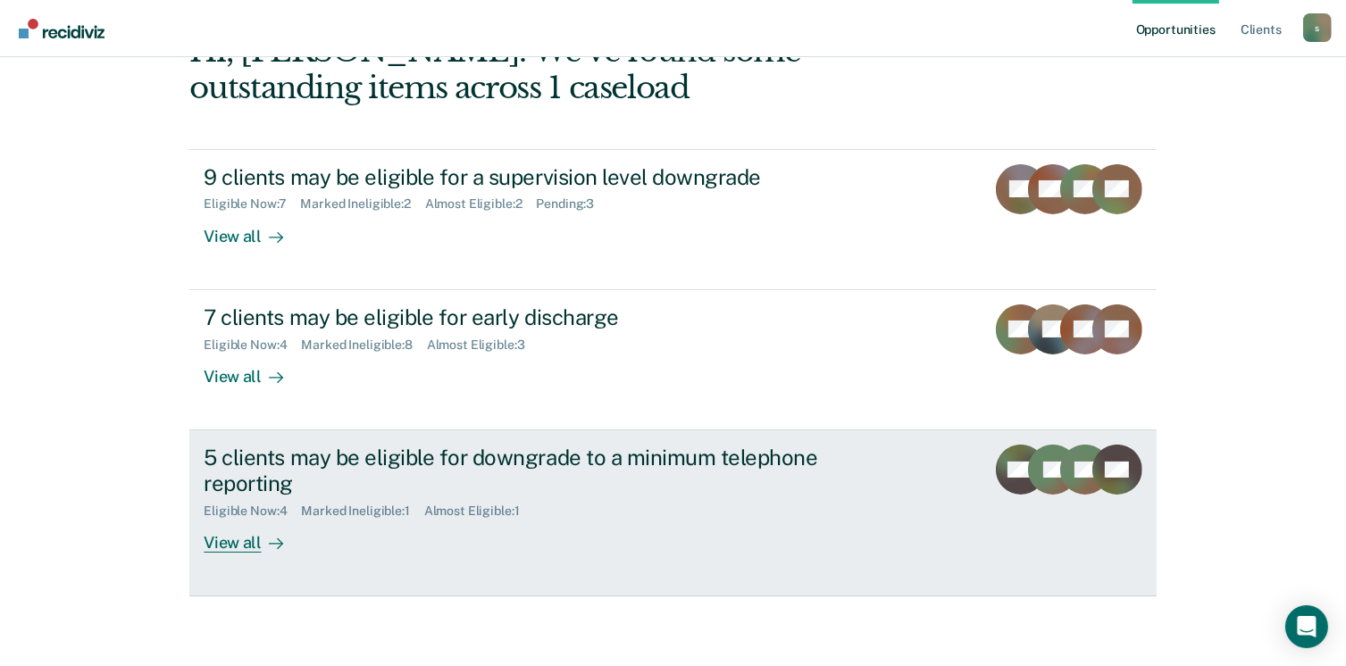
click at [230, 537] on div "View all" at bounding box center [254, 535] width 100 height 35
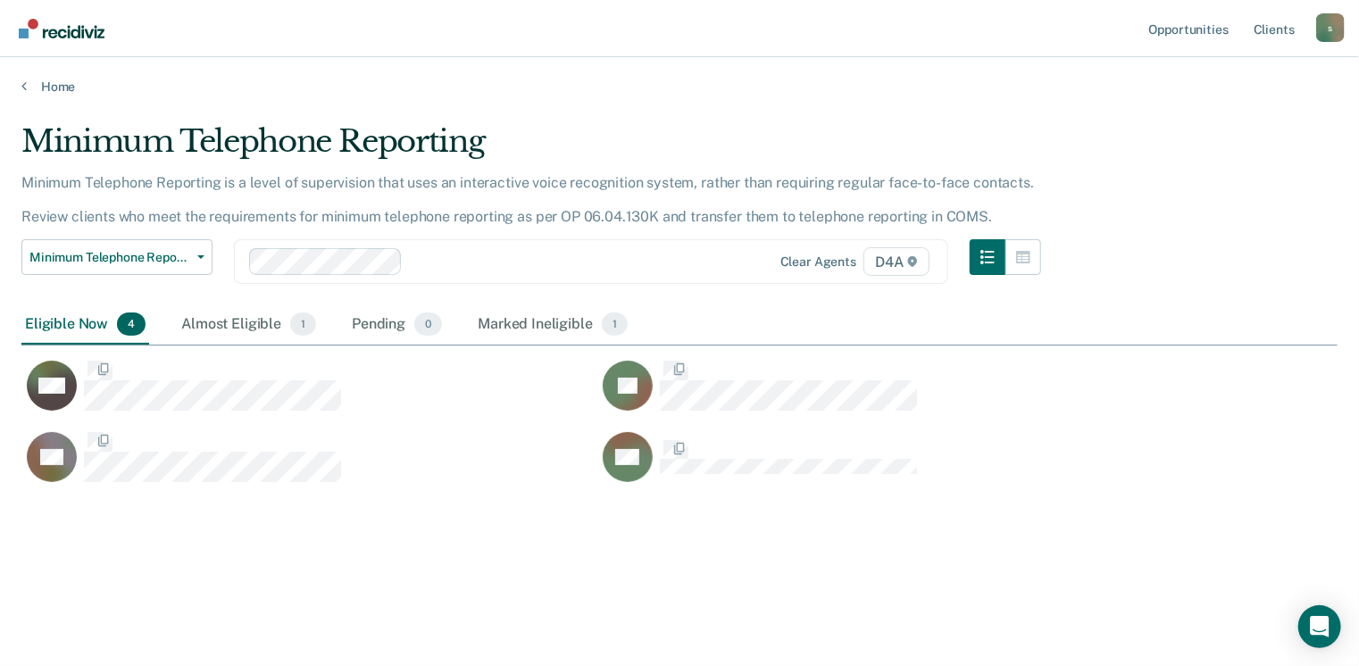
scroll to position [396, 1303]
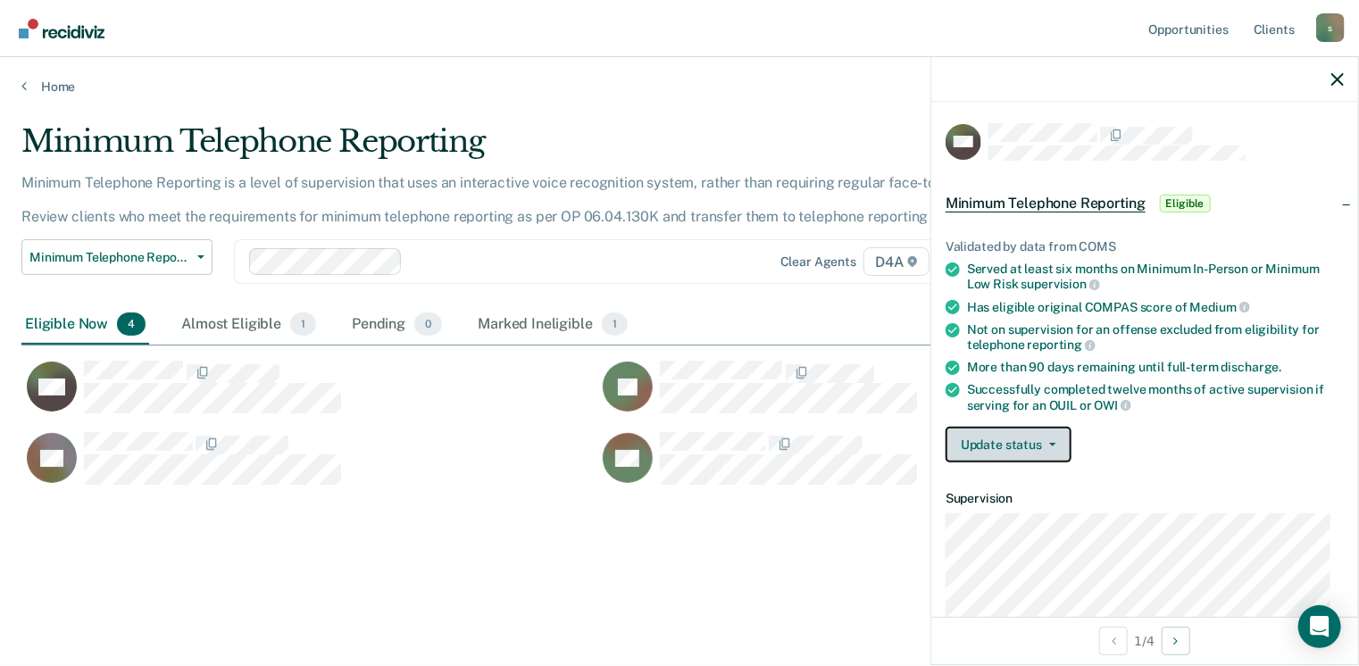
click at [979, 437] on button "Update status" at bounding box center [1009, 445] width 126 height 36
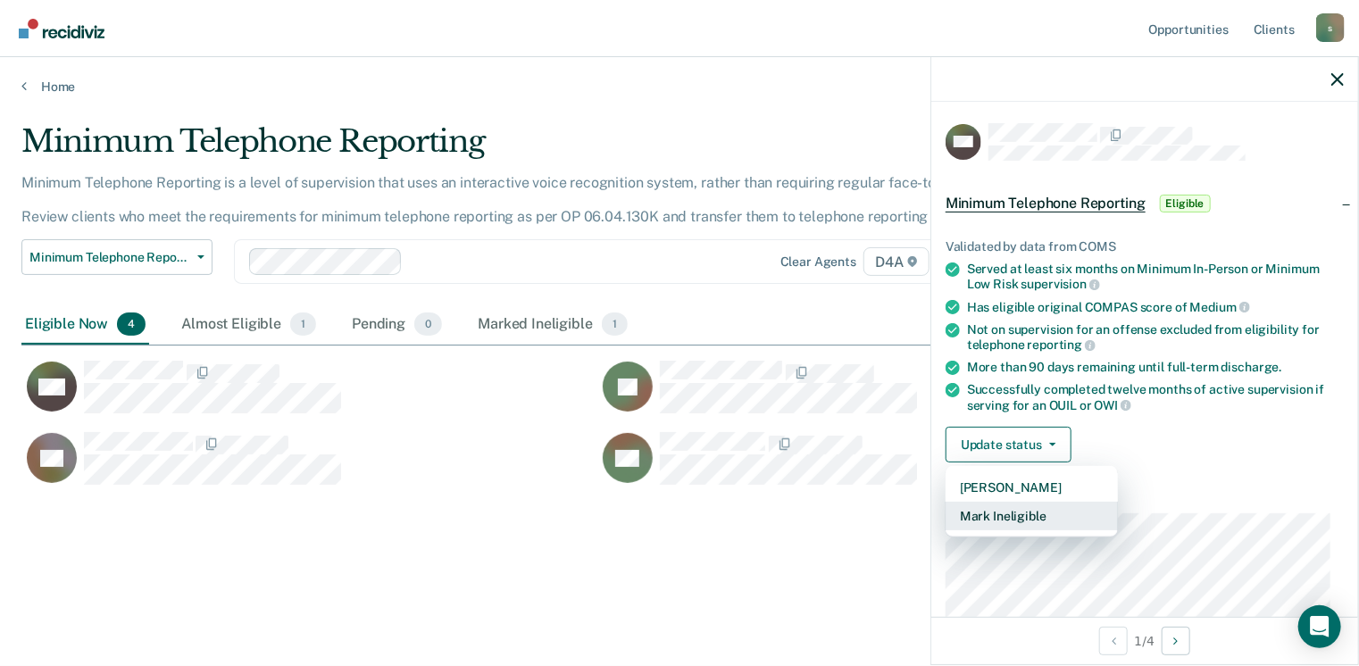
click at [1000, 510] on button "Mark Ineligible" at bounding box center [1032, 516] width 172 height 29
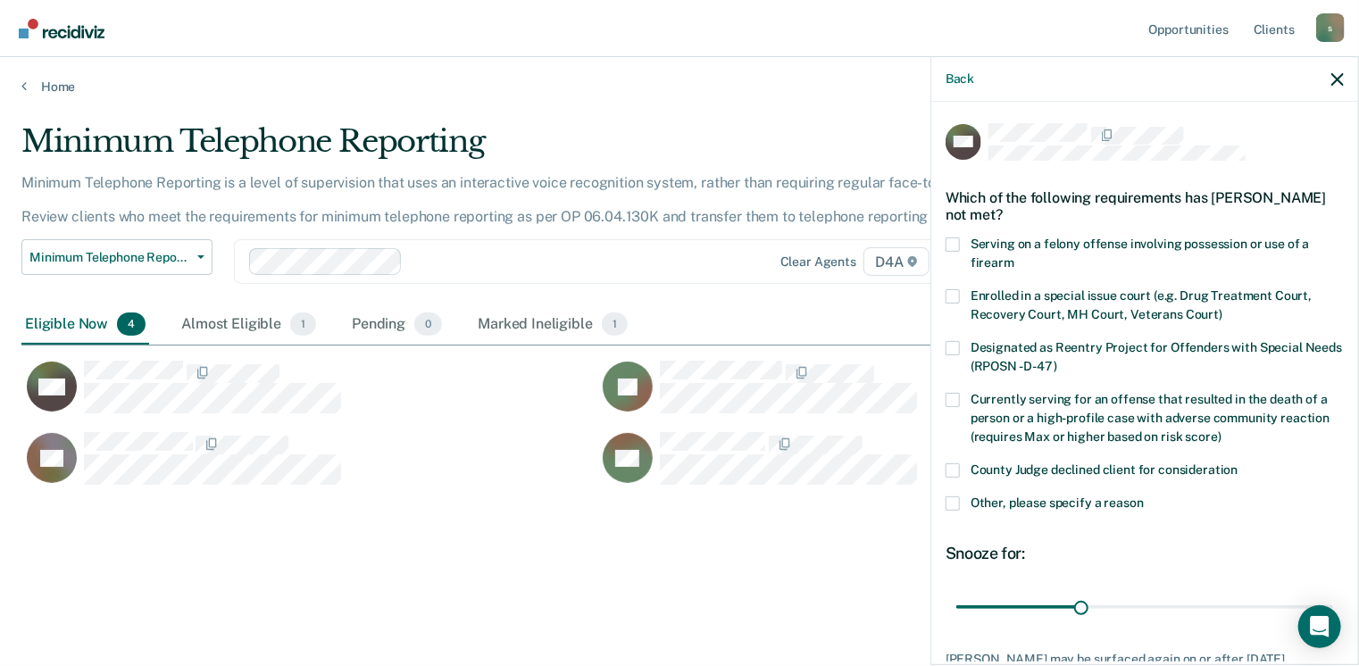
click at [954, 503] on span at bounding box center [953, 503] width 14 height 14
click at [1144, 496] on input "Other, please specify a reason" at bounding box center [1144, 496] width 0 height 0
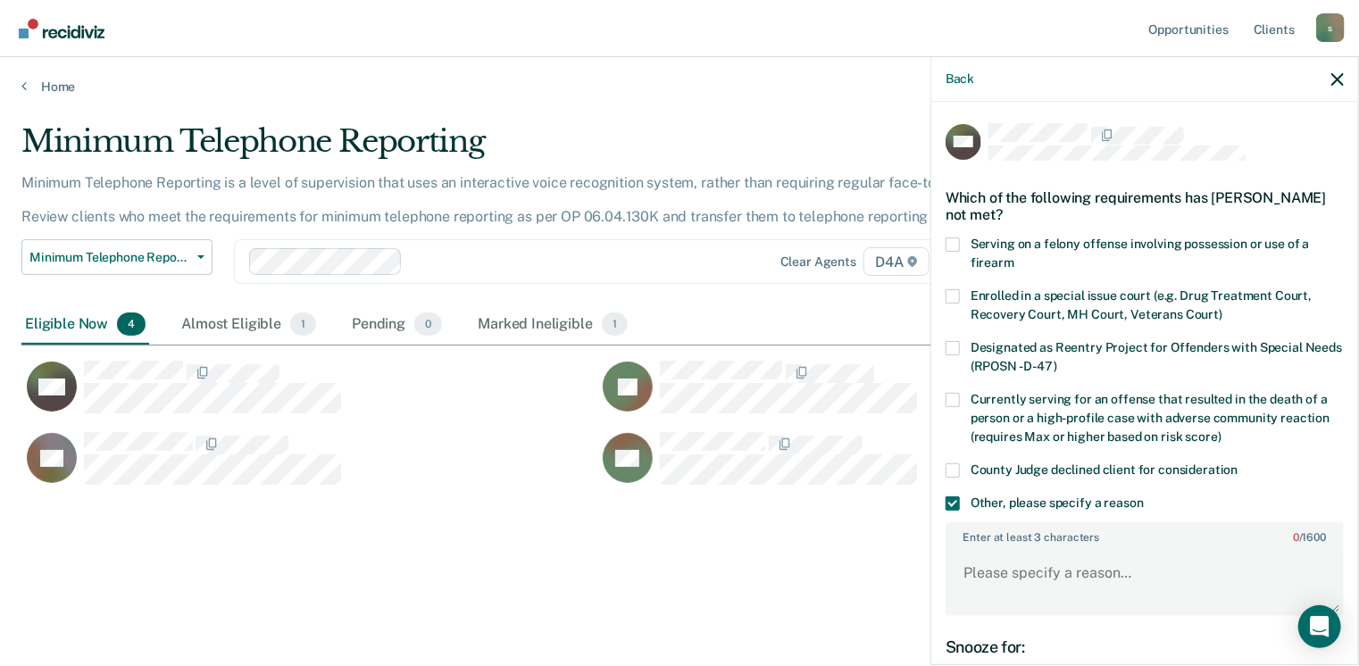
scroll to position [207, 0]
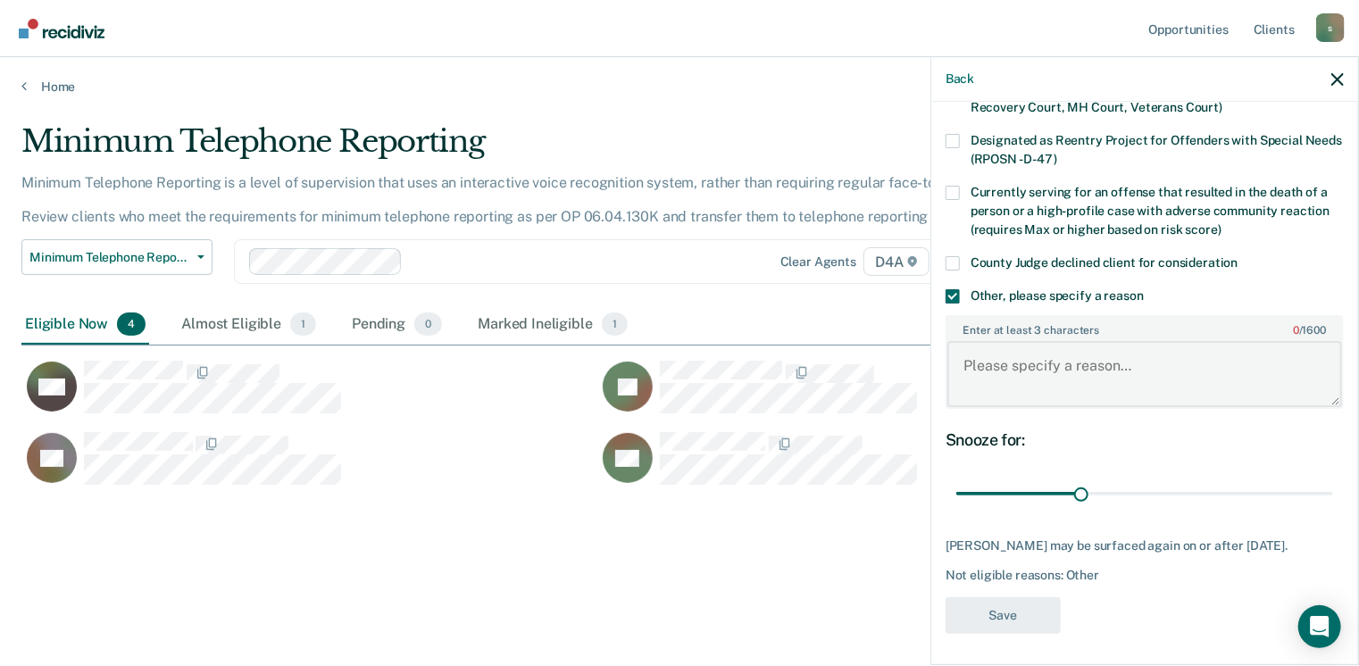
click at [1020, 388] on textarea "Enter at least 3 characters 0 / 1600" at bounding box center [1144, 374] width 395 height 66
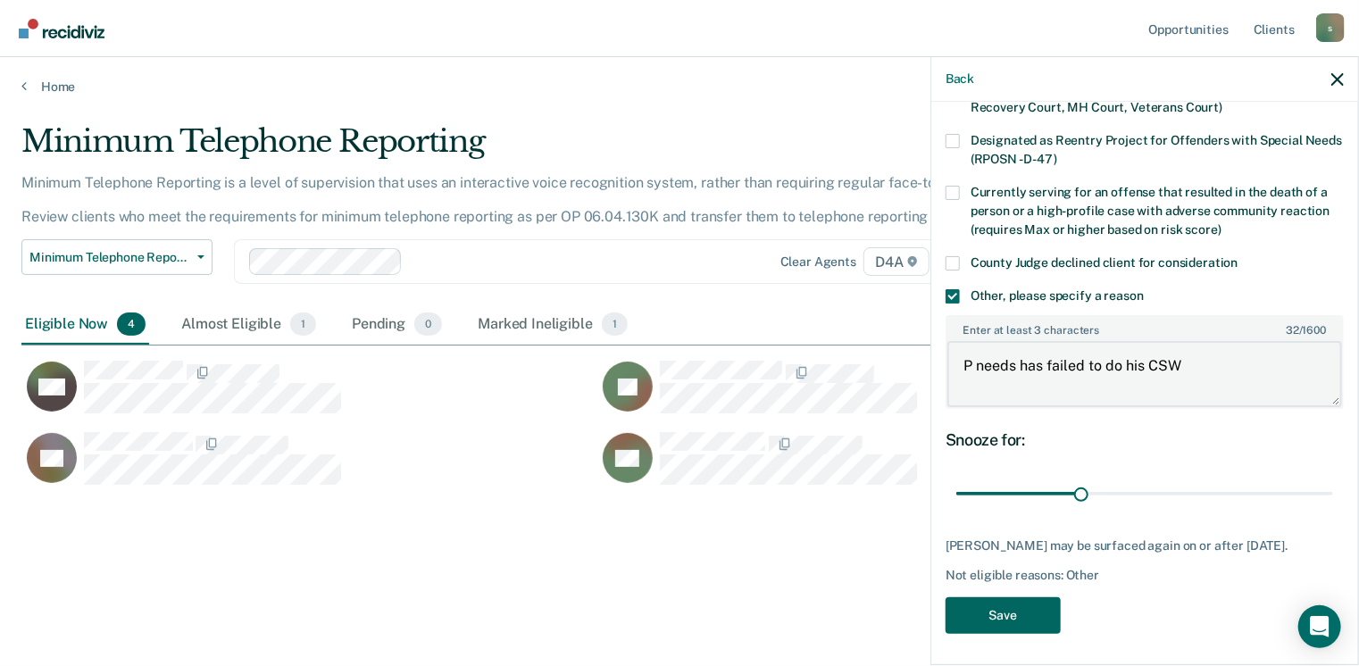
type textarea "P needs has failed to do his CSW"
click at [991, 607] on button "Save" at bounding box center [1003, 615] width 115 height 37
